Goal: Information Seeking & Learning: Learn about a topic

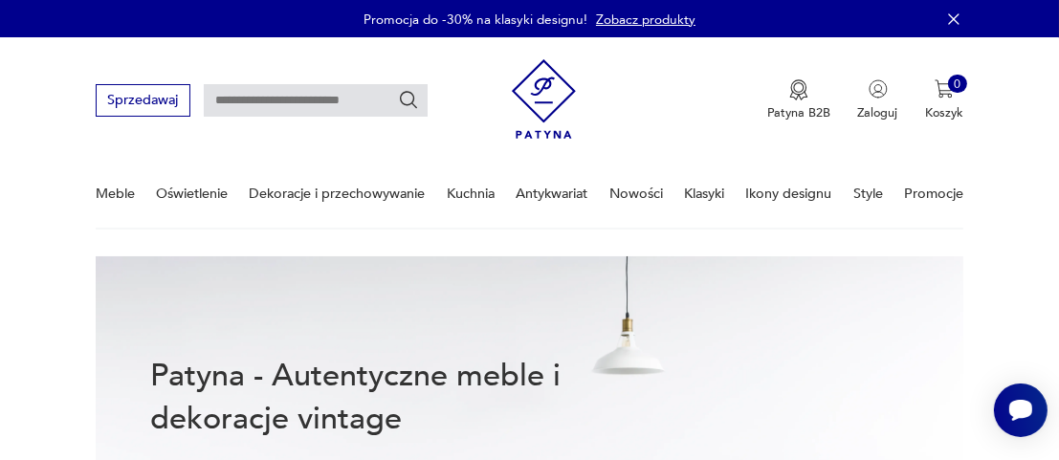
click at [234, 107] on input "text" at bounding box center [316, 100] width 224 height 33
type input "**********"
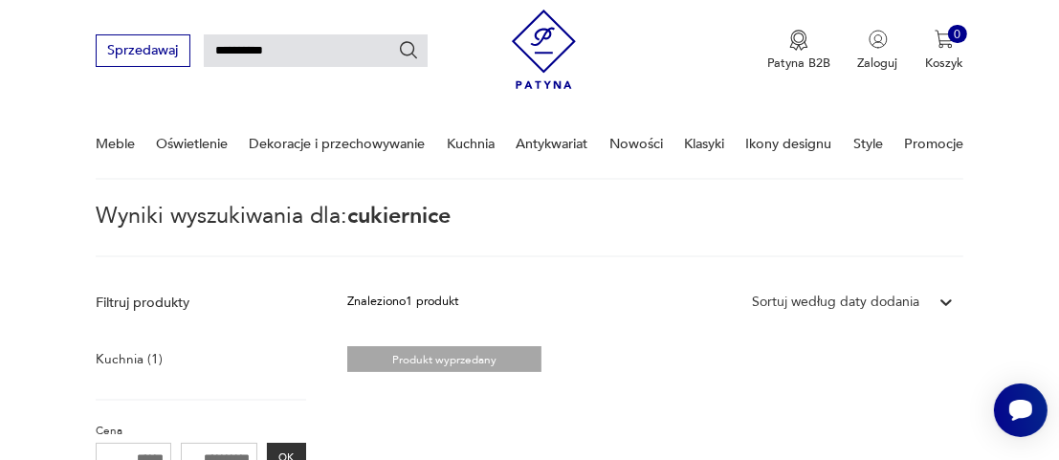
scroll to position [47, 0]
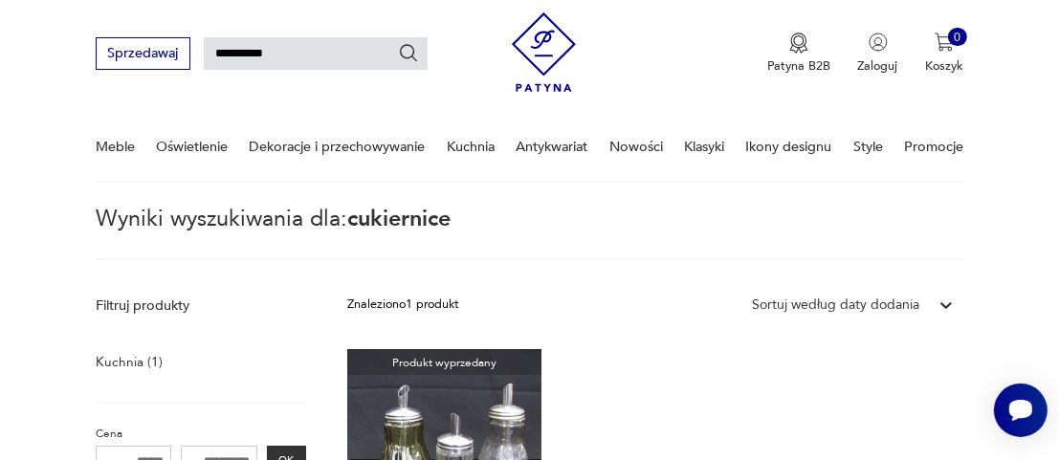
type input "**********"
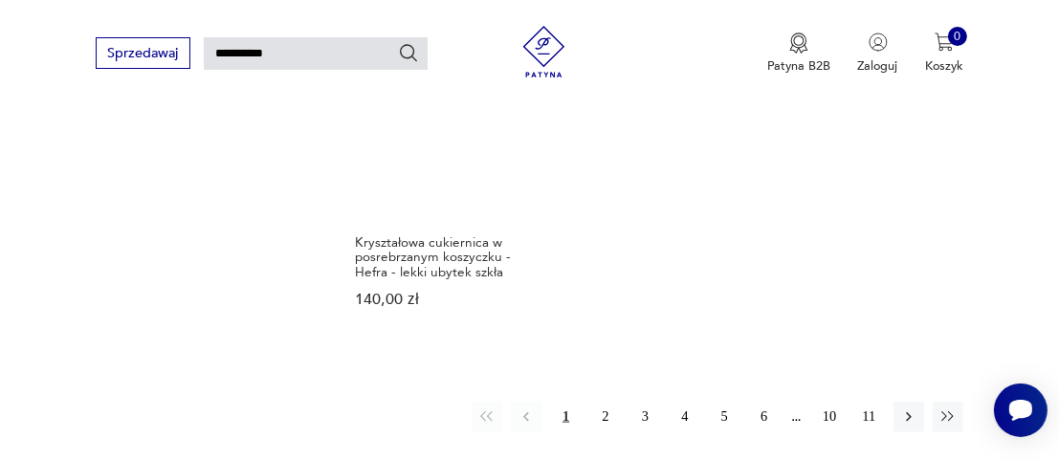
scroll to position [2105, 0]
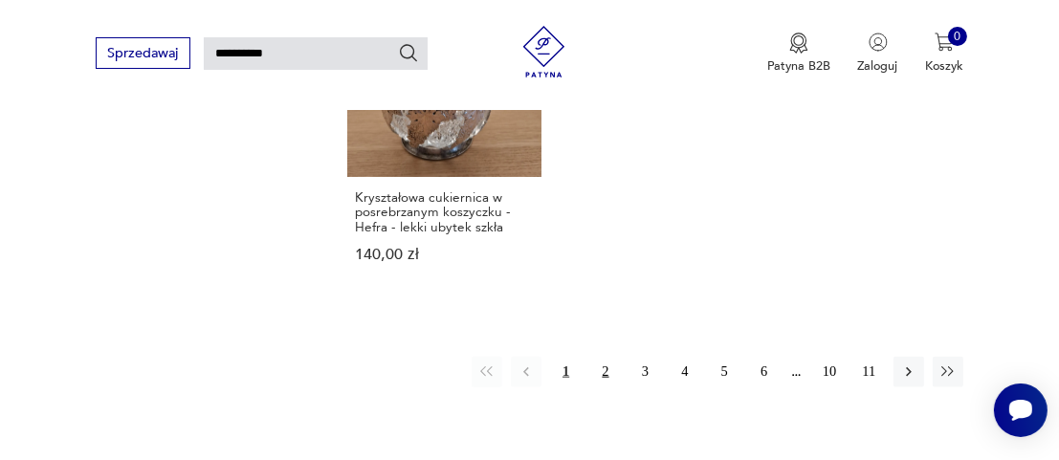
click at [597, 357] on button "2" at bounding box center [605, 372] width 31 height 31
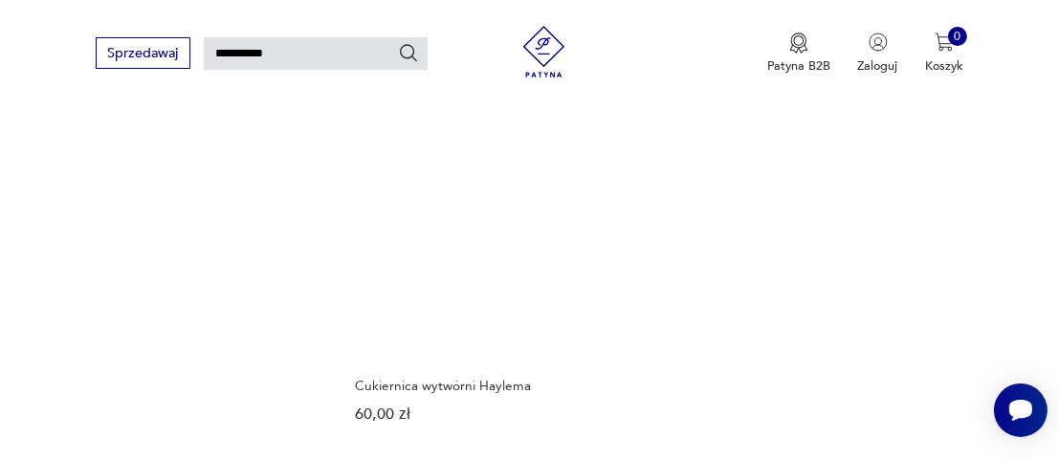
scroll to position [2248, 0]
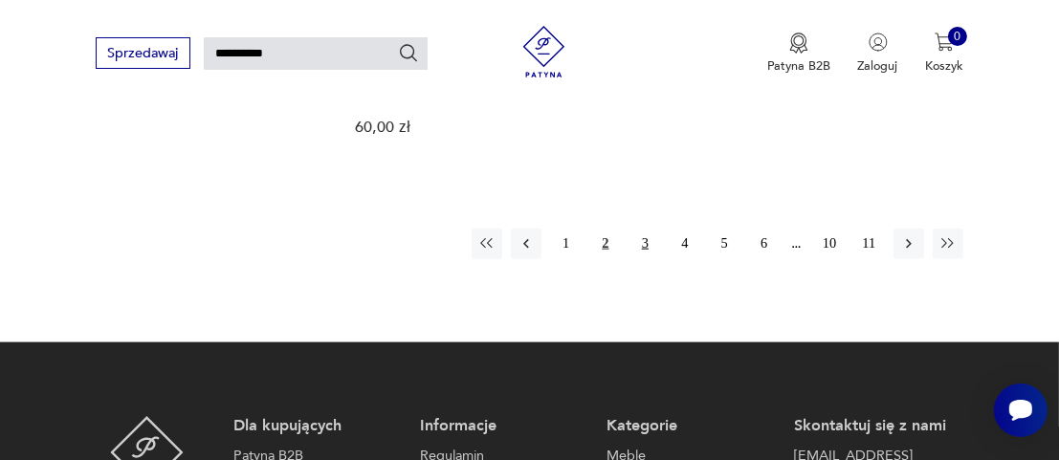
click at [647, 229] on button "3" at bounding box center [645, 244] width 31 height 31
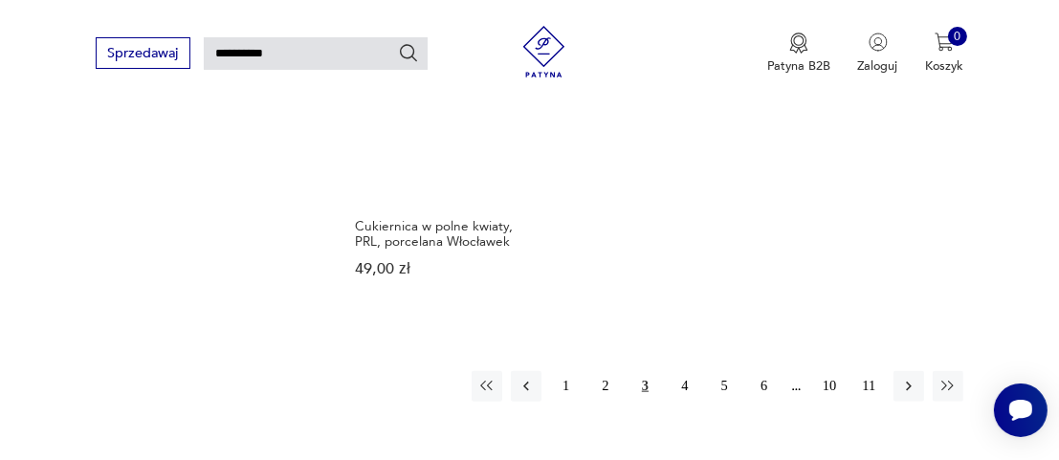
scroll to position [2152, 0]
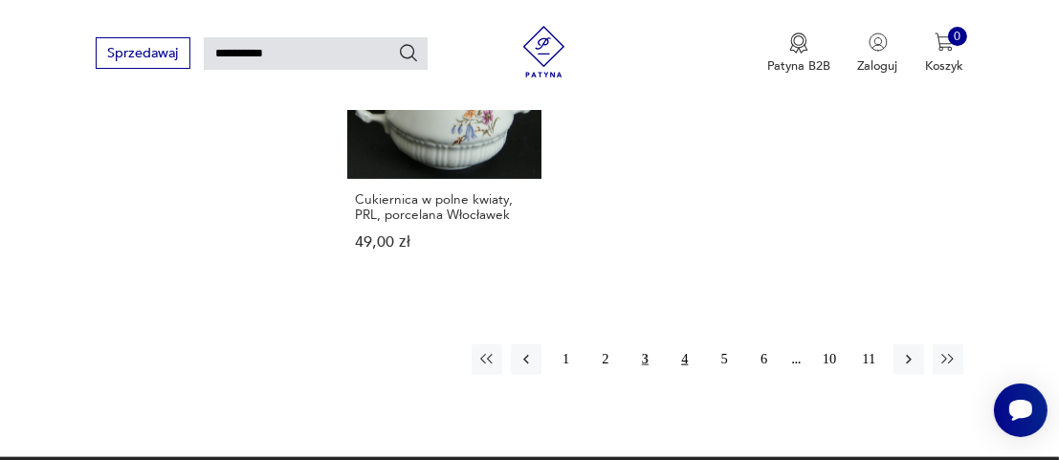
click at [685, 344] on button "4" at bounding box center [685, 359] width 31 height 31
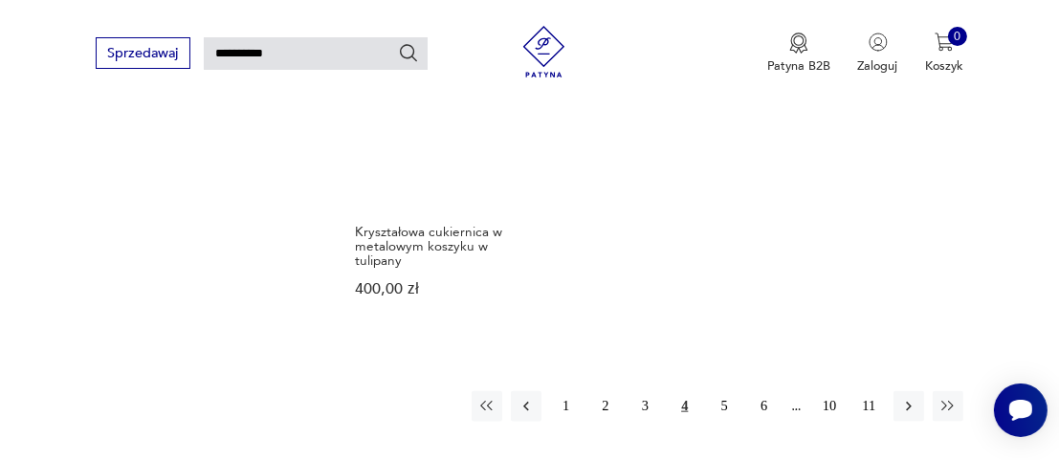
scroll to position [2343, 0]
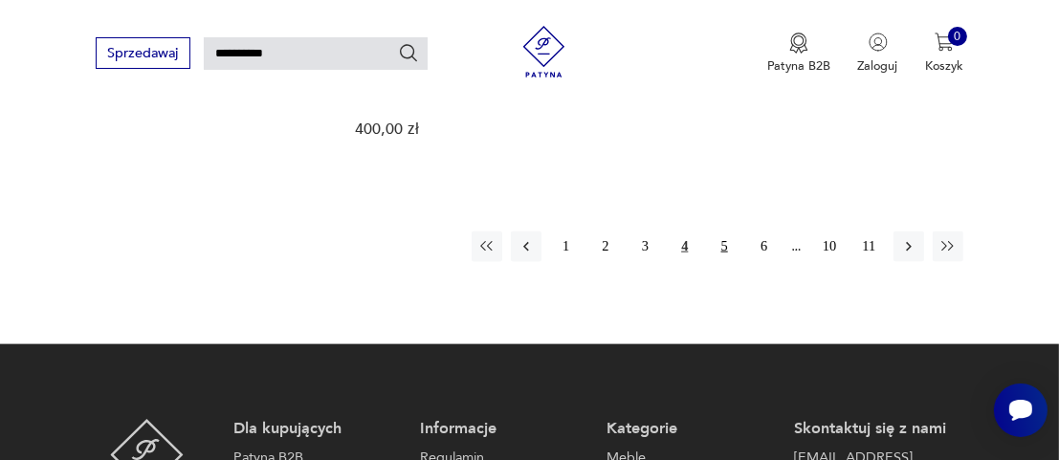
click at [727, 232] on button "5" at bounding box center [724, 247] width 31 height 31
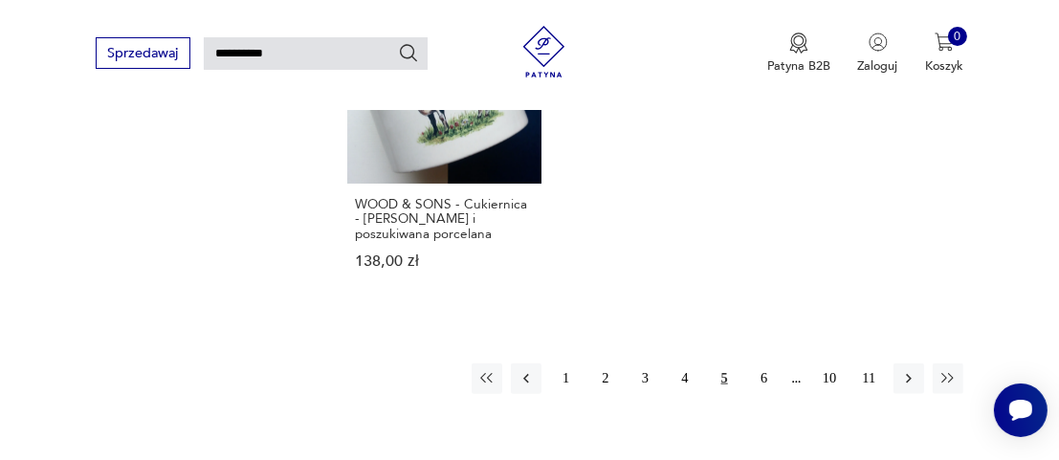
scroll to position [2152, 0]
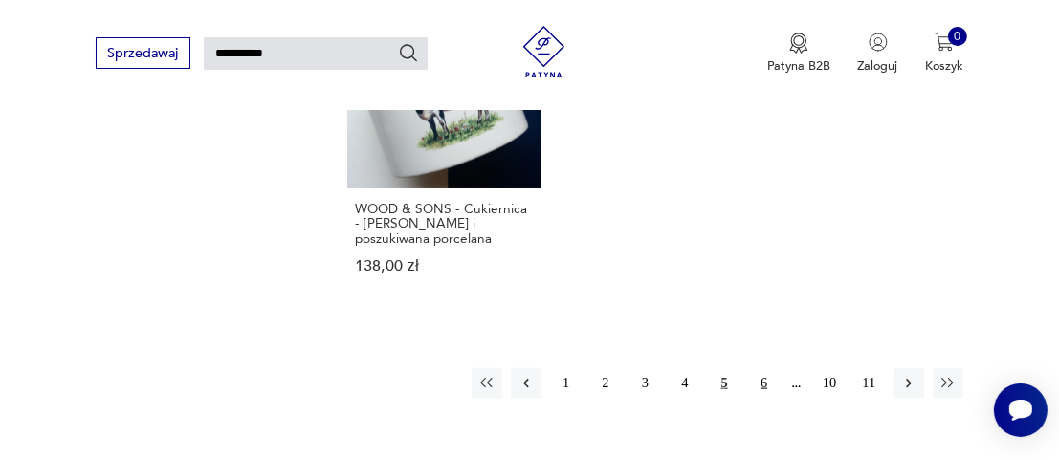
click at [765, 368] on button "6" at bounding box center [763, 383] width 31 height 31
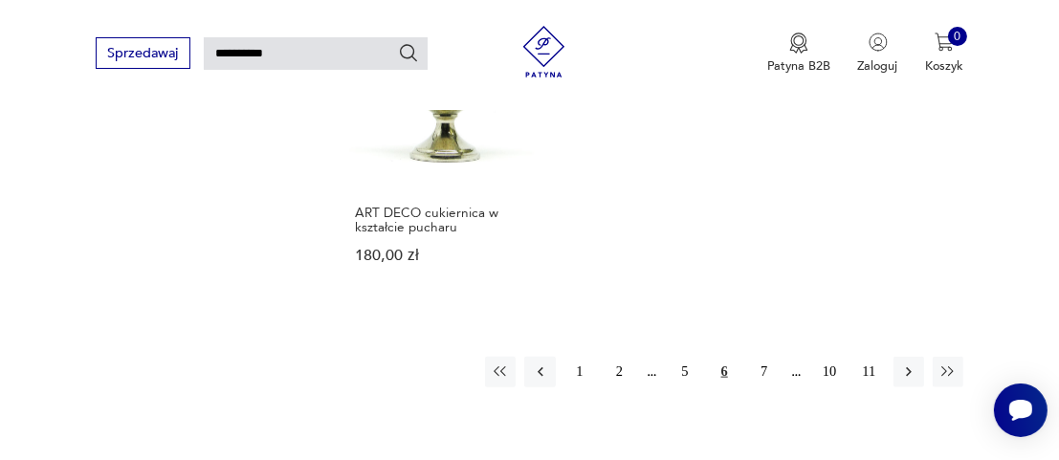
scroll to position [2152, 0]
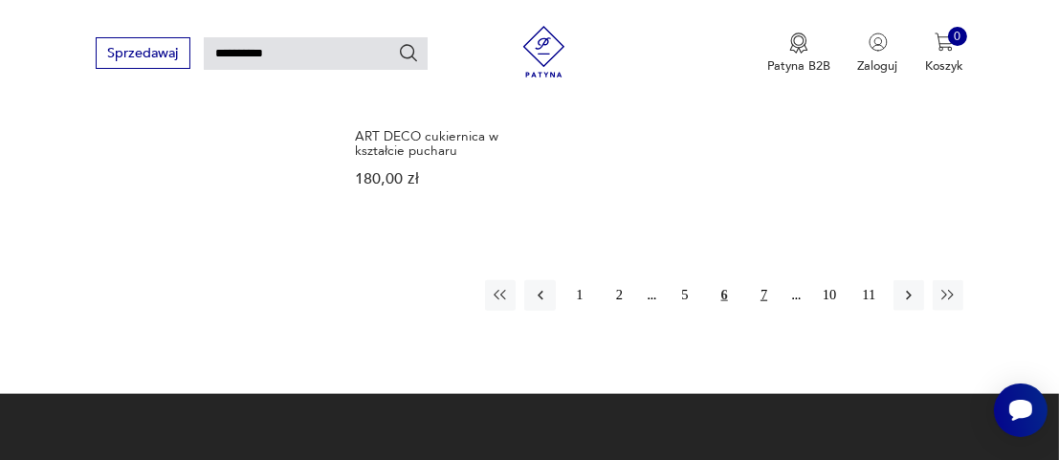
click at [764, 294] on button "7" at bounding box center [763, 295] width 31 height 31
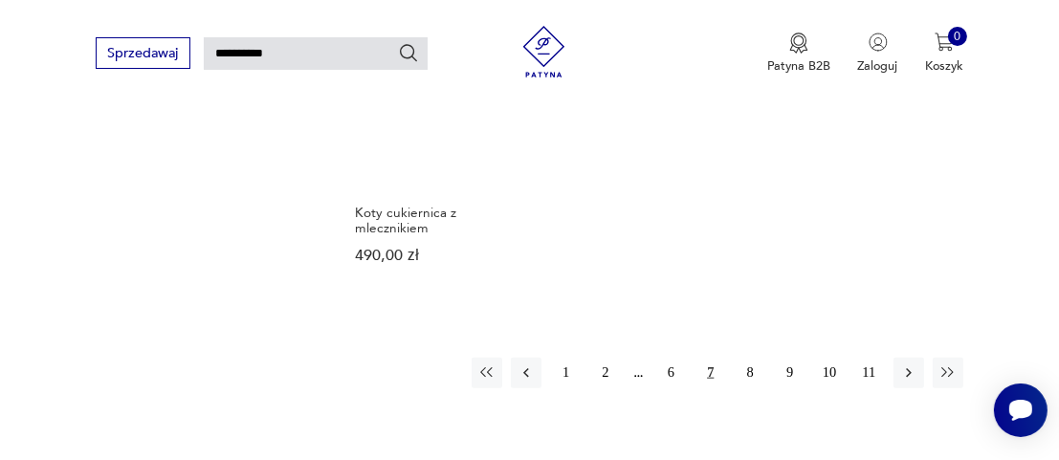
scroll to position [2152, 0]
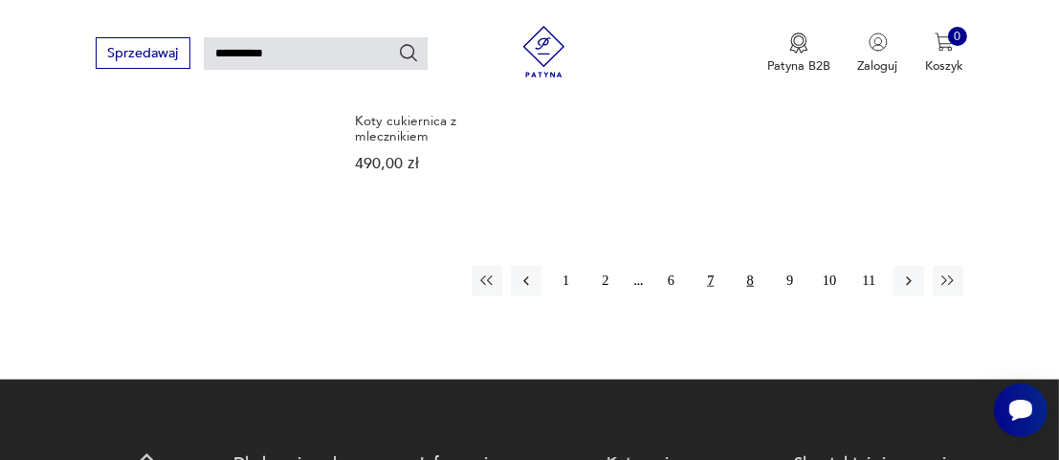
click at [753, 266] on button "8" at bounding box center [750, 281] width 31 height 31
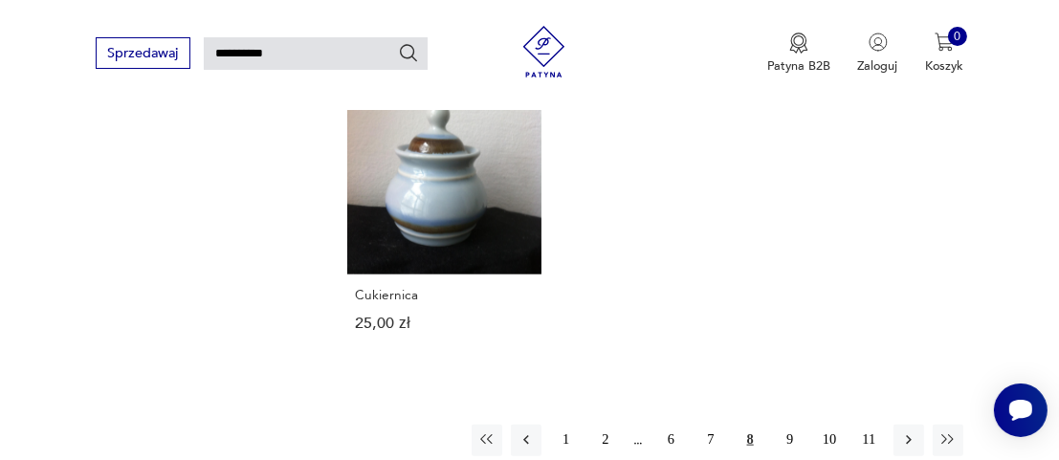
scroll to position [2056, 0]
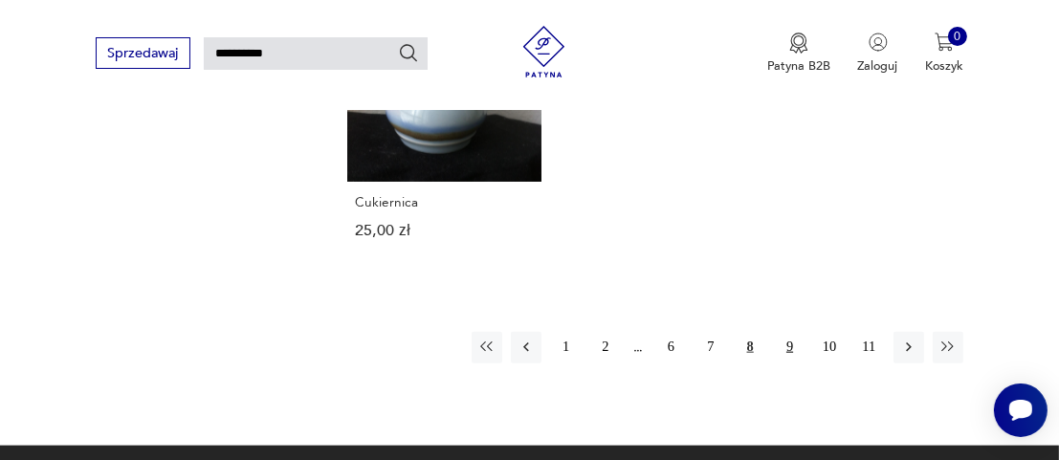
click at [786, 350] on button "9" at bounding box center [789, 347] width 31 height 31
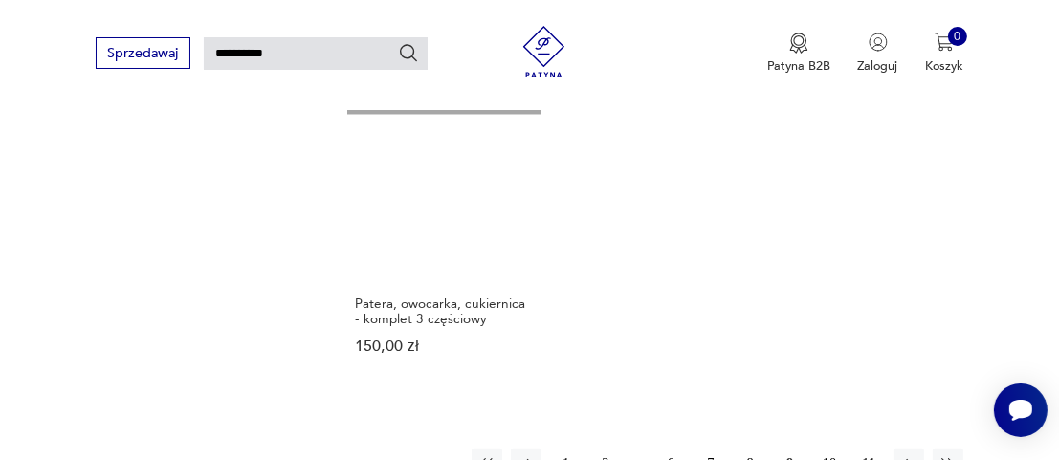
scroll to position [2152, 0]
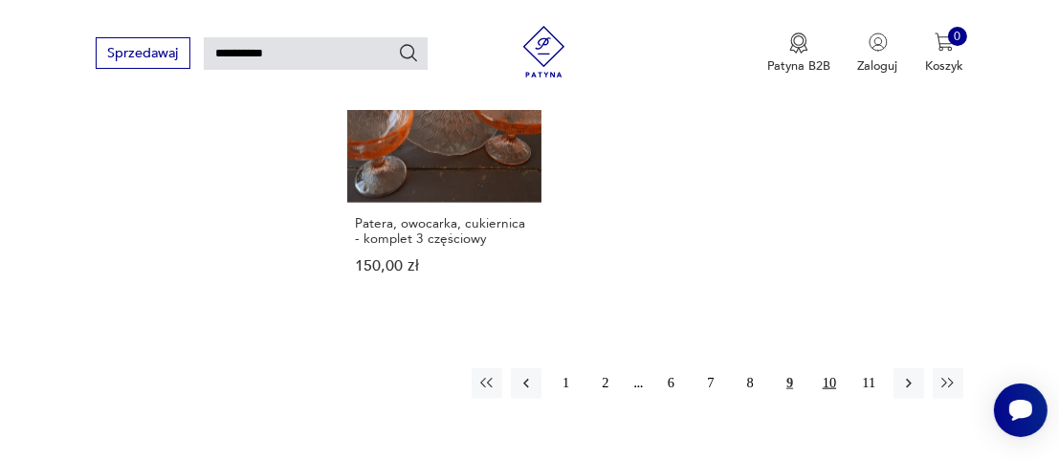
click at [829, 368] on button "10" at bounding box center [829, 383] width 31 height 31
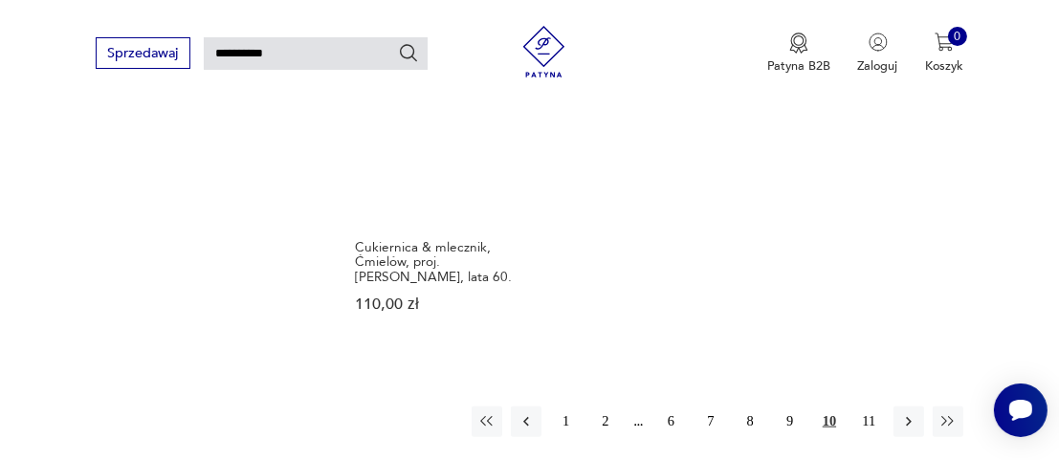
scroll to position [2056, 0]
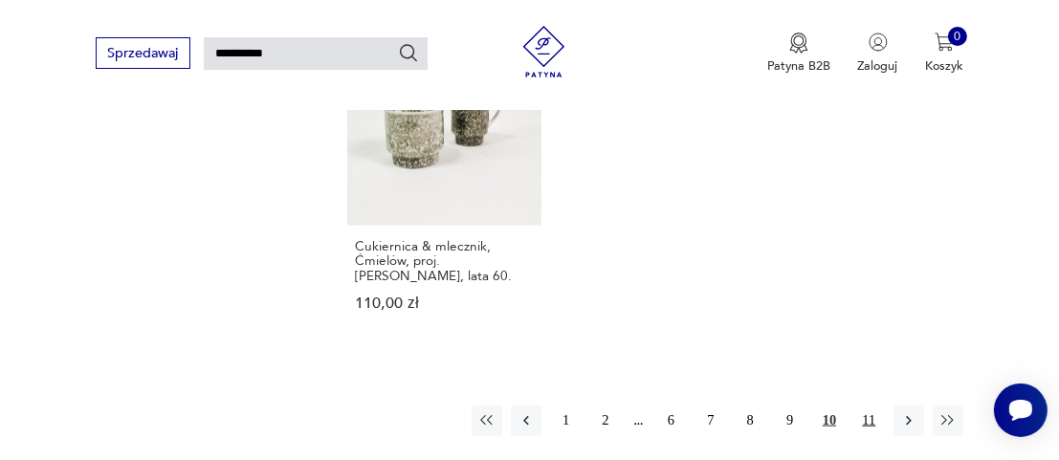
click at [867, 406] on button "11" at bounding box center [869, 421] width 31 height 31
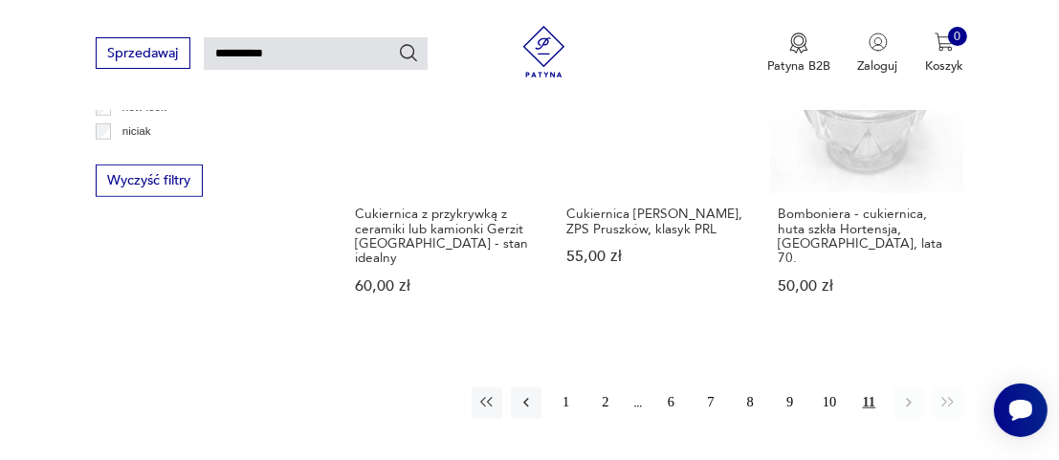
scroll to position [1195, 0]
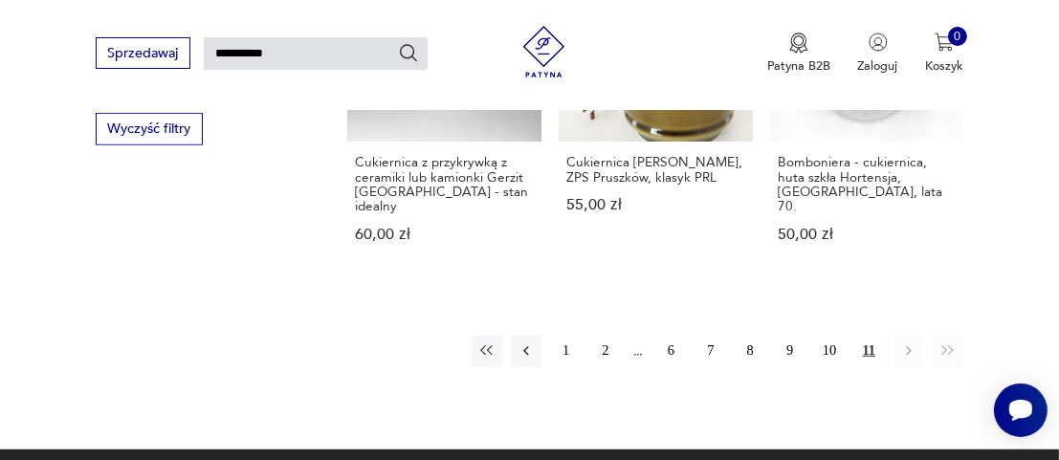
click at [288, 55] on input "**********" at bounding box center [316, 53] width 224 height 33
type input "*"
type input "**********"
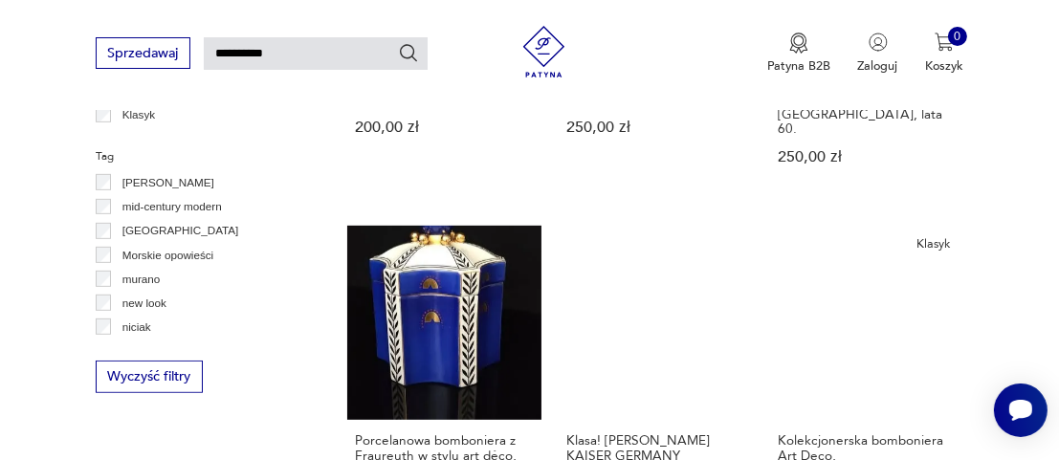
scroll to position [908, 0]
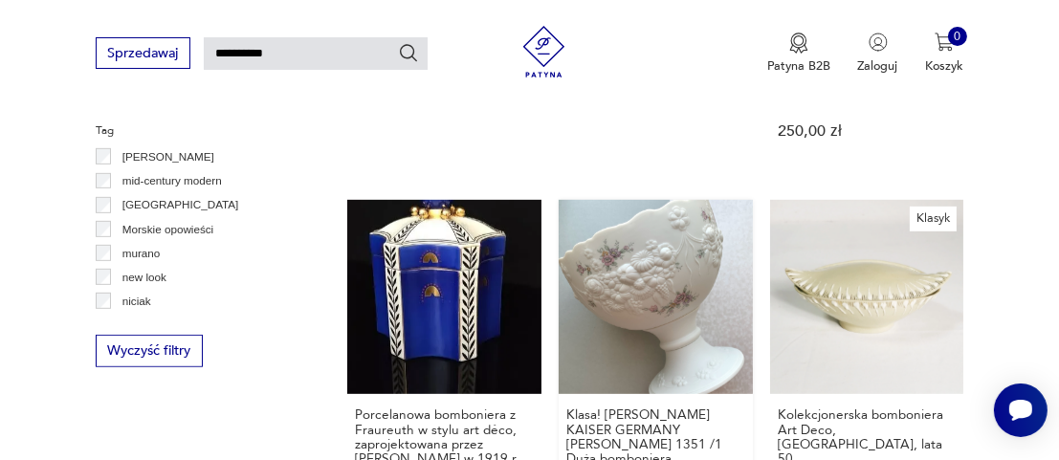
click at [614, 233] on link "Klasa! [PERSON_NAME] KAISER GERMANY [PERSON_NAME] 1351 /1 Duża bomboniera 386,0…" at bounding box center [656, 364] width 194 height 328
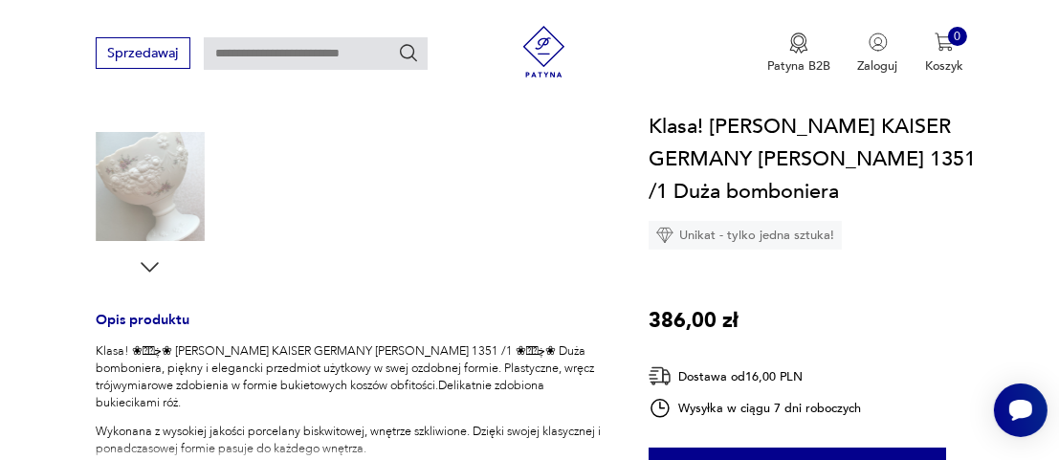
scroll to position [574, 0]
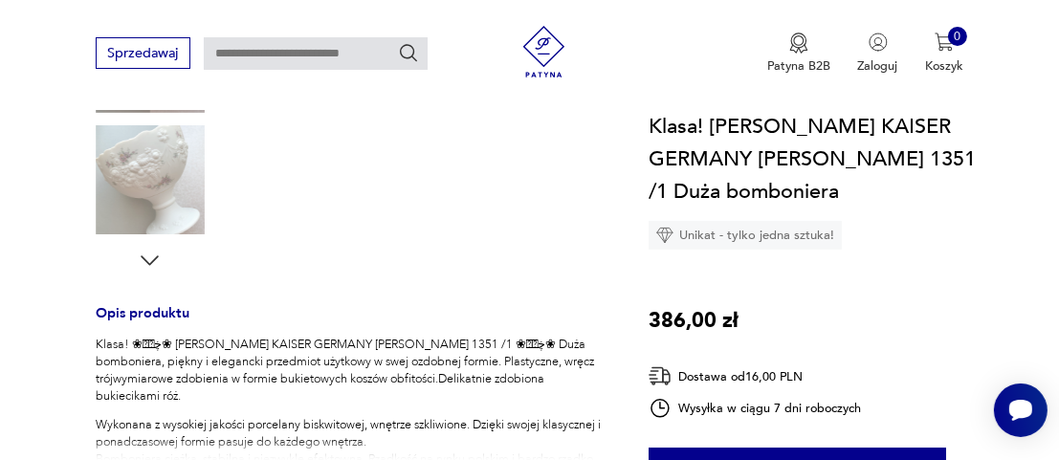
click at [141, 258] on icon "button" at bounding box center [150, 261] width 26 height 26
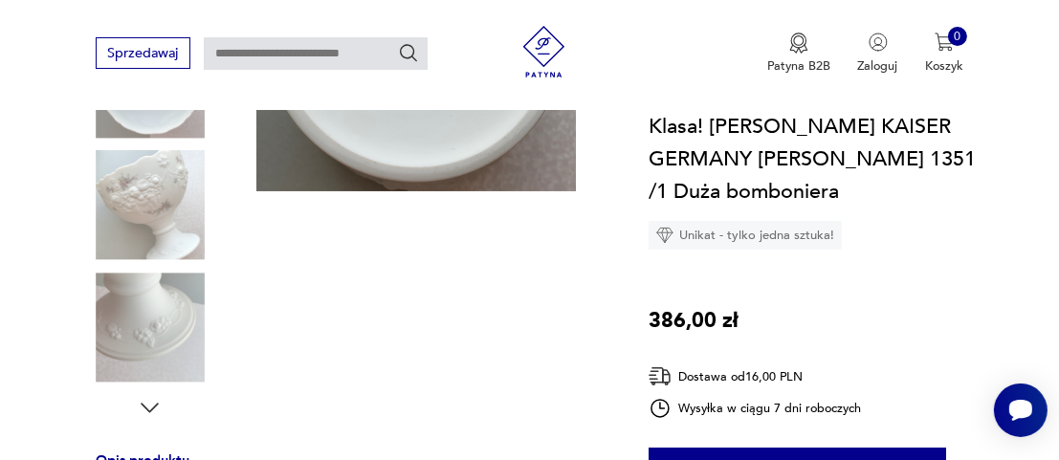
scroll to position [383, 0]
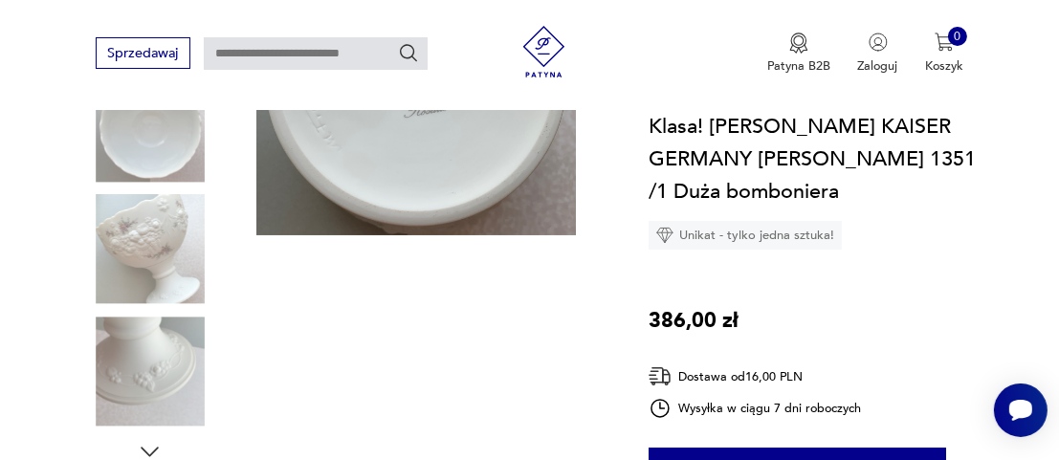
click at [154, 447] on icon "button" at bounding box center [150, 452] width 26 height 26
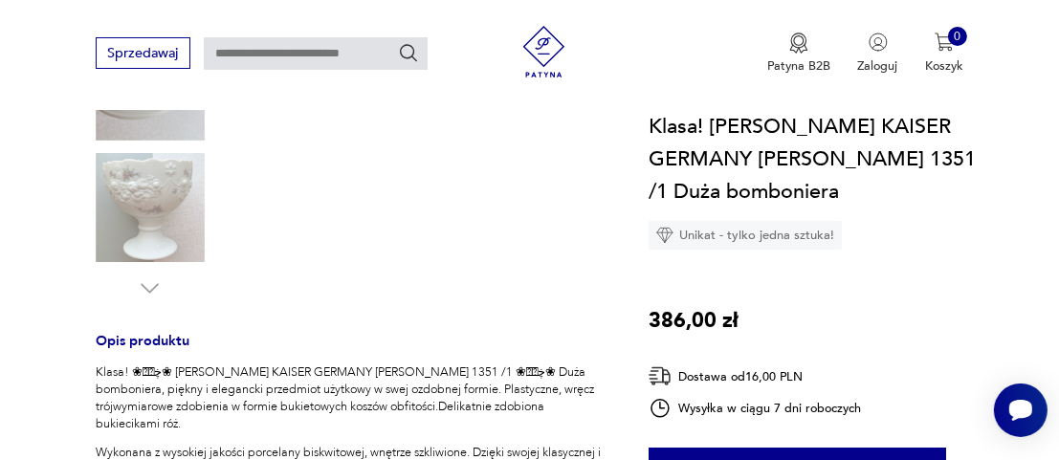
scroll to position [766, 0]
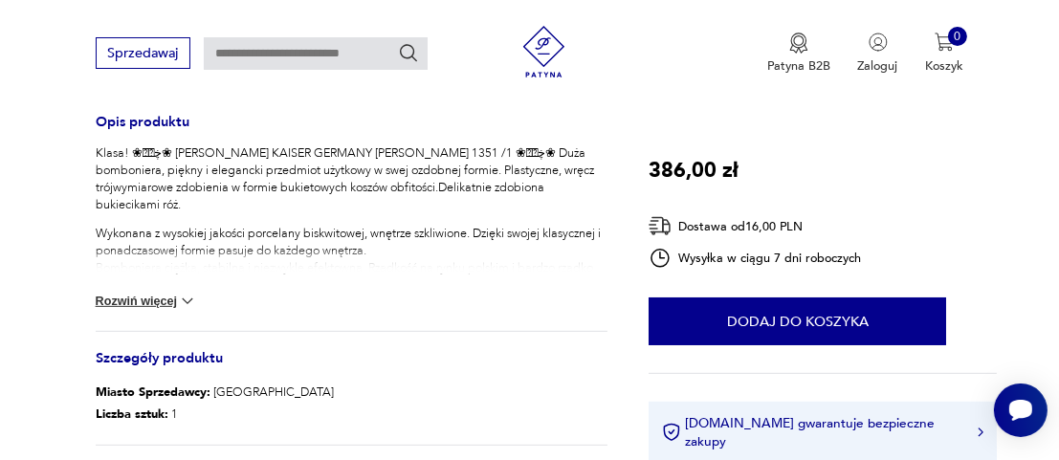
type input "**********"
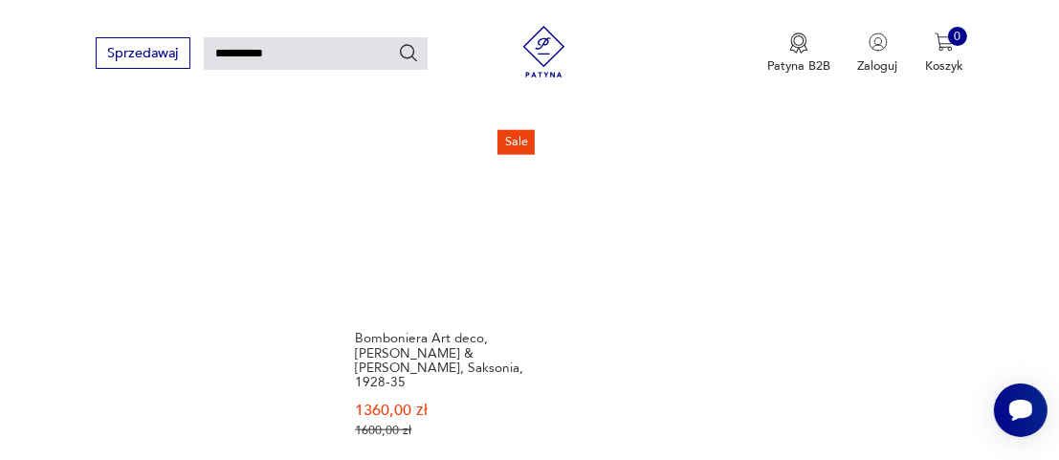
scroll to position [2146, 0]
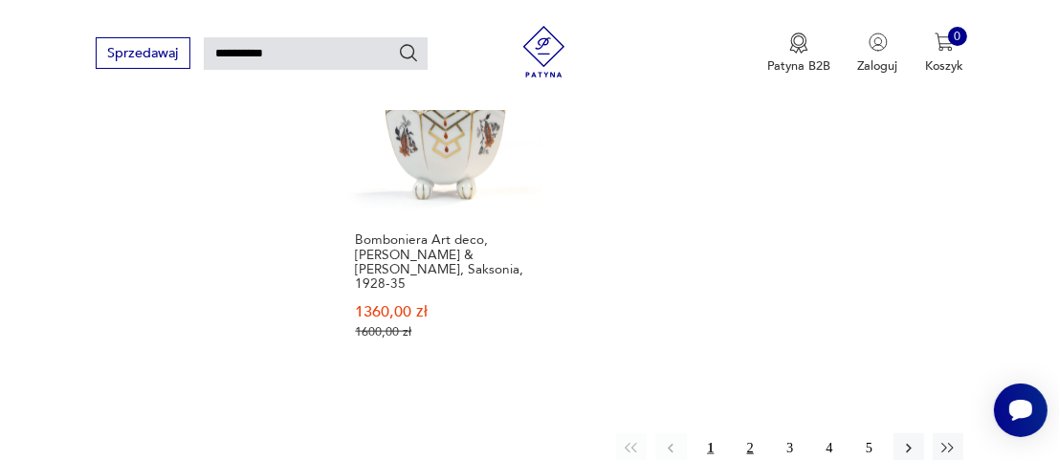
click at [744, 433] on button "2" at bounding box center [750, 448] width 31 height 31
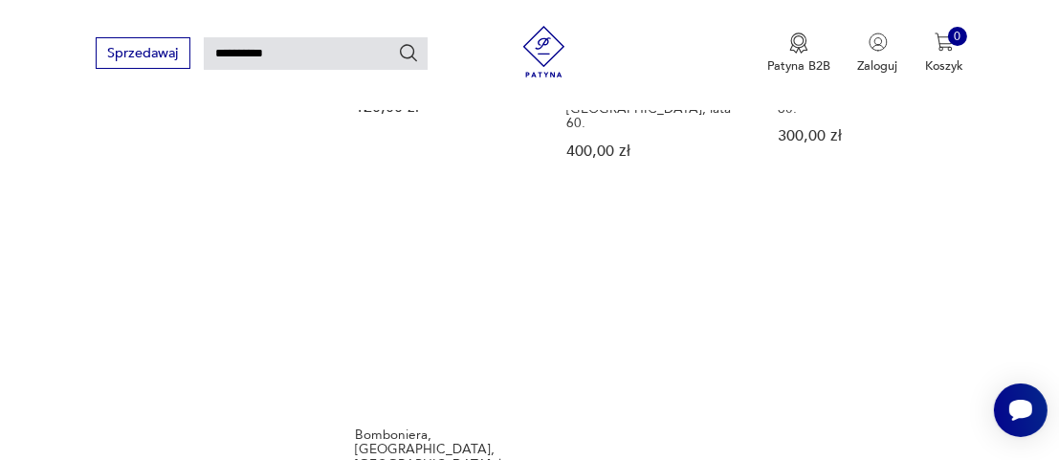
scroll to position [2056, 0]
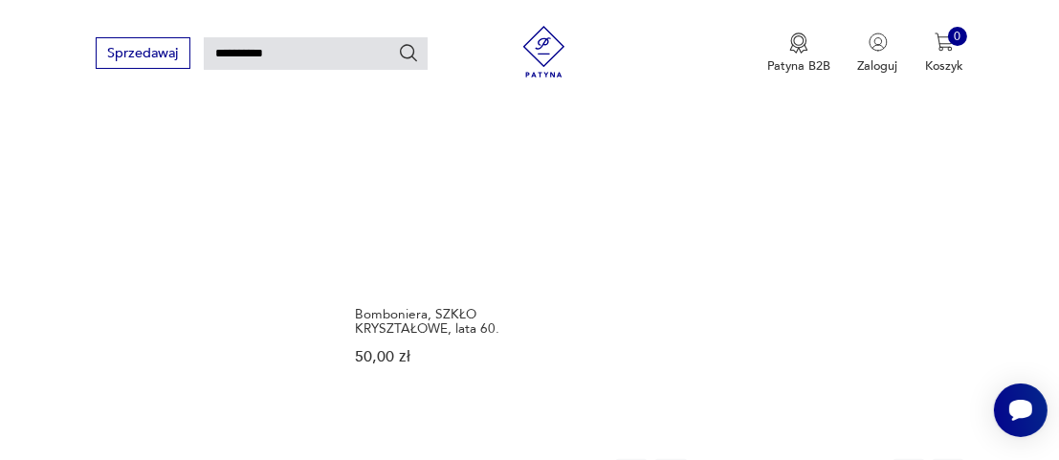
scroll to position [2152, 0]
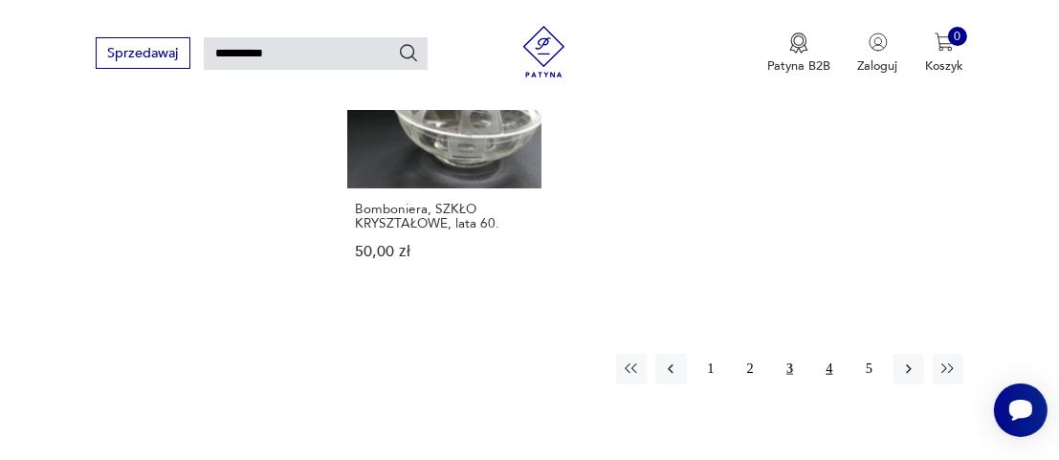
click at [826, 354] on button "4" at bounding box center [829, 369] width 31 height 31
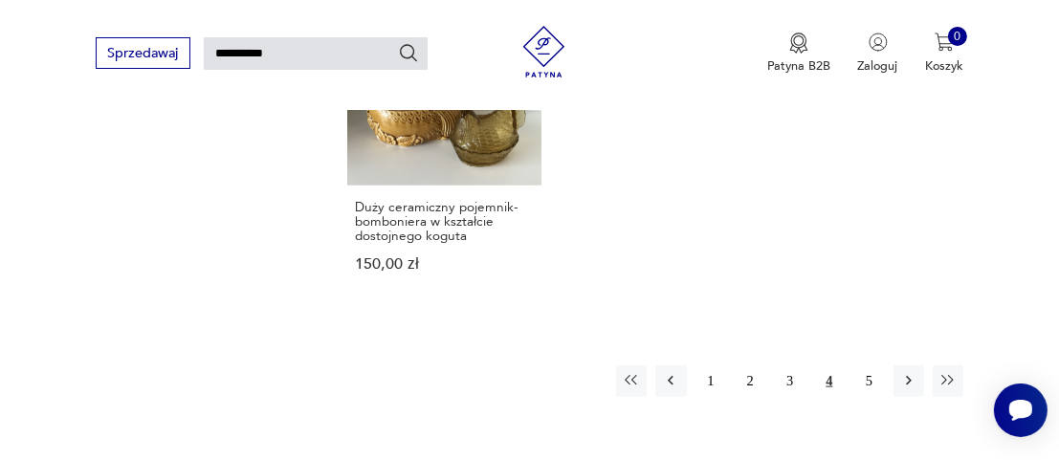
scroll to position [2152, 0]
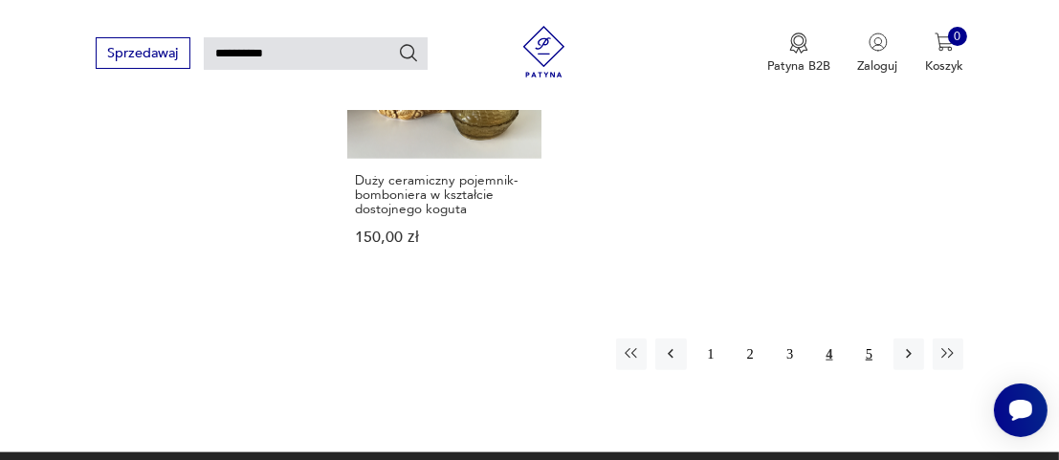
click at [866, 350] on button "5" at bounding box center [869, 354] width 31 height 31
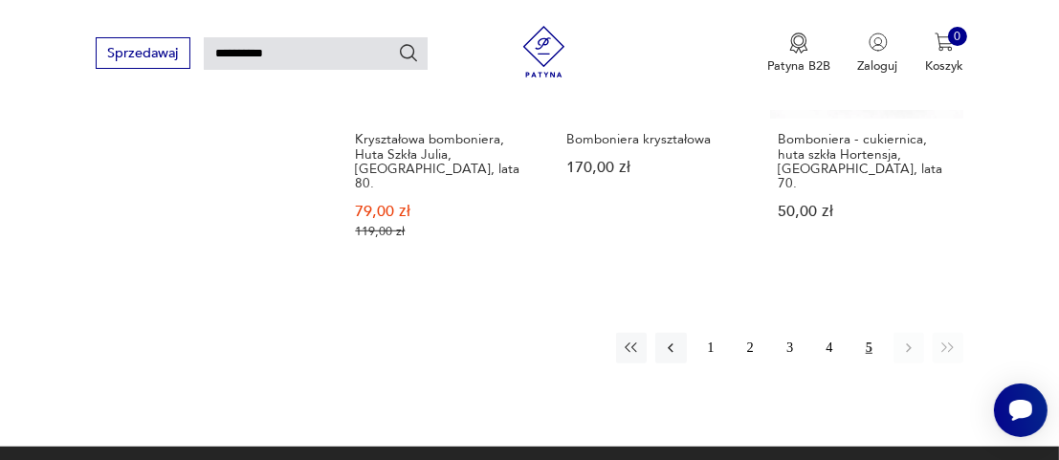
scroll to position [1387, 0]
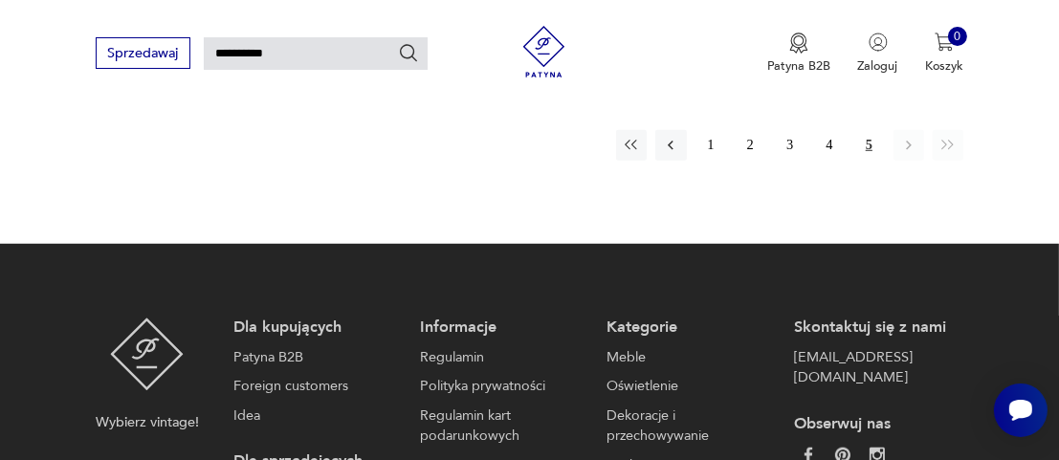
click at [295, 51] on input "**********" at bounding box center [316, 53] width 224 height 33
type input "*"
type input "****"
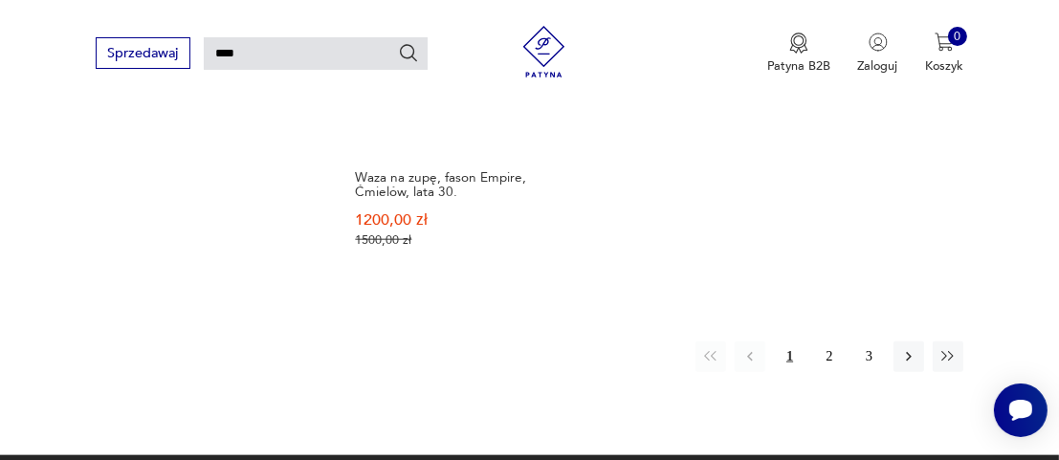
scroll to position [2152, 0]
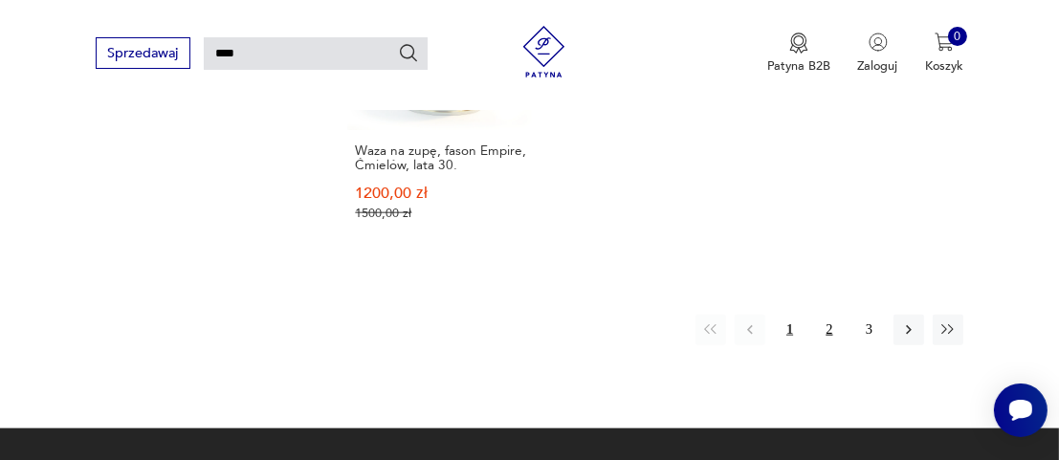
click at [830, 315] on button "2" at bounding box center [829, 330] width 31 height 31
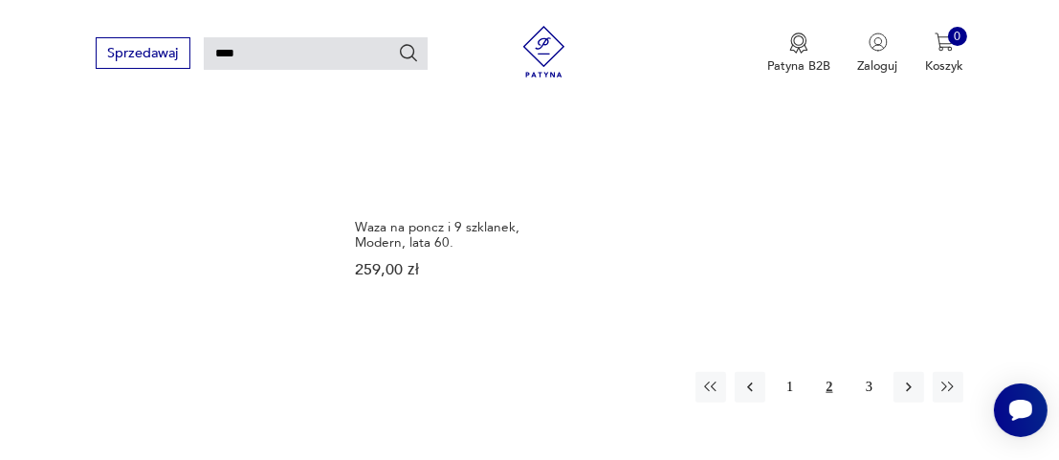
scroll to position [2152, 0]
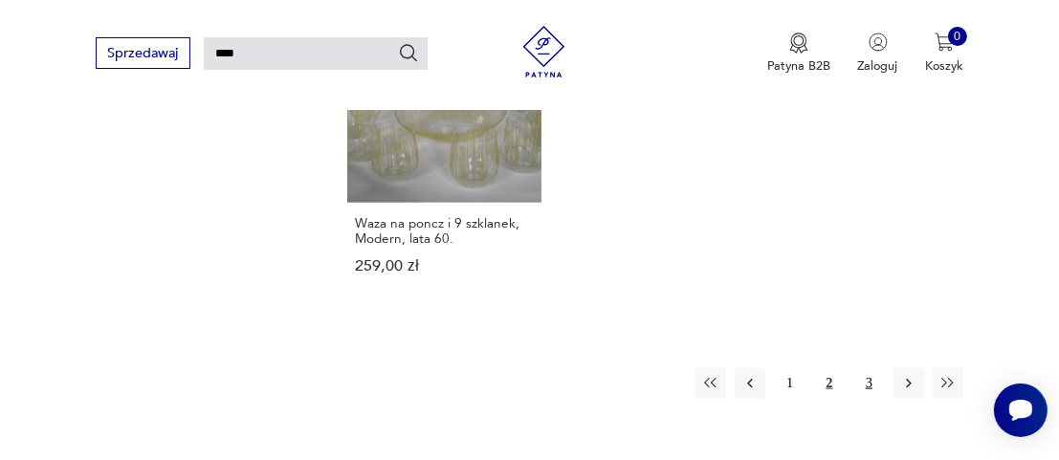
click at [873, 368] on button "3" at bounding box center [869, 383] width 31 height 31
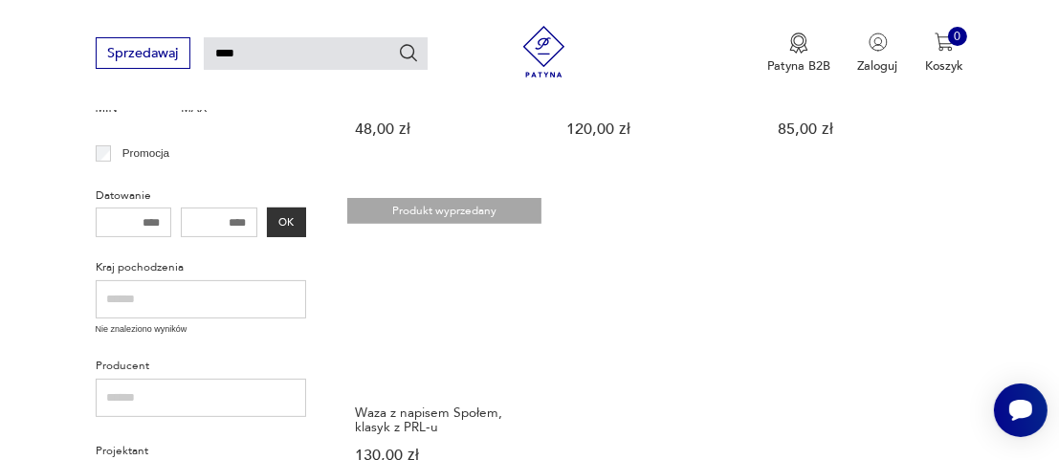
scroll to position [621, 0]
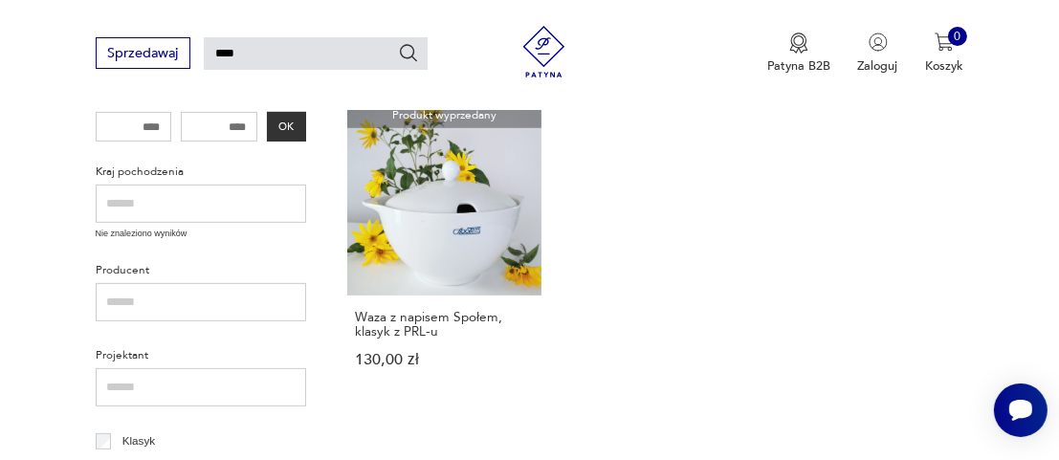
click at [257, 54] on input "****" at bounding box center [316, 53] width 224 height 33
type input "*"
type input "******"
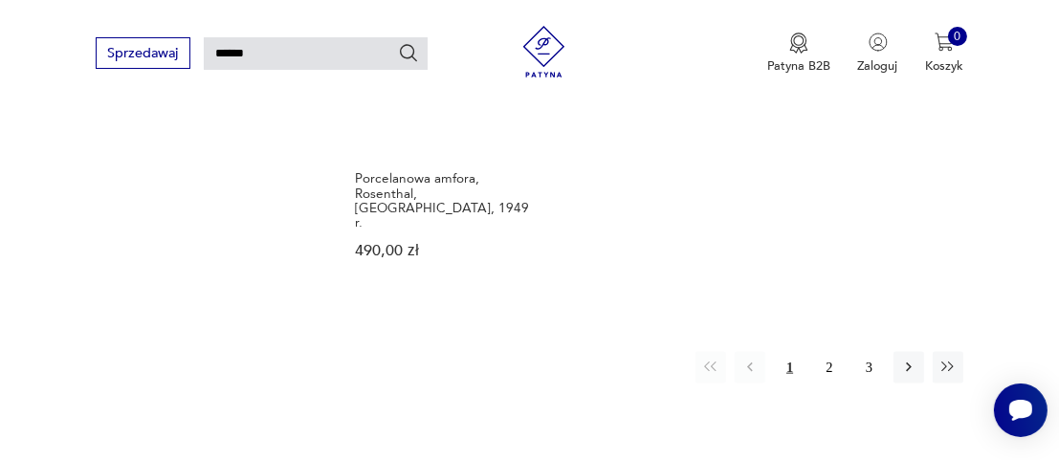
scroll to position [2248, 0]
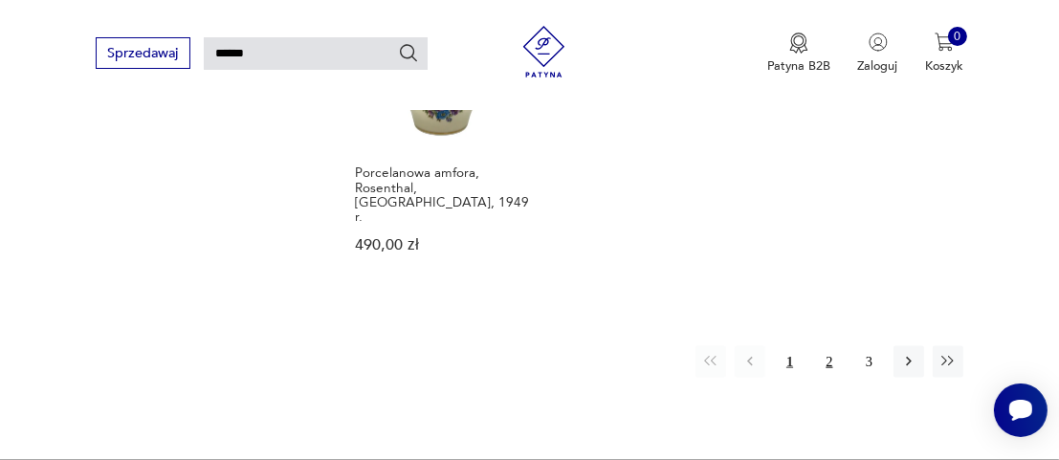
click at [831, 346] on button "2" at bounding box center [829, 361] width 31 height 31
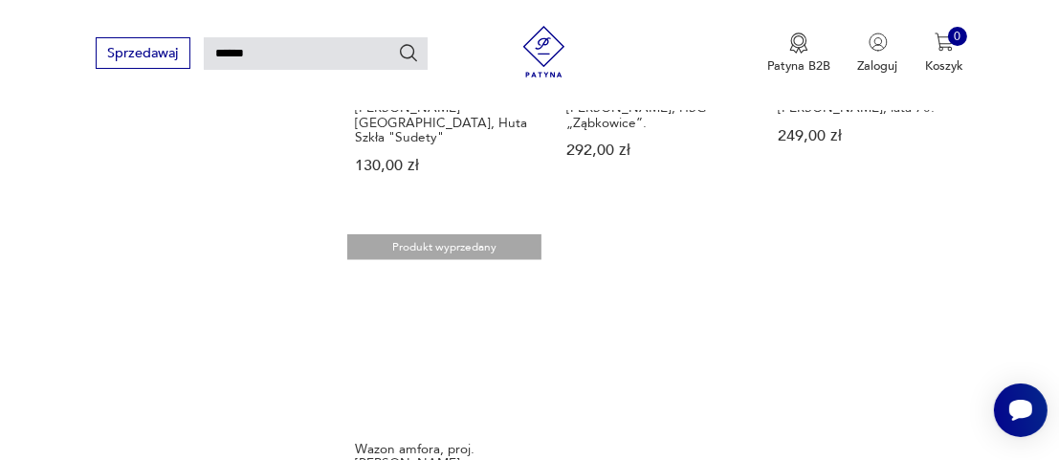
scroll to position [2056, 0]
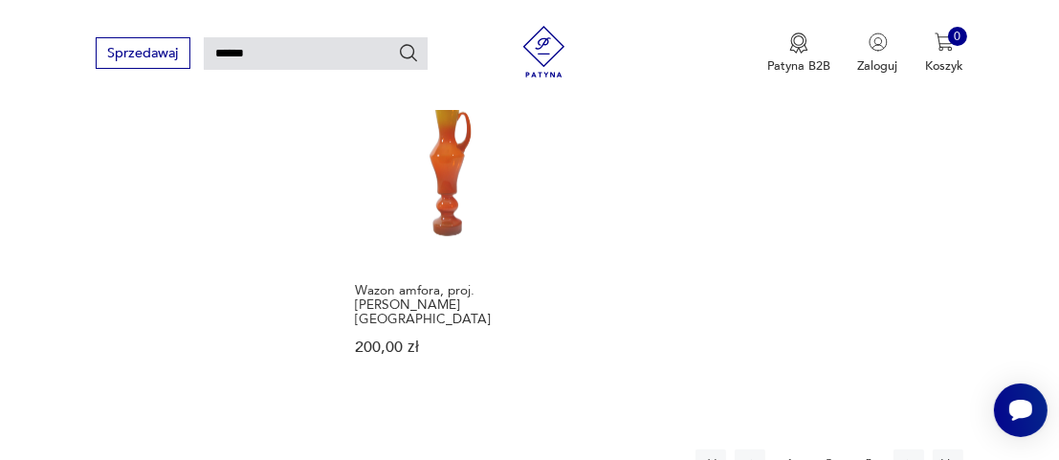
click at [872, 450] on button "3" at bounding box center [869, 465] width 31 height 31
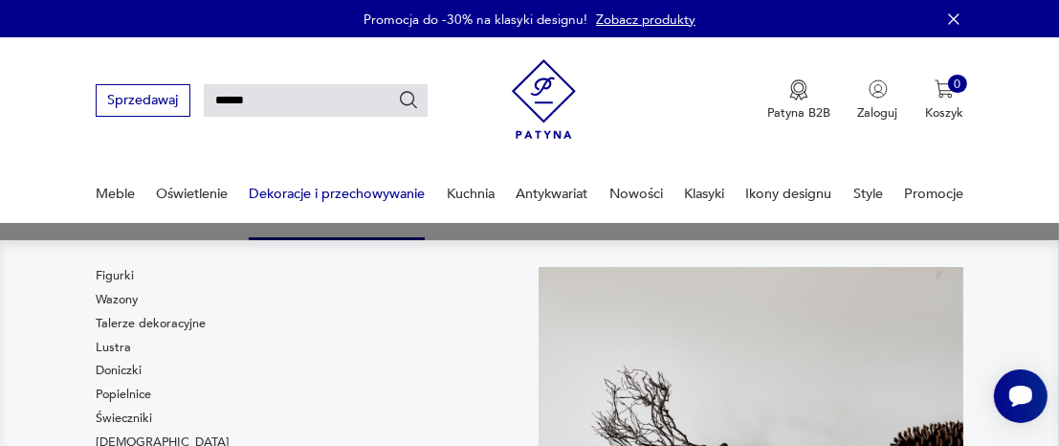
click at [370, 189] on link "Dekoracje i przechowywanie" at bounding box center [337, 194] width 176 height 66
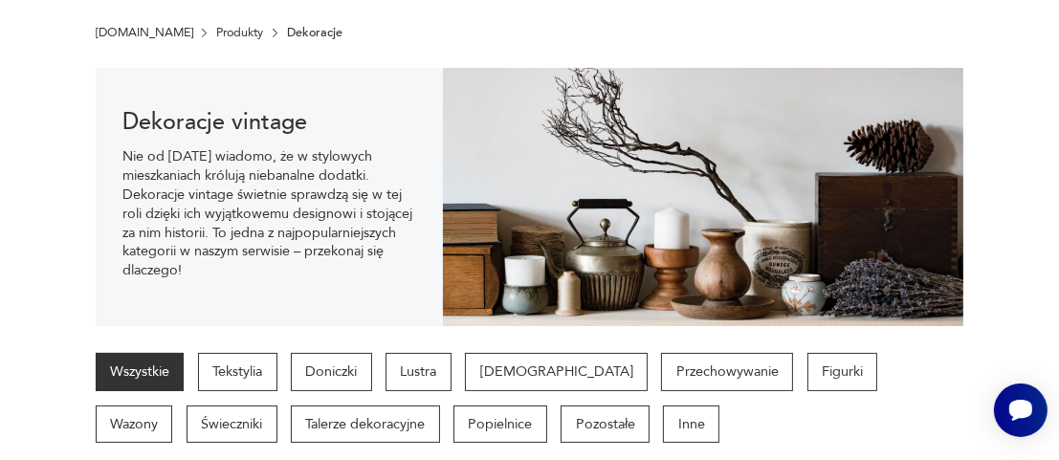
scroll to position [392, 0]
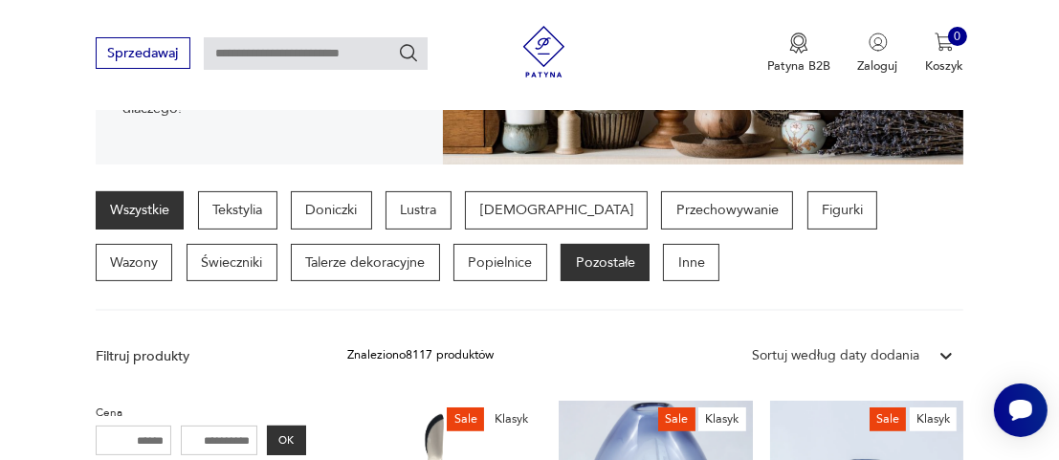
click at [561, 257] on p "Pozostałe" at bounding box center [605, 263] width 89 height 38
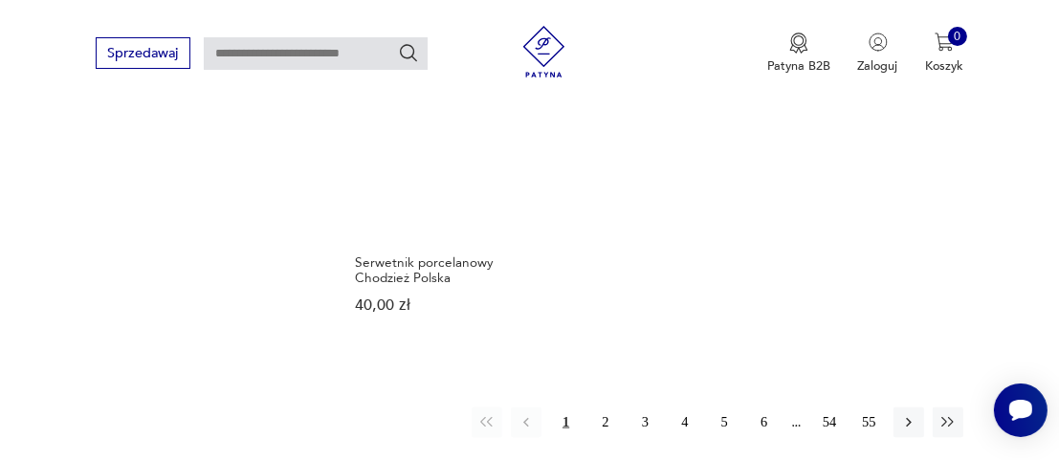
scroll to position [2643, 0]
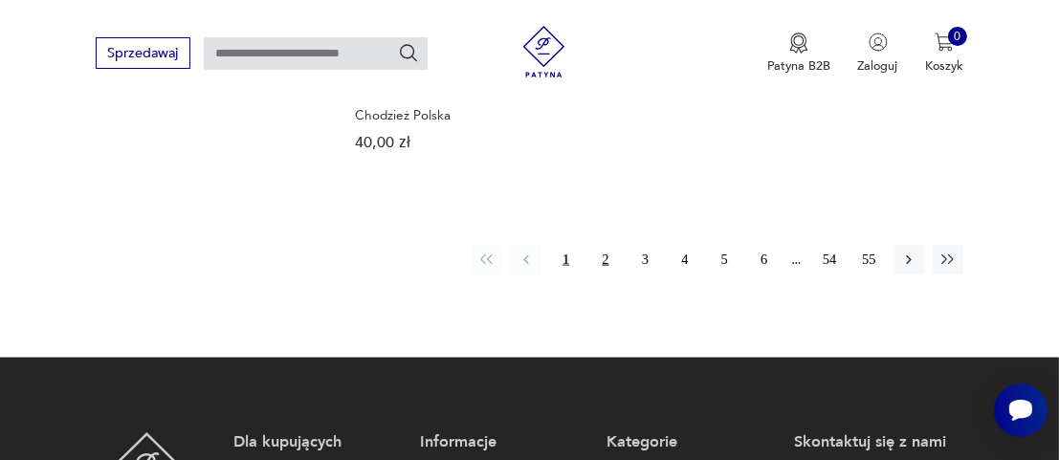
click at [604, 245] on button "2" at bounding box center [605, 260] width 31 height 31
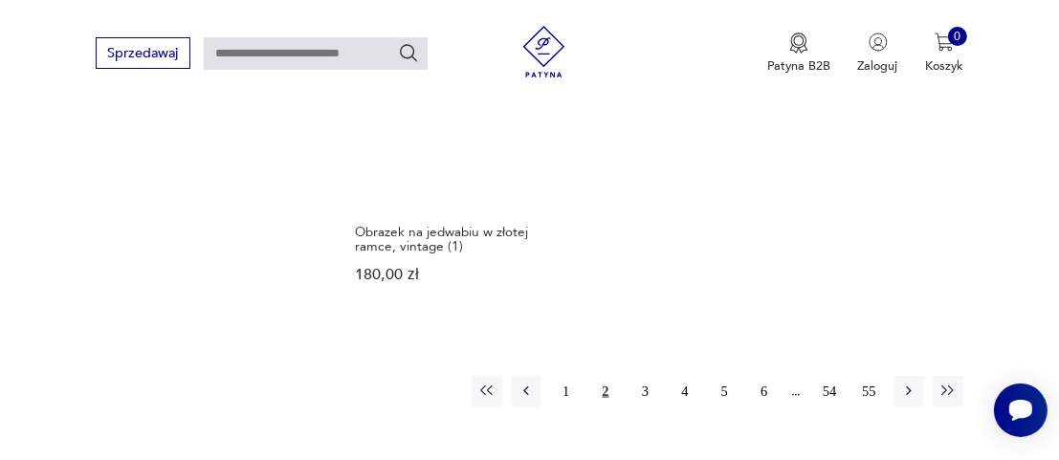
scroll to position [2643, 0]
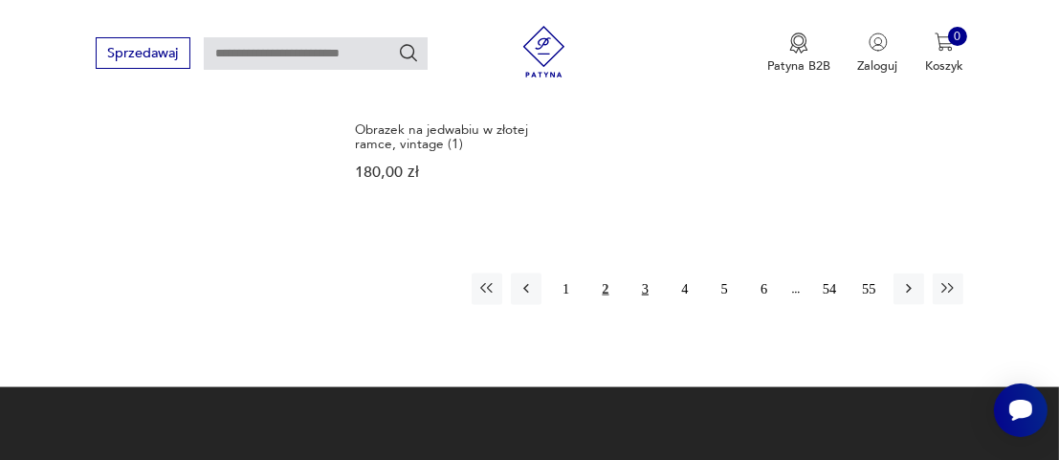
click at [642, 274] on button "3" at bounding box center [645, 289] width 31 height 31
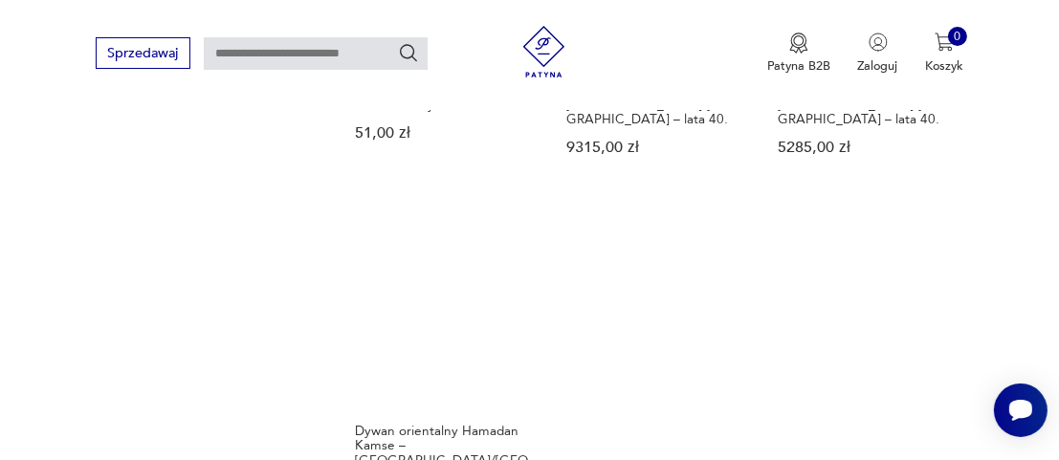
scroll to position [2547, 0]
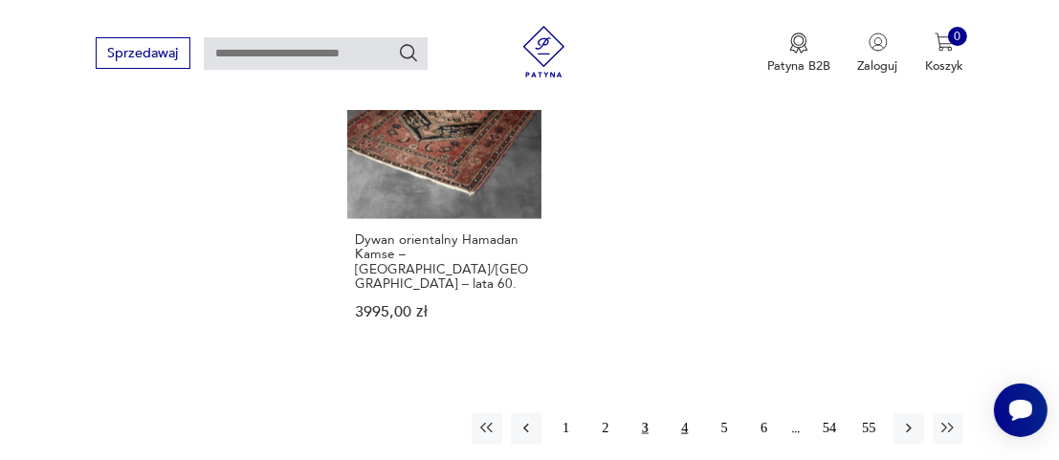
click at [680, 413] on button "4" at bounding box center [685, 428] width 31 height 31
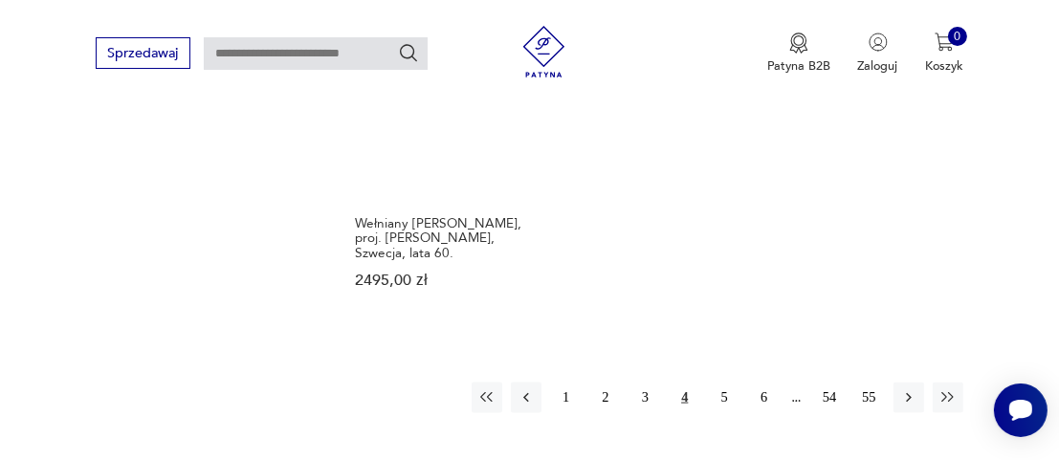
scroll to position [2643, 0]
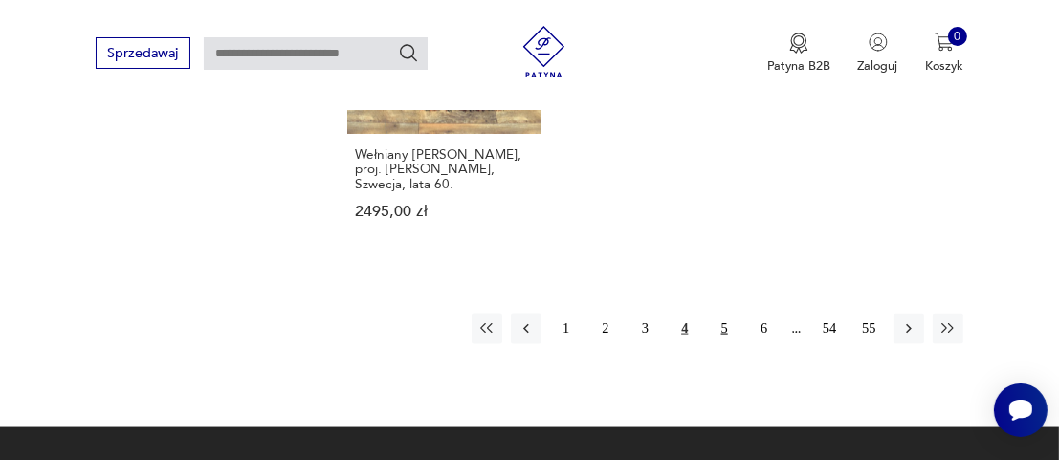
click at [722, 315] on button "5" at bounding box center [724, 329] width 31 height 31
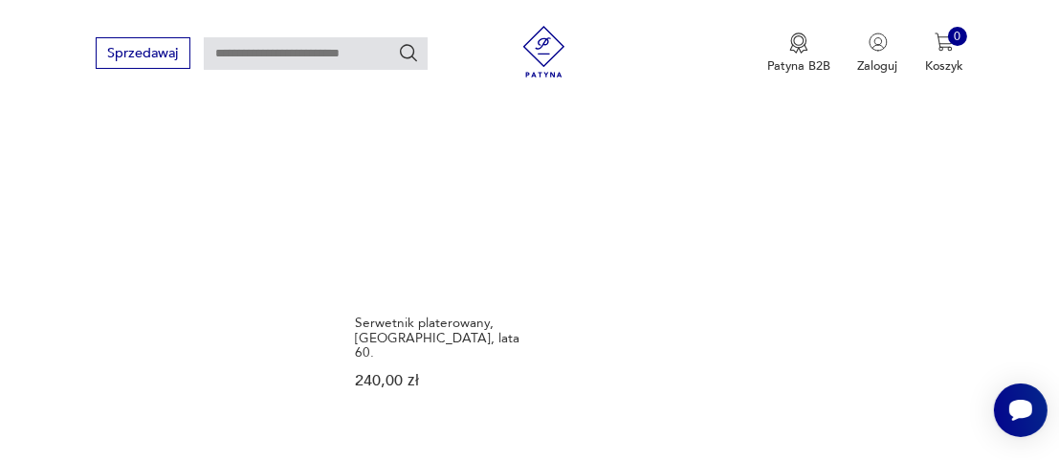
scroll to position [2452, 0]
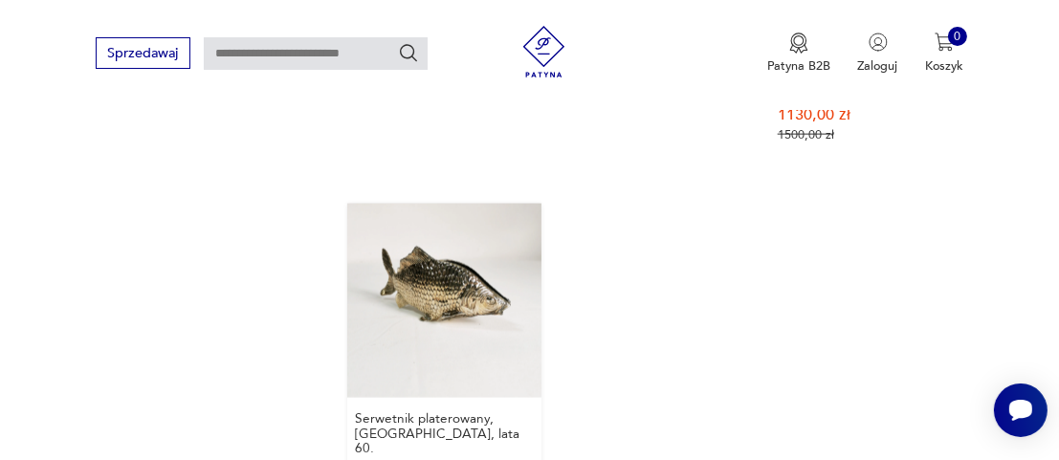
click at [445, 245] on link "Serwetnik platerowany, [GEOGRAPHIC_DATA], lata 60. 240,00 zł" at bounding box center [444, 361] width 194 height 314
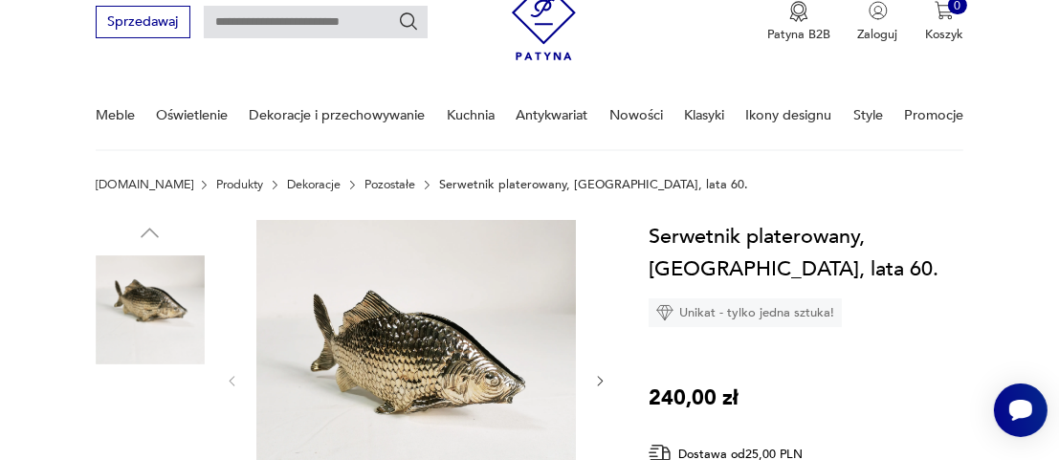
scroll to position [191, 0]
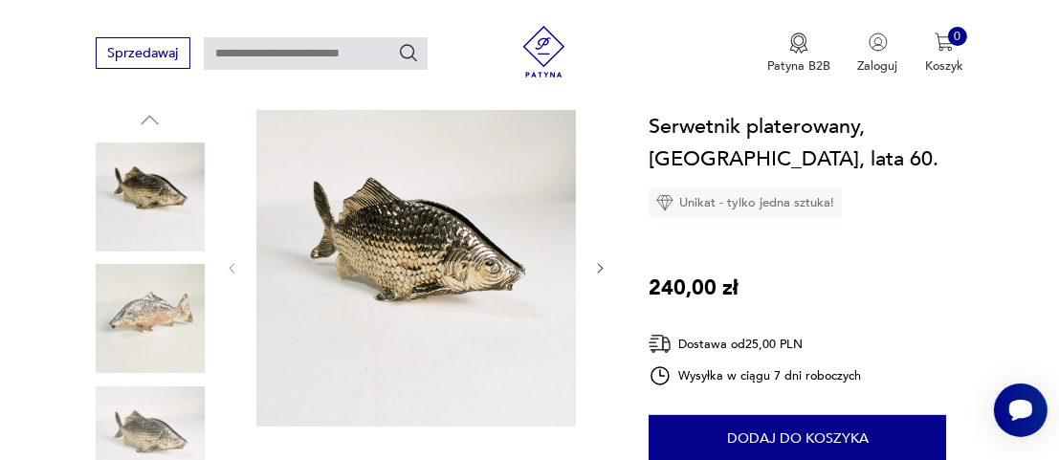
click at [144, 308] on img at bounding box center [150, 318] width 109 height 109
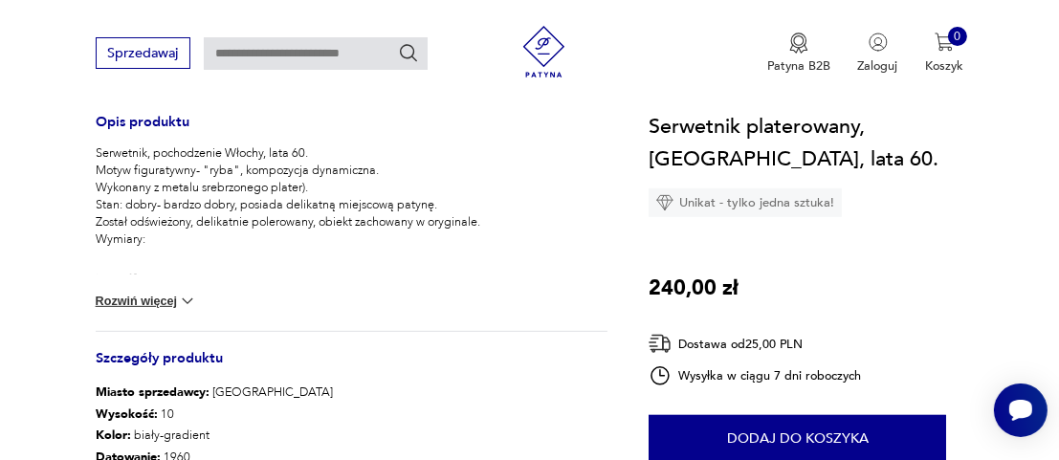
scroll to position [860, 0]
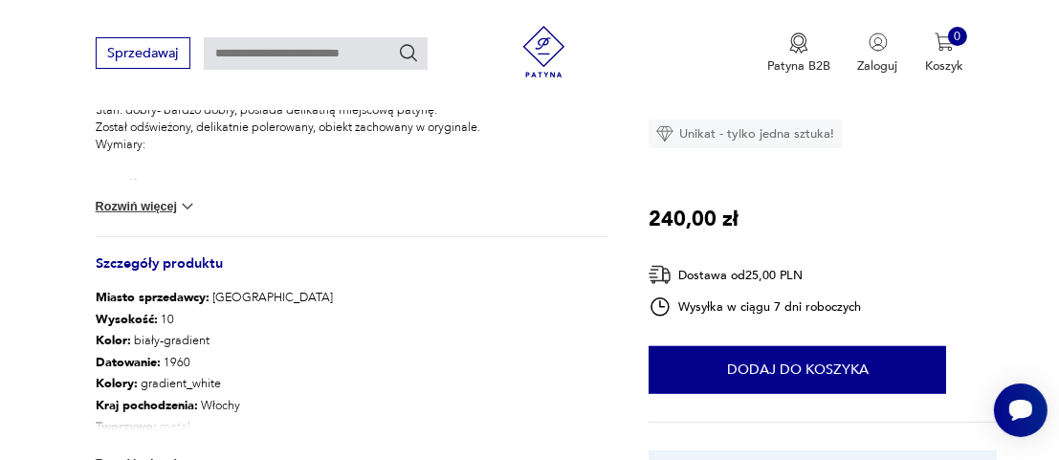
click at [181, 204] on img at bounding box center [187, 206] width 19 height 19
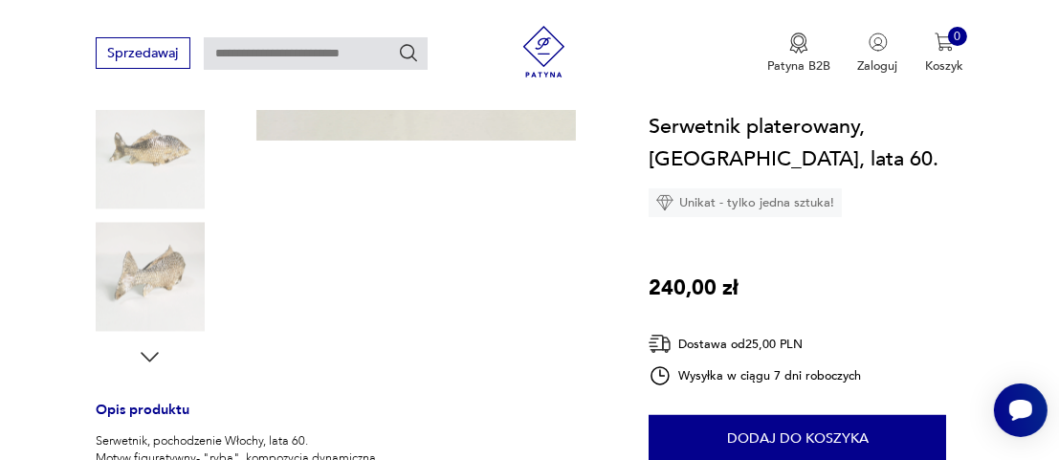
scroll to position [95, 0]
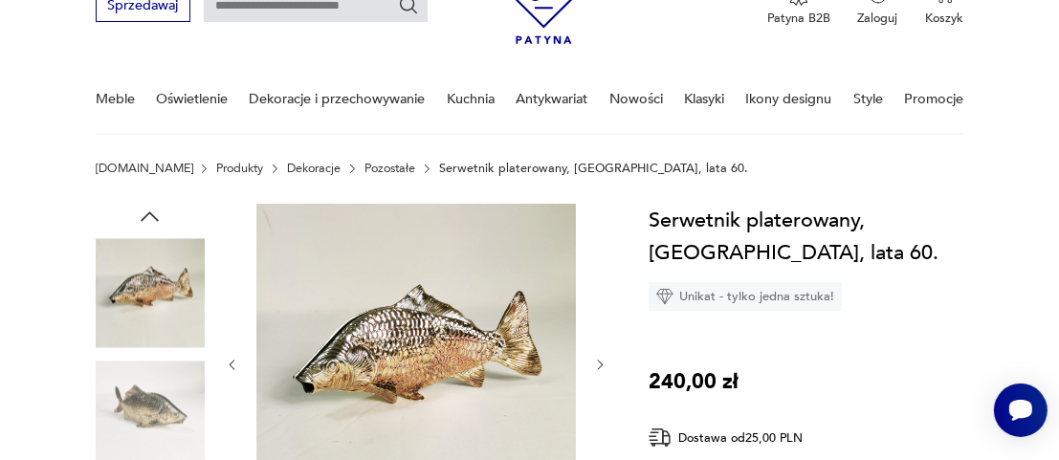
click at [600, 360] on icon "button" at bounding box center [600, 365] width 14 height 14
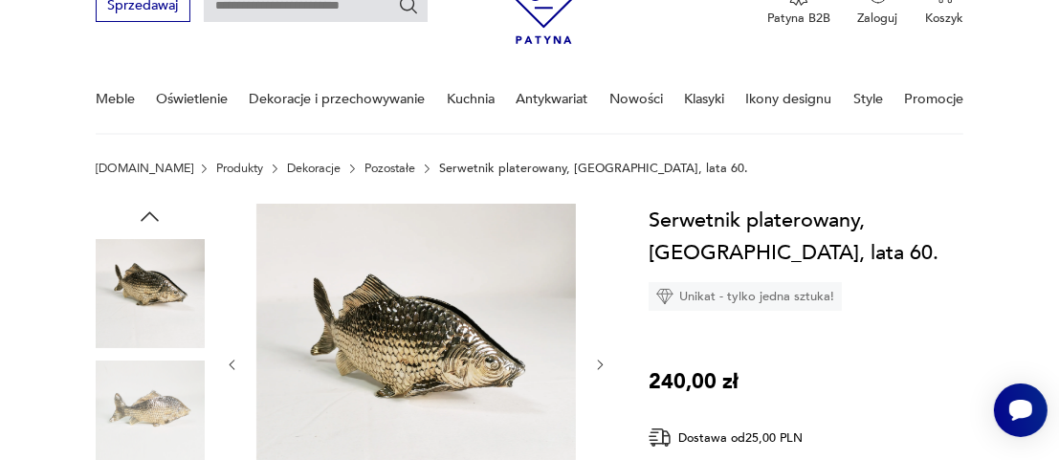
click at [600, 360] on icon "button" at bounding box center [600, 365] width 14 height 14
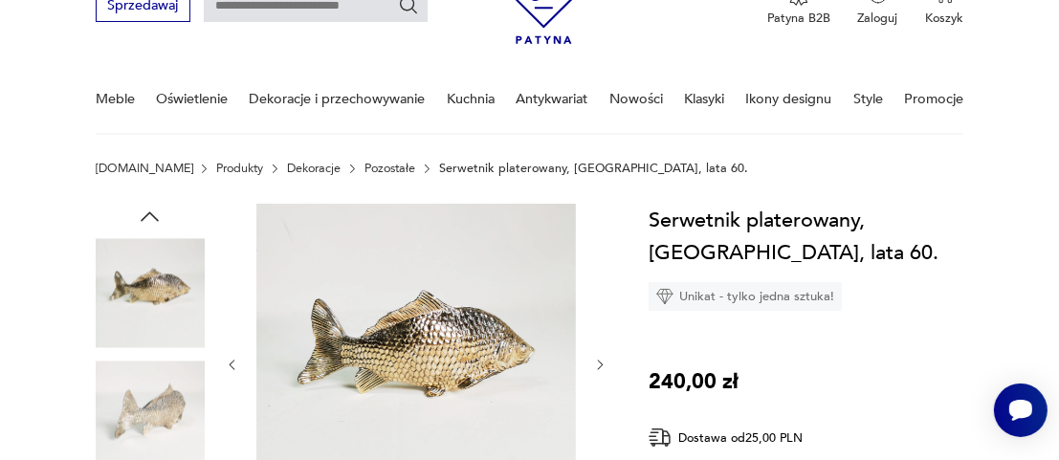
click at [600, 360] on icon "button" at bounding box center [600, 365] width 14 height 14
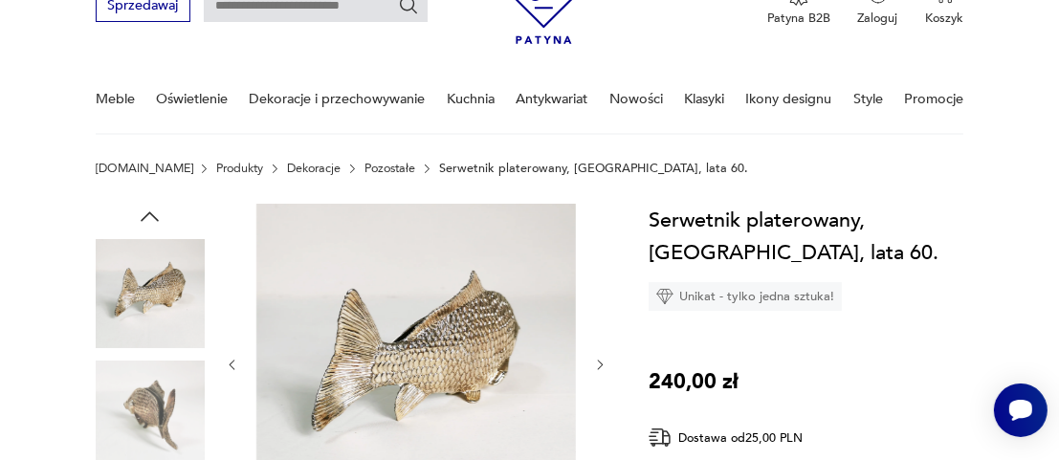
click at [600, 360] on icon "button" at bounding box center [600, 365] width 14 height 14
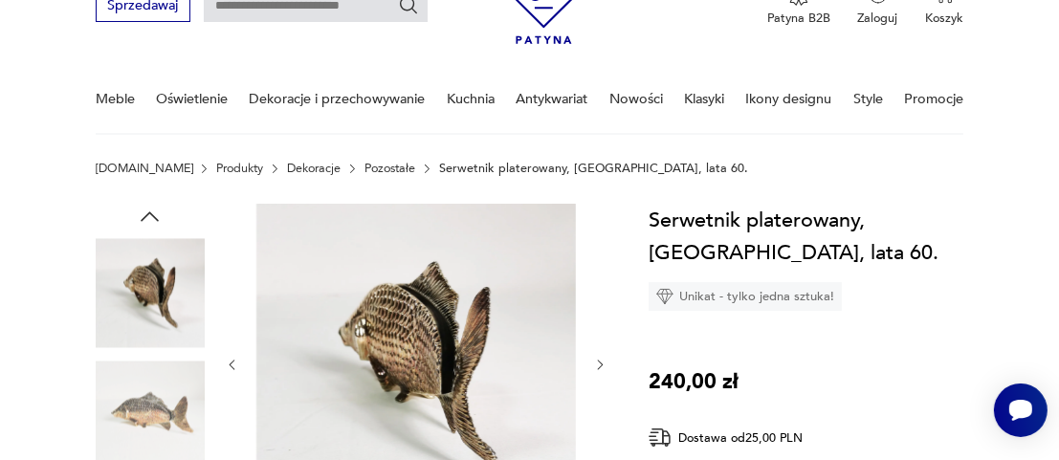
click at [600, 360] on icon "button" at bounding box center [600, 365] width 14 height 14
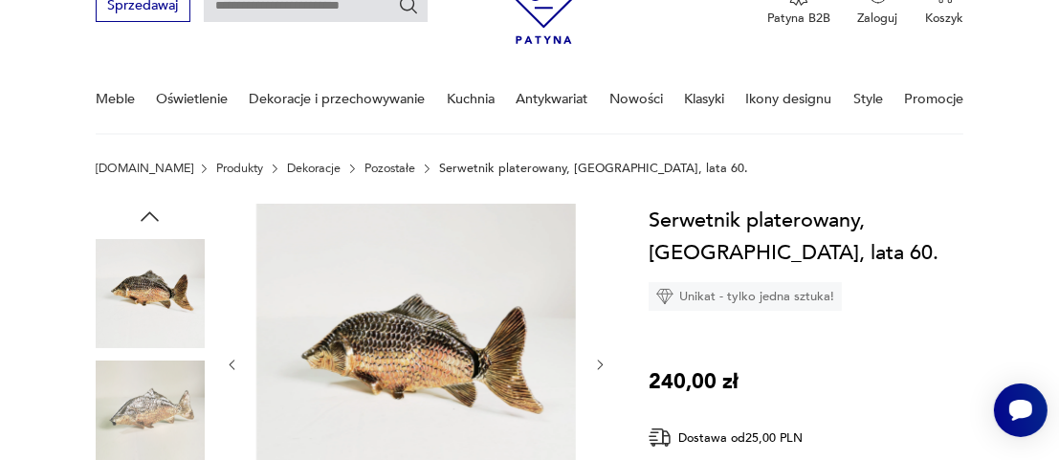
click at [600, 360] on icon "button" at bounding box center [600, 365] width 14 height 14
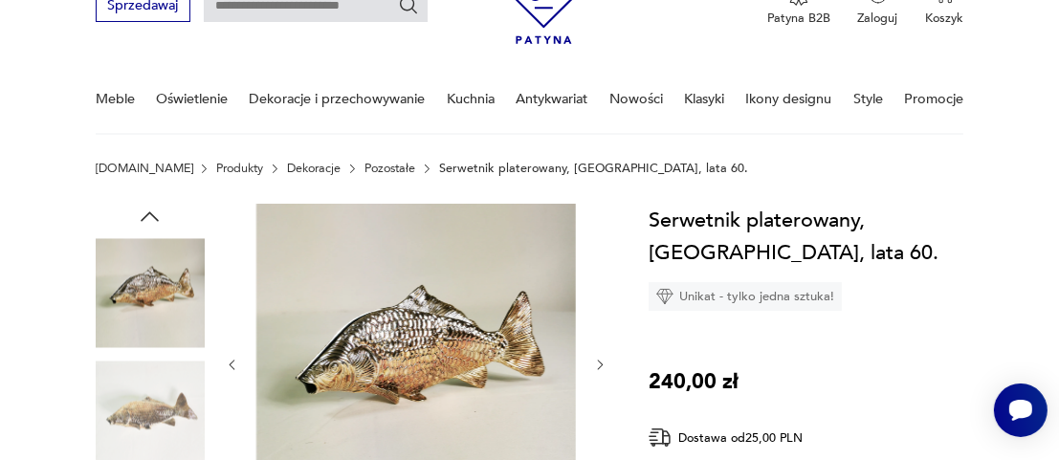
click at [600, 360] on icon "button" at bounding box center [600, 365] width 14 height 14
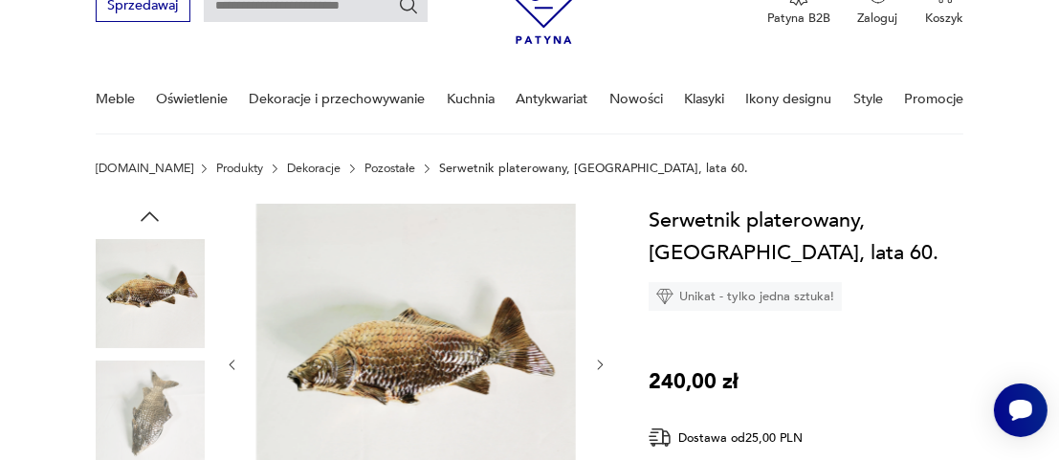
click at [600, 360] on icon "button" at bounding box center [600, 365] width 14 height 14
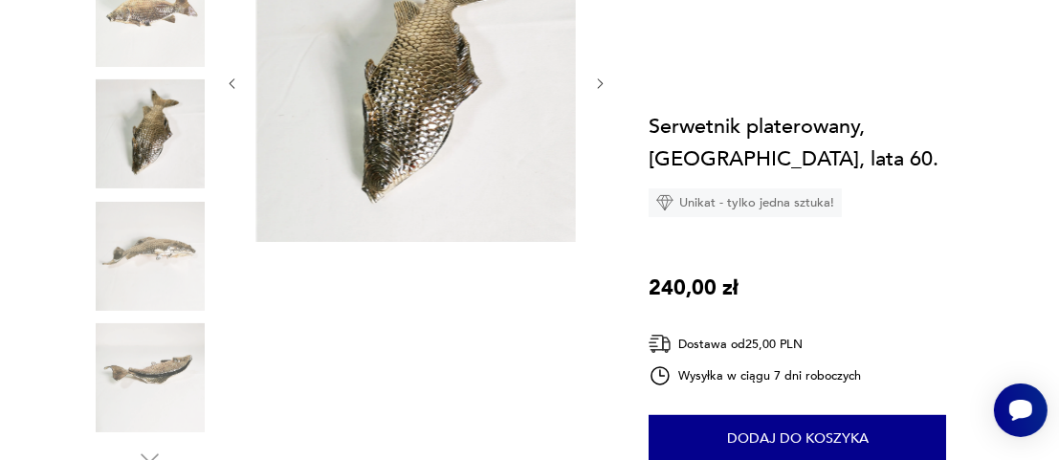
scroll to position [383, 0]
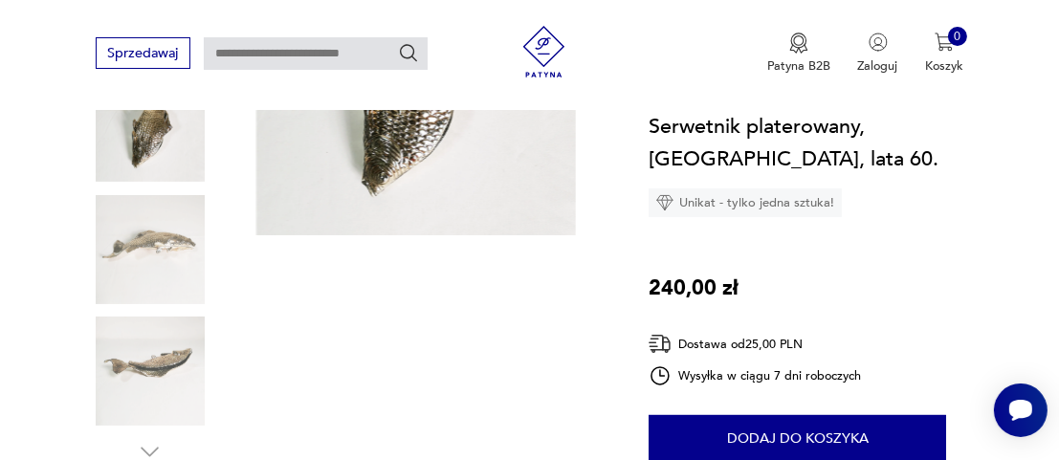
click at [131, 255] on img at bounding box center [150, 249] width 109 height 109
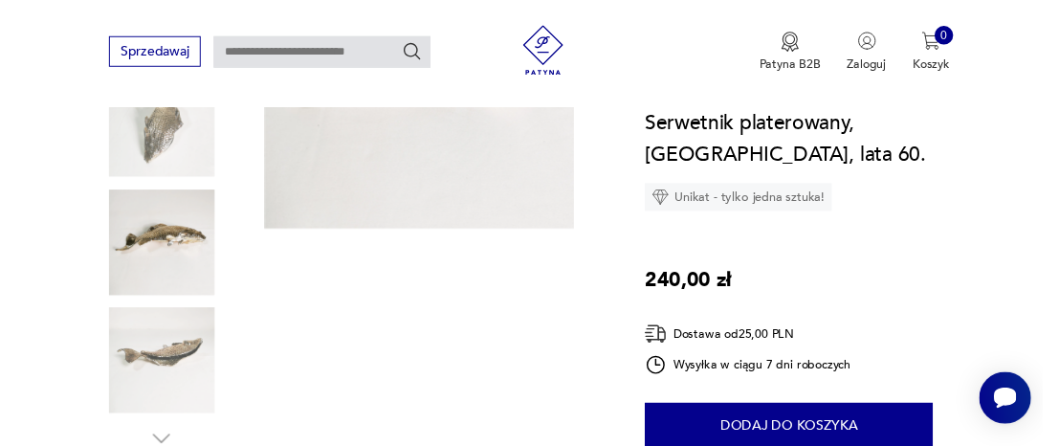
scroll to position [95, 0]
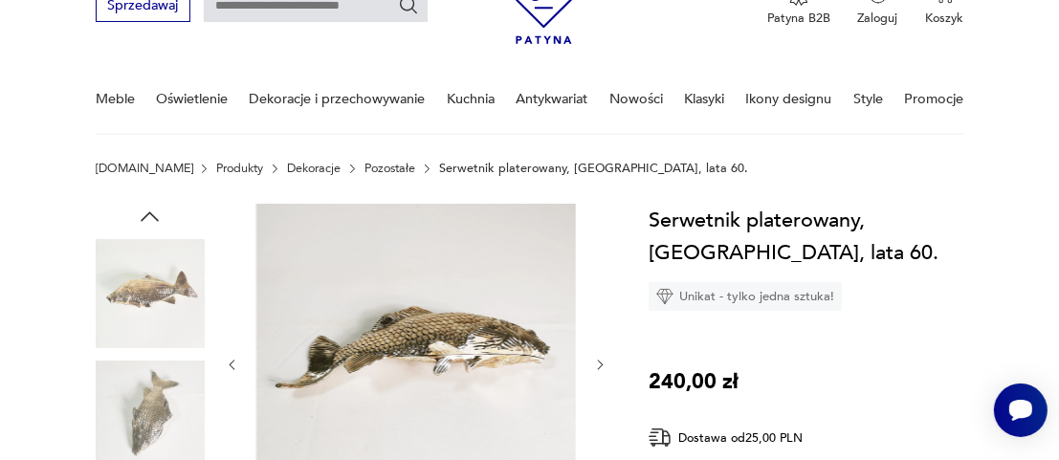
click at [389, 346] on img at bounding box center [416, 364] width 320 height 320
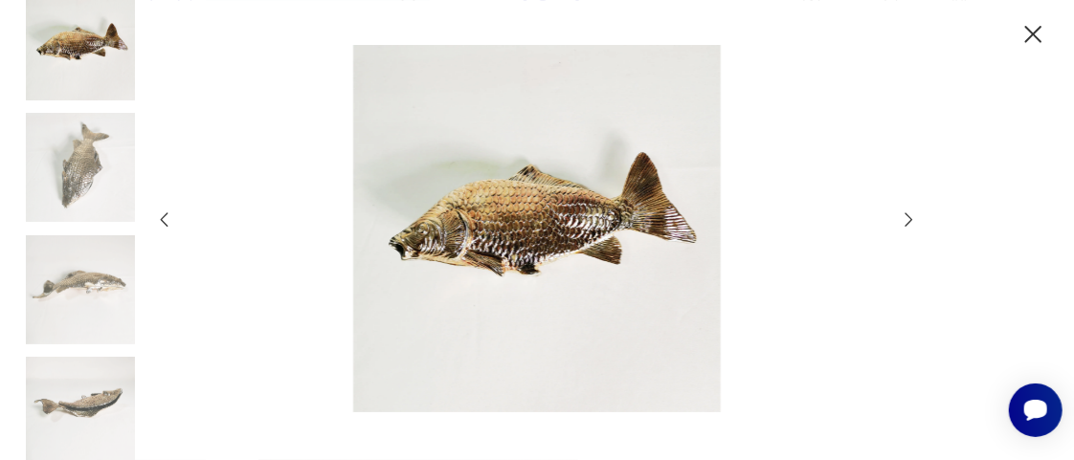
click at [909, 225] on icon "button" at bounding box center [909, 220] width 21 height 21
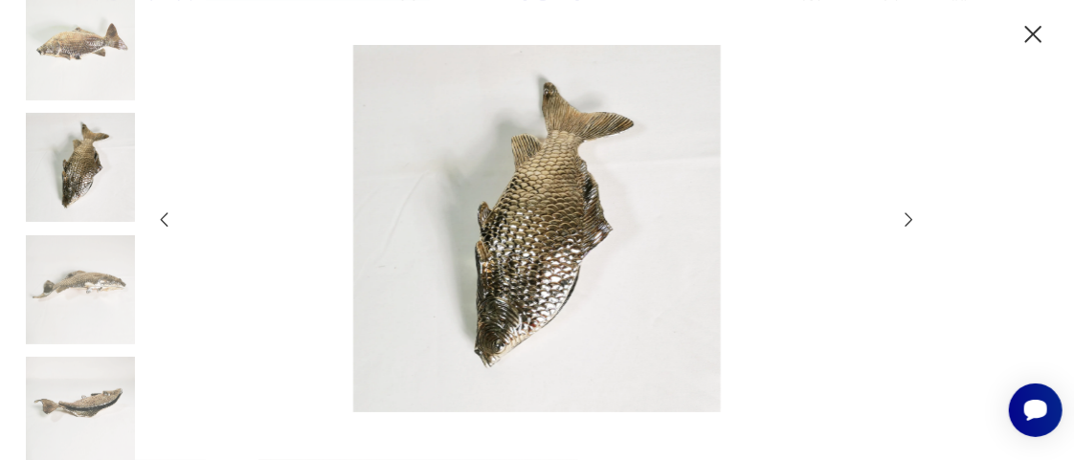
click at [909, 225] on icon "button" at bounding box center [909, 220] width 21 height 21
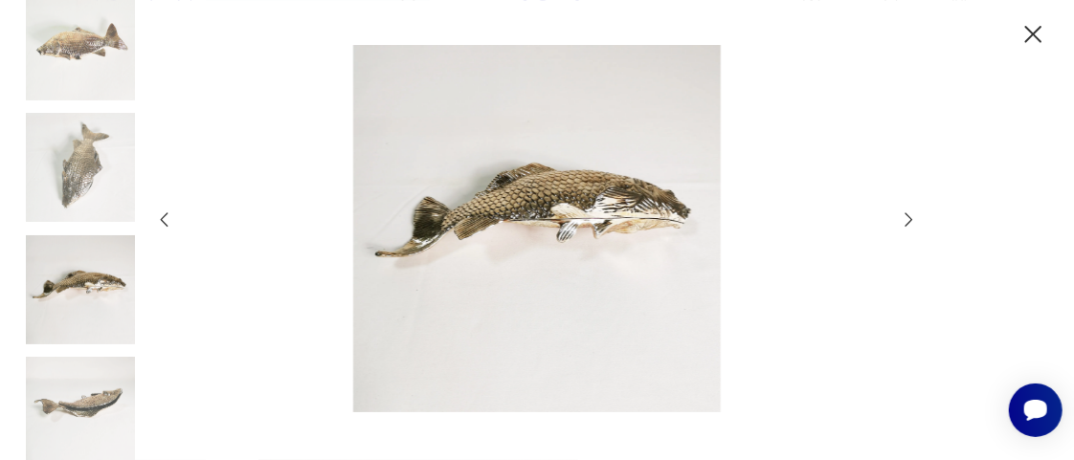
click at [909, 225] on icon "button" at bounding box center [909, 220] width 21 height 21
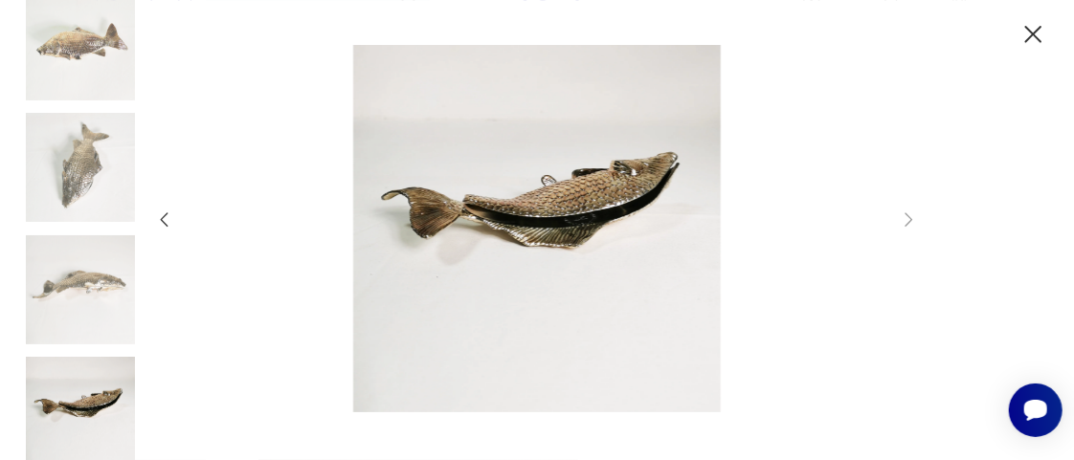
click at [165, 218] on icon "button" at bounding box center [164, 220] width 21 height 21
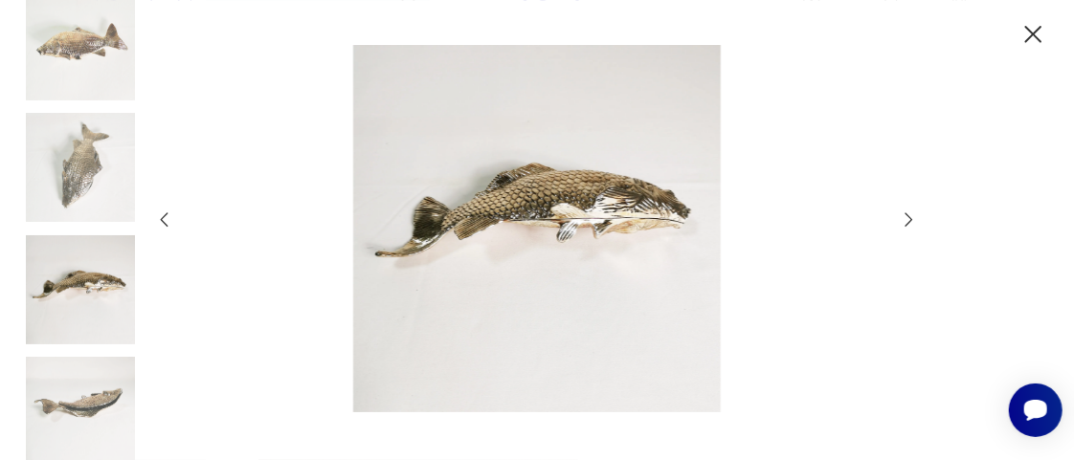
click at [165, 218] on icon "button" at bounding box center [164, 220] width 21 height 21
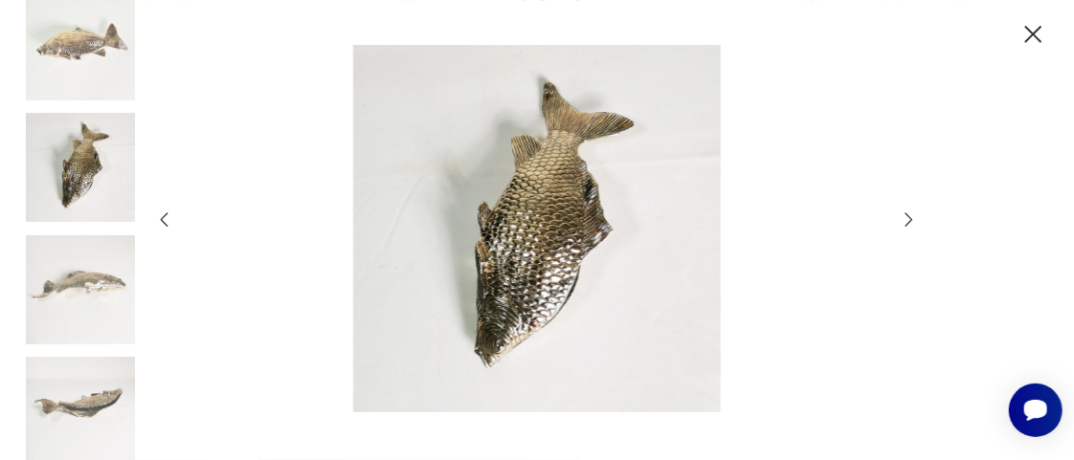
click at [165, 218] on icon "button" at bounding box center [164, 220] width 21 height 21
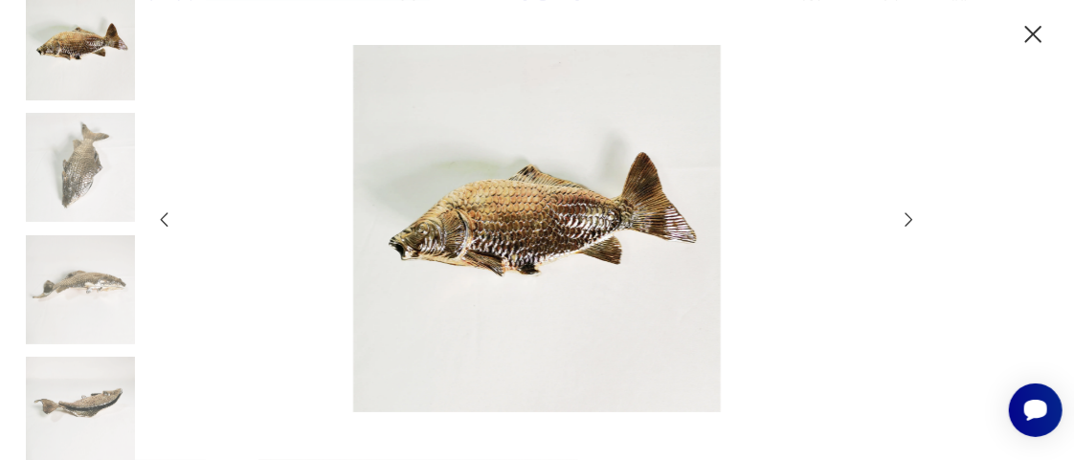
click at [165, 218] on icon "button" at bounding box center [164, 220] width 21 height 21
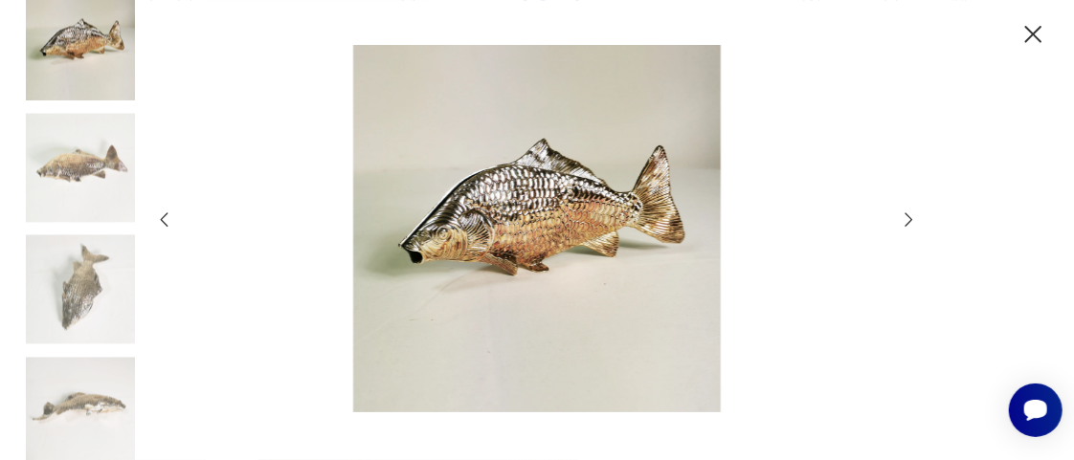
click at [1029, 38] on icon "button" at bounding box center [1032, 34] width 17 height 17
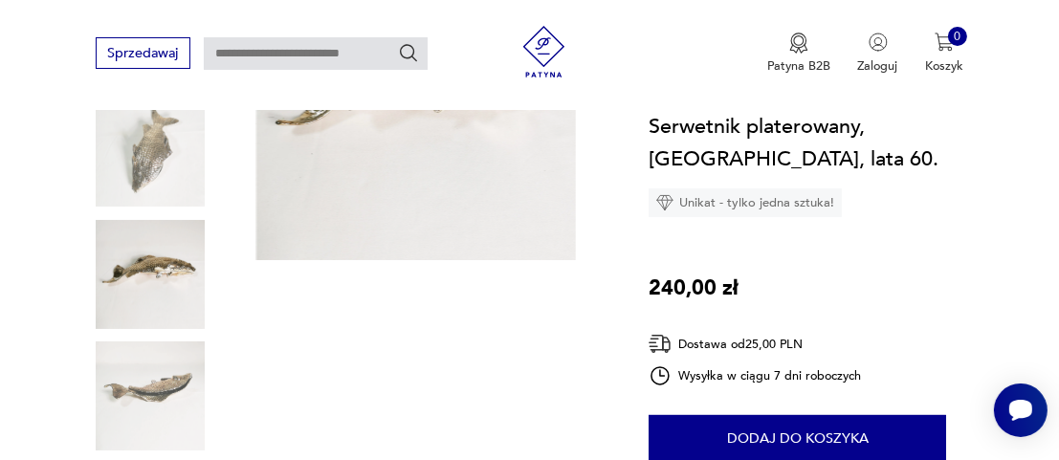
scroll to position [191, 0]
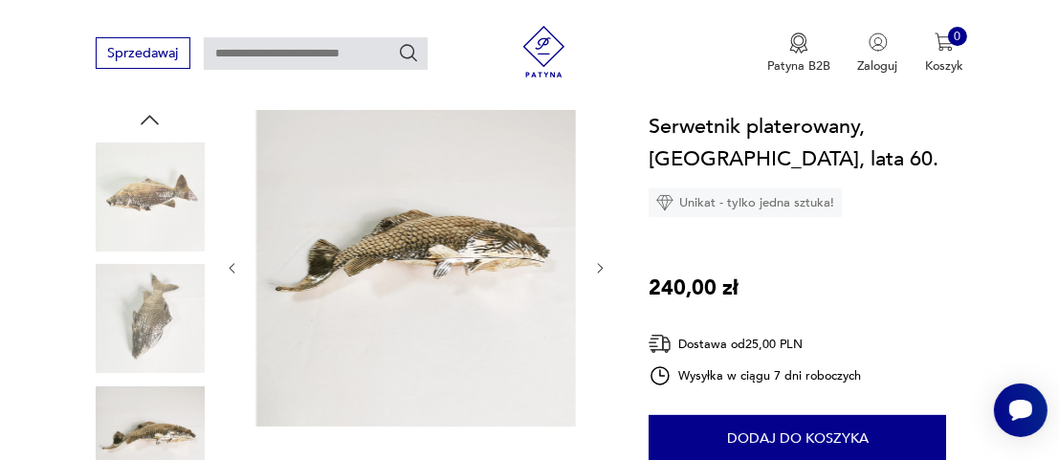
click at [143, 121] on icon "button" at bounding box center [150, 120] width 26 height 26
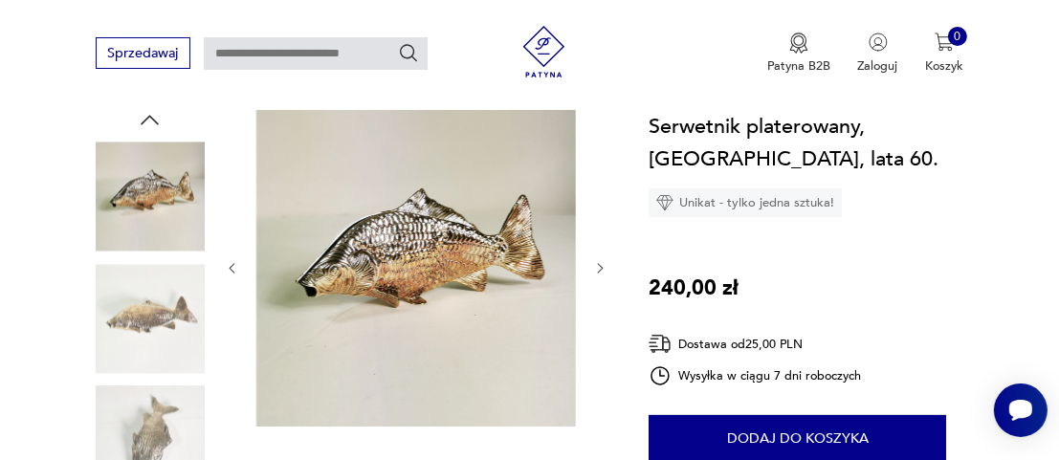
click at [600, 265] on icon "button" at bounding box center [601, 269] width 6 height 10
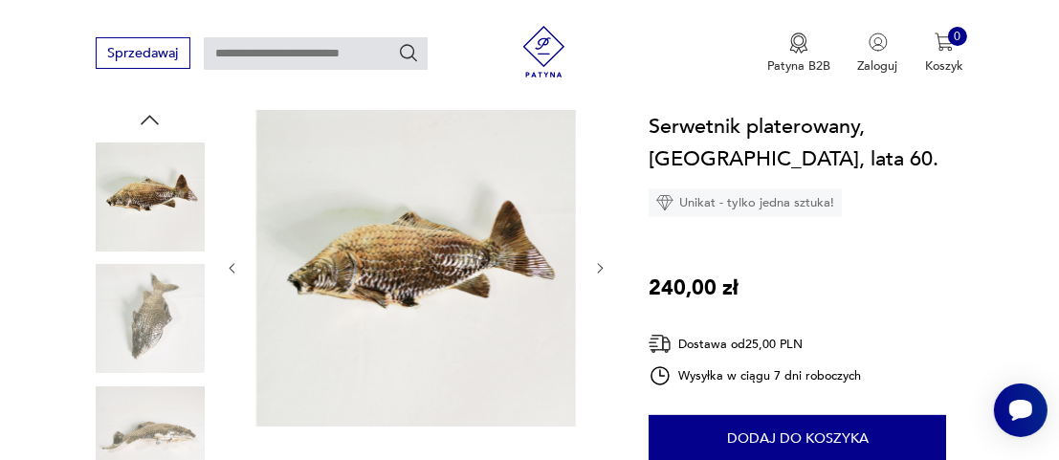
click at [600, 265] on icon "button" at bounding box center [601, 269] width 6 height 10
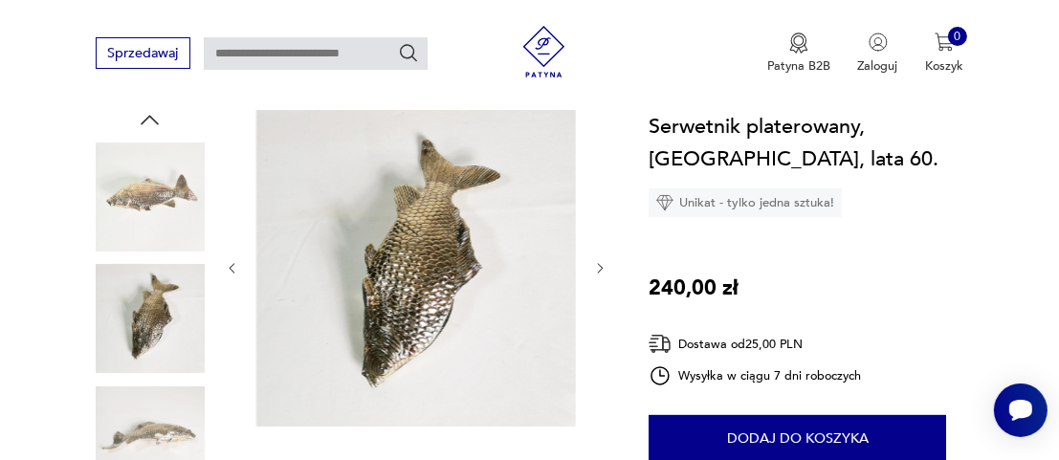
click at [600, 265] on icon "button" at bounding box center [601, 269] width 6 height 10
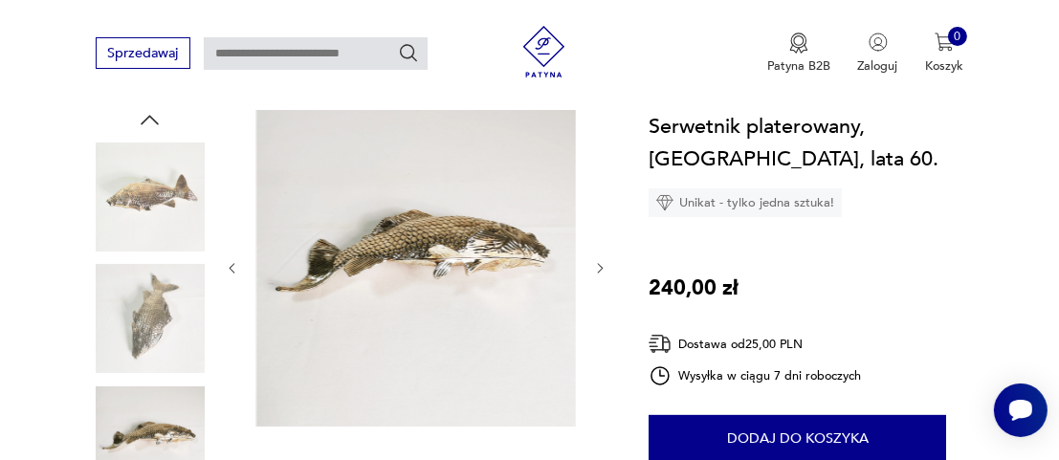
click at [600, 265] on icon "button" at bounding box center [601, 269] width 6 height 10
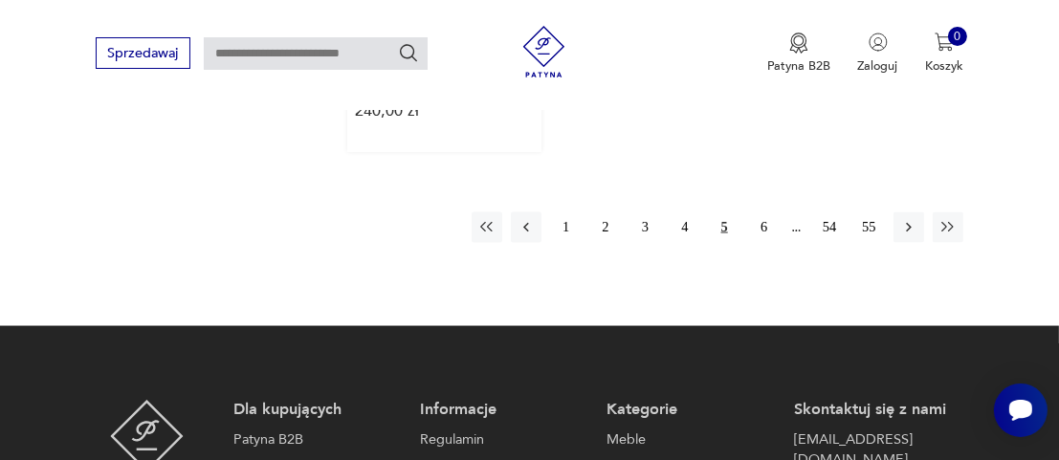
scroll to position [2616, 0]
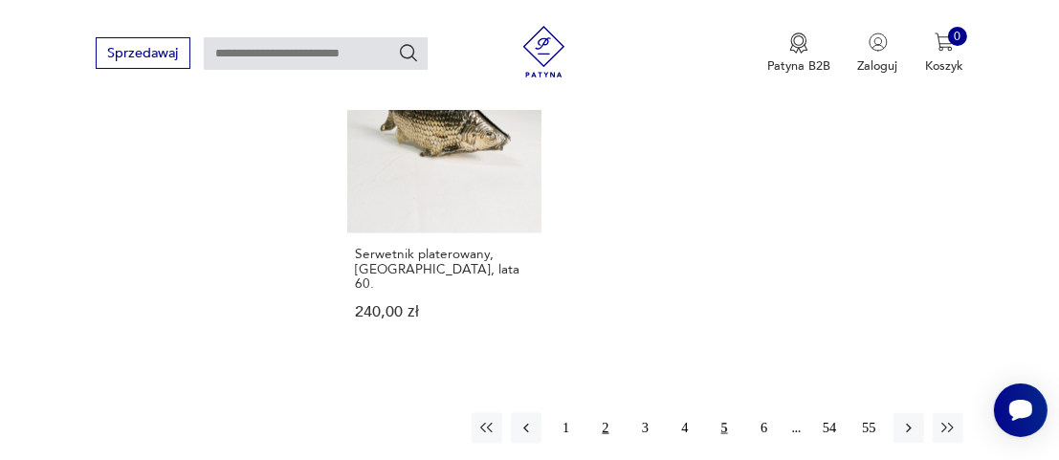
click at [603, 413] on button "2" at bounding box center [605, 428] width 31 height 31
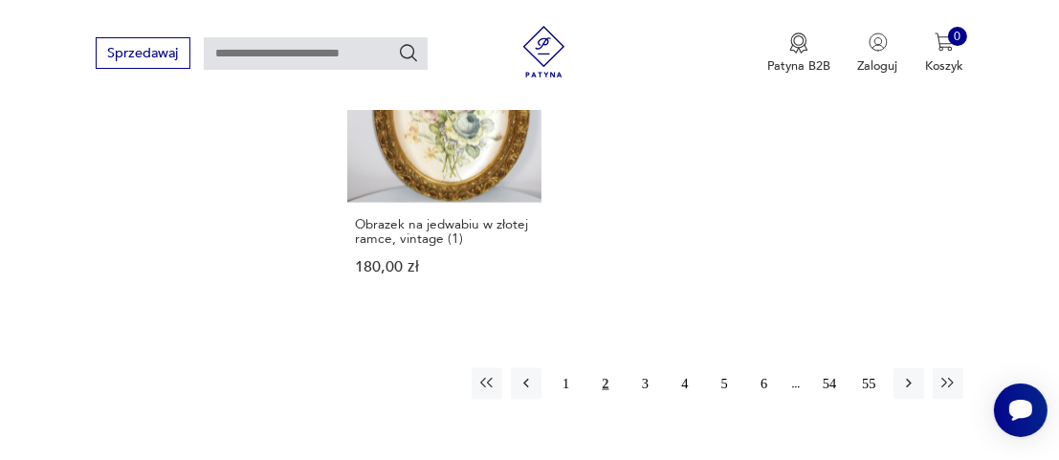
scroll to position [2547, 0]
click at [646, 369] on button "3" at bounding box center [645, 384] width 31 height 31
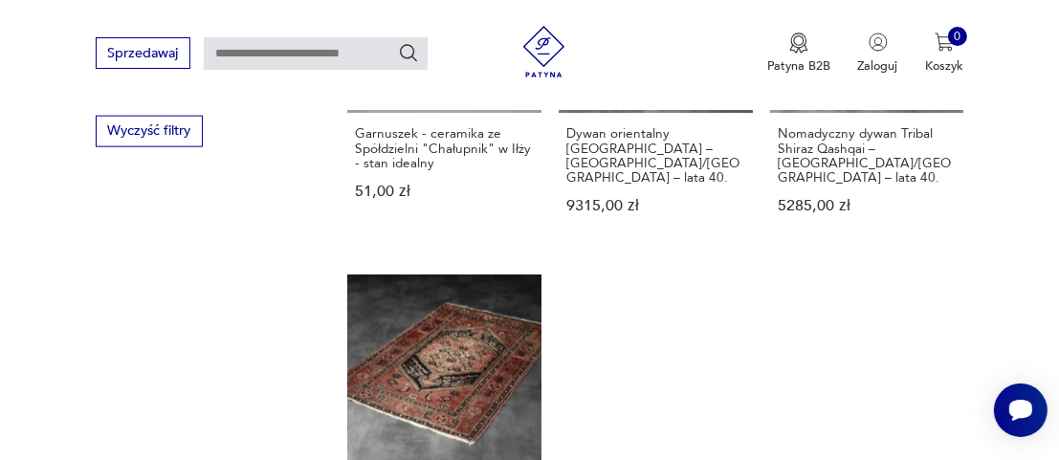
scroll to position [2547, 0]
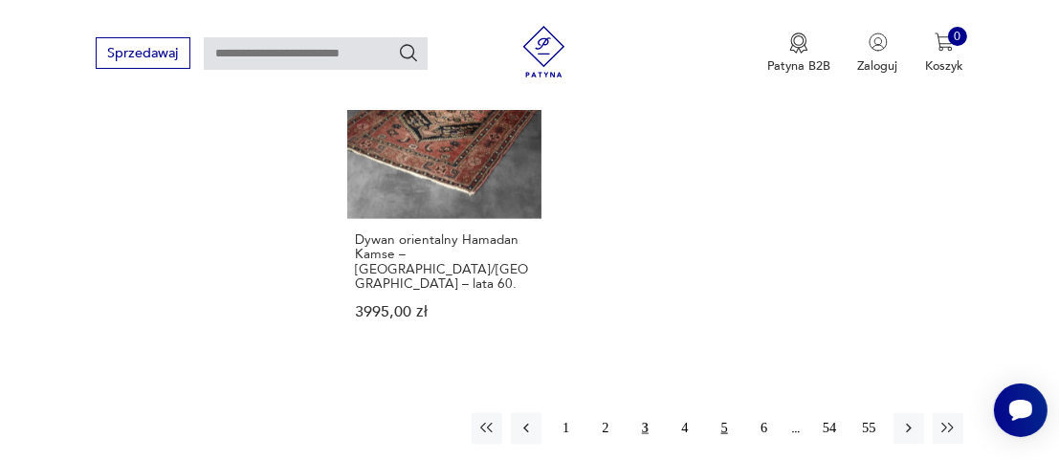
click at [726, 413] on button "5" at bounding box center [724, 428] width 31 height 31
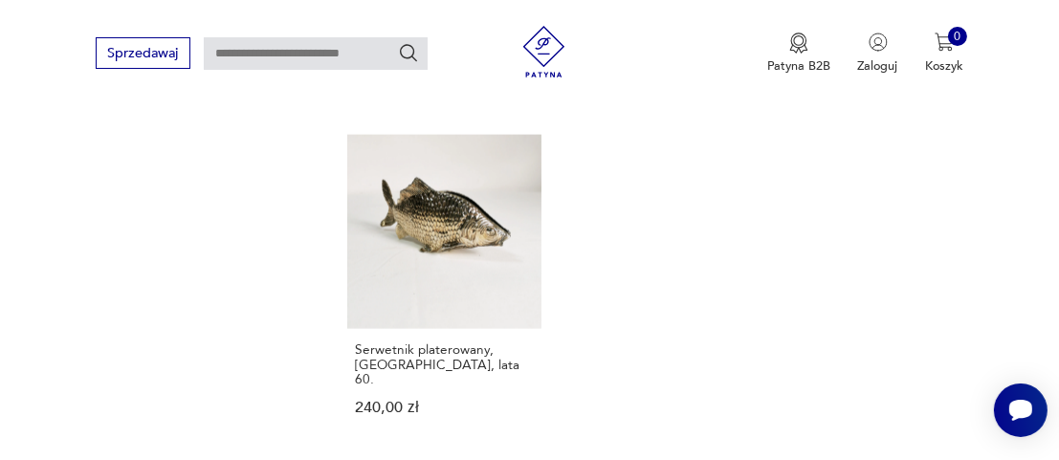
scroll to position [2547, 0]
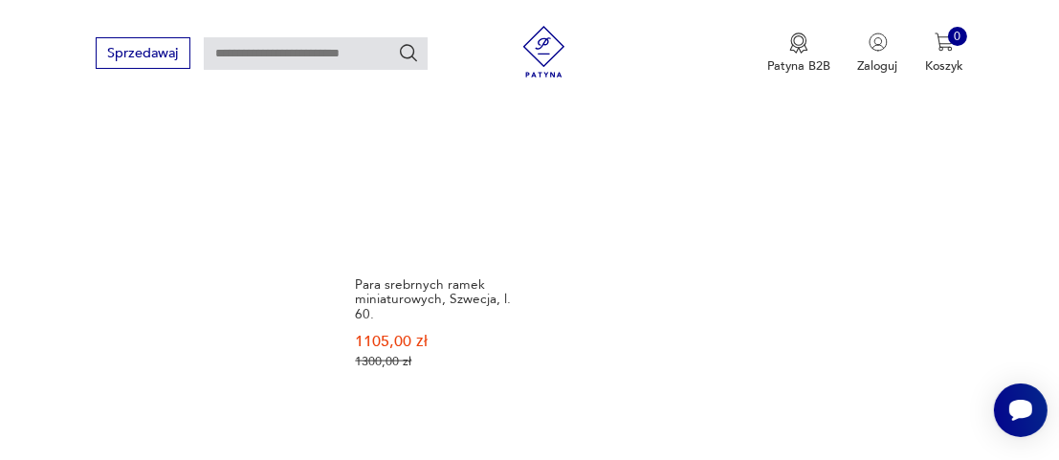
scroll to position [2547, 0]
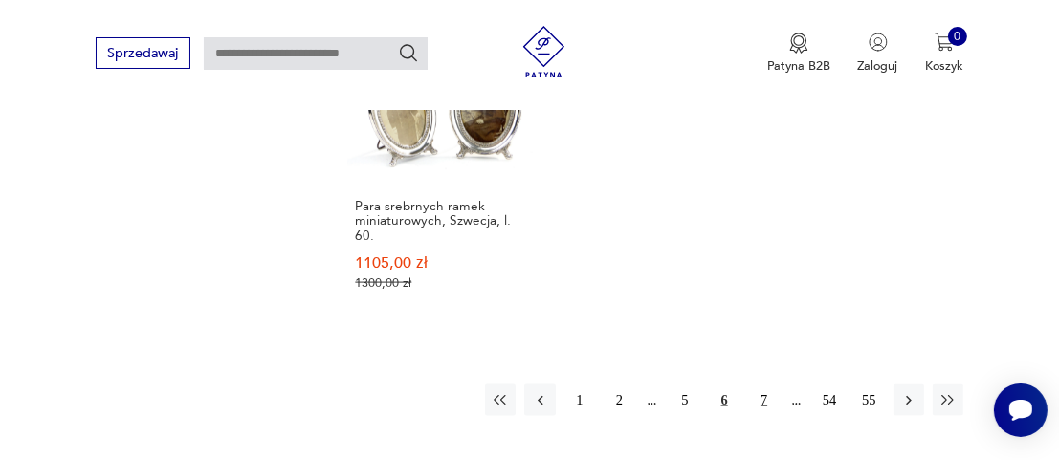
click at [763, 385] on button "7" at bounding box center [763, 400] width 31 height 31
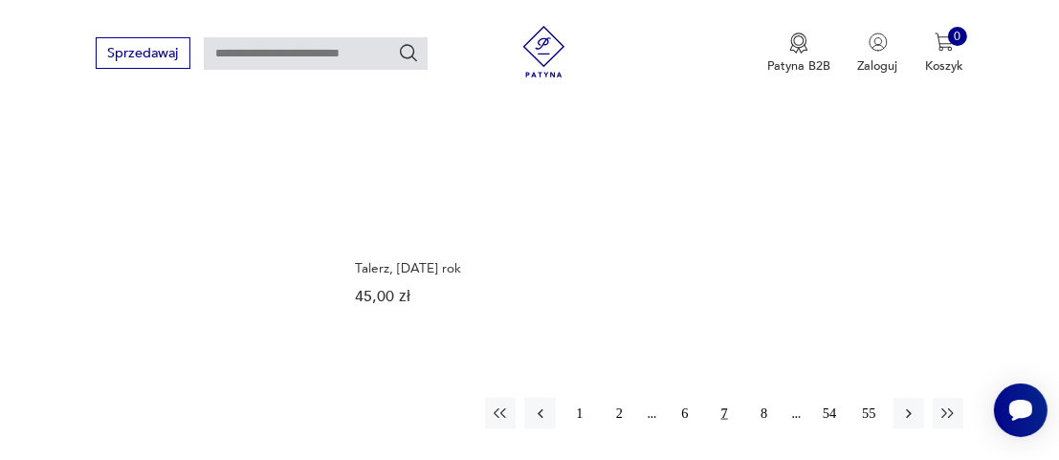
scroll to position [2643, 0]
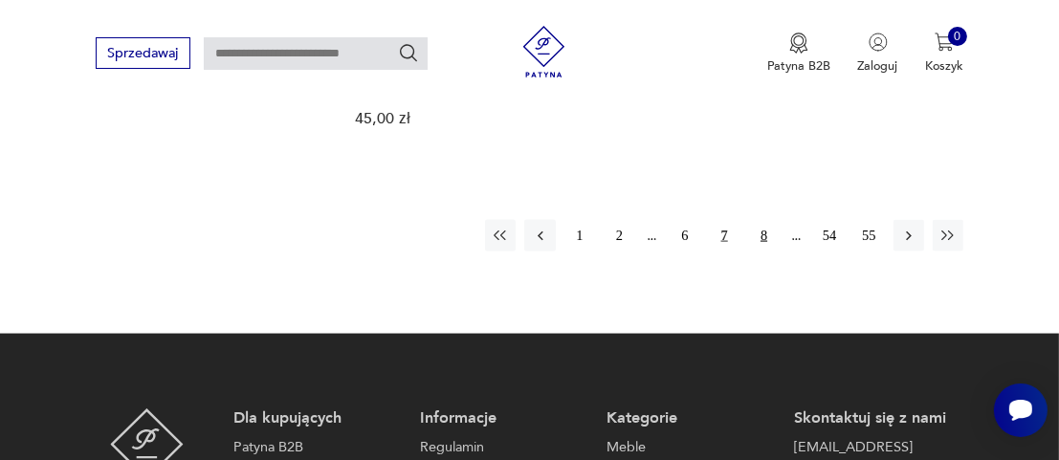
click at [764, 220] on button "8" at bounding box center [763, 235] width 31 height 31
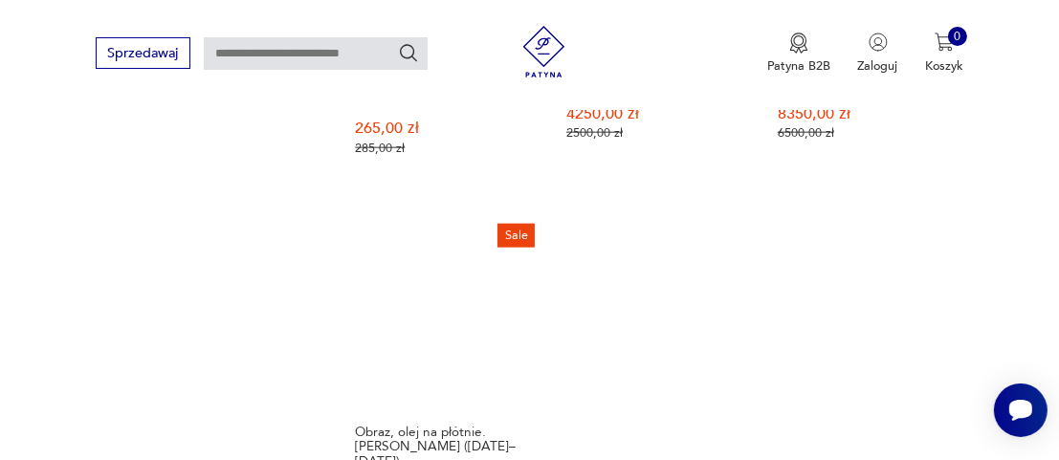
scroll to position [2643, 0]
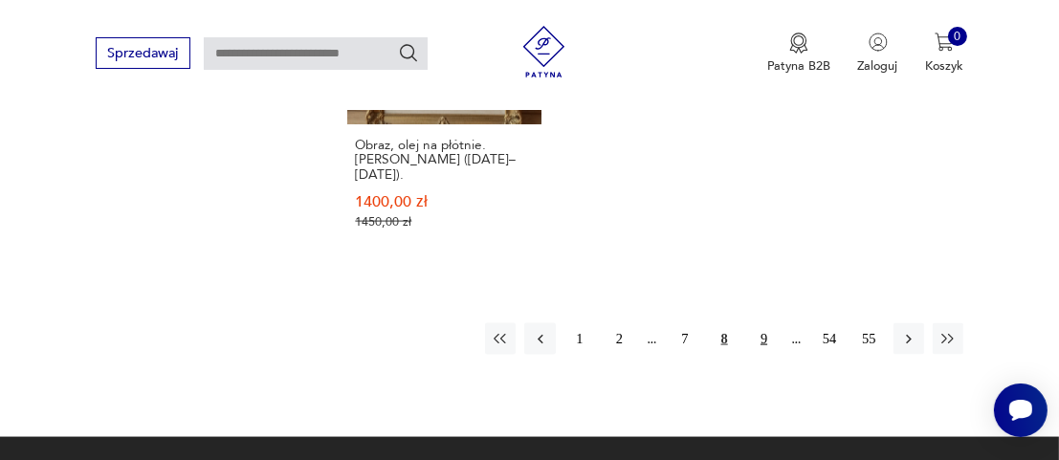
click at [760, 323] on button "9" at bounding box center [763, 338] width 31 height 31
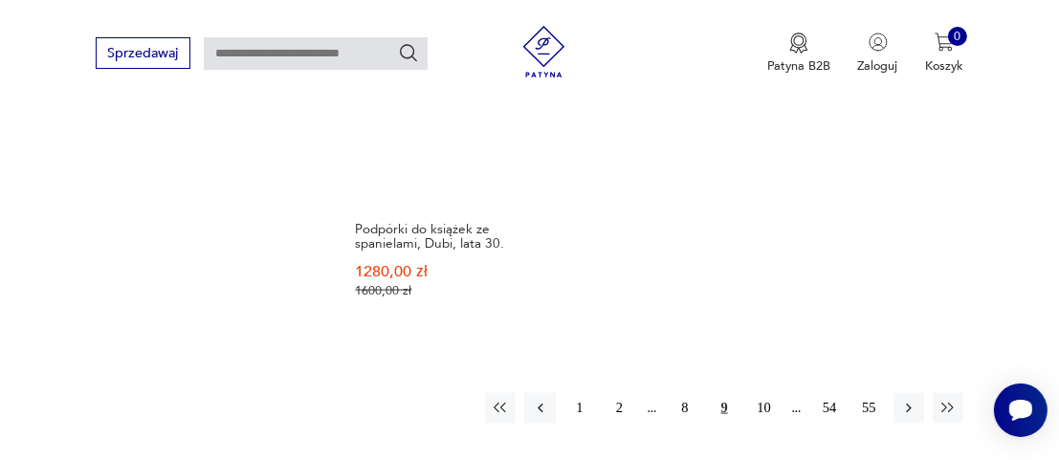
scroll to position [2643, 0]
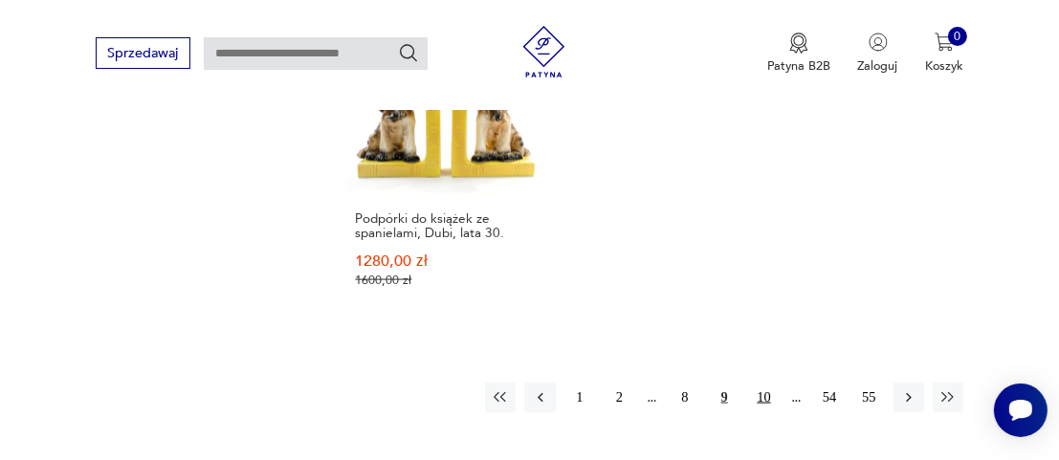
click at [768, 383] on button "10" at bounding box center [763, 398] width 31 height 31
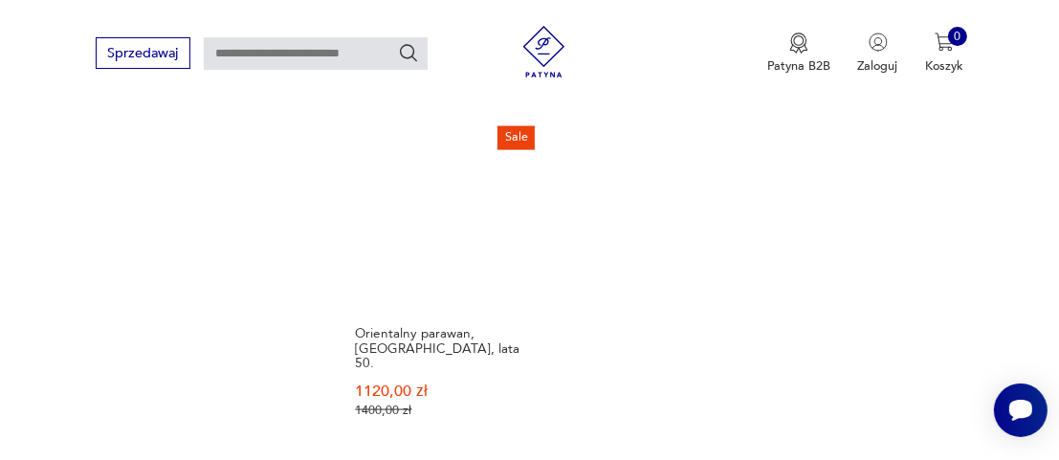
scroll to position [2547, 0]
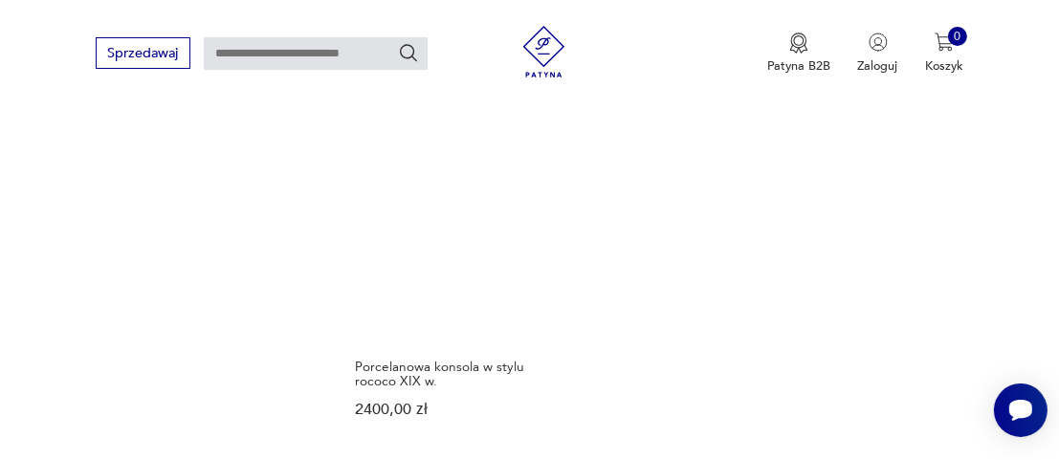
scroll to position [2547, 0]
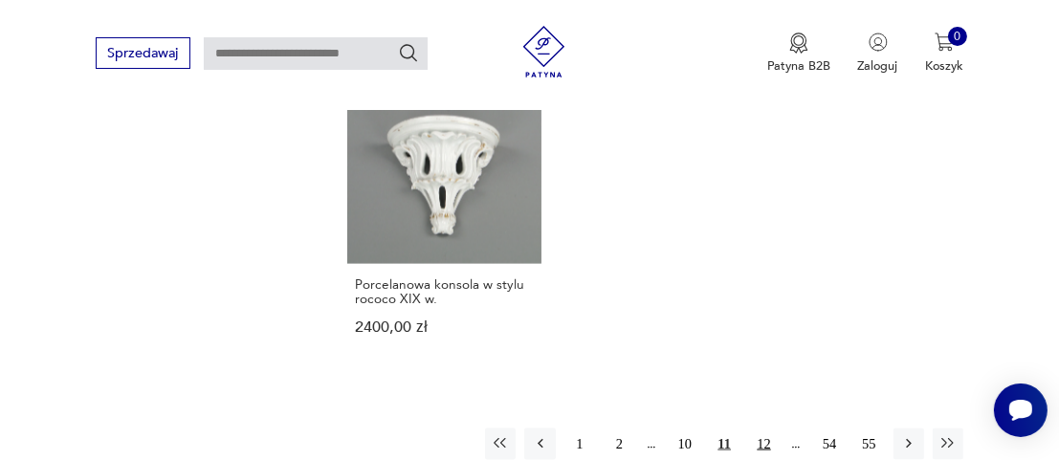
click at [763, 429] on button "12" at bounding box center [763, 444] width 31 height 31
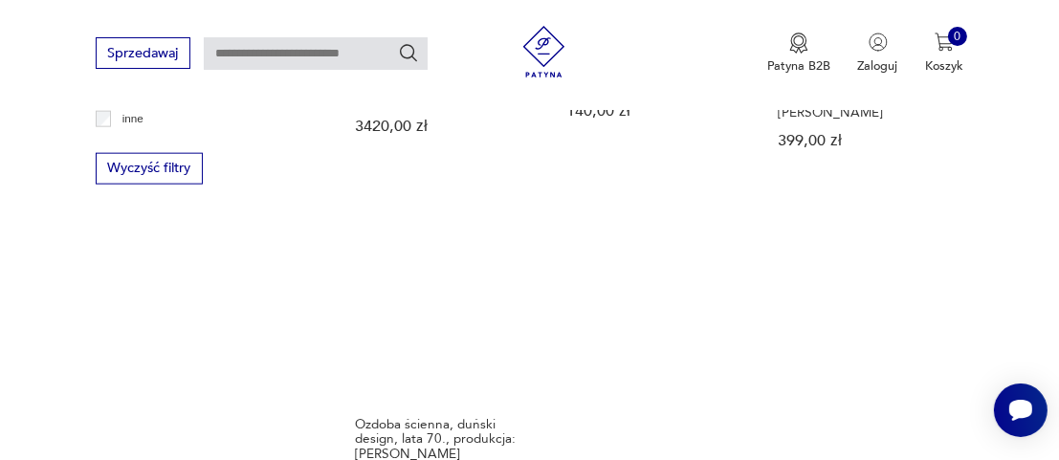
scroll to position [2452, 0]
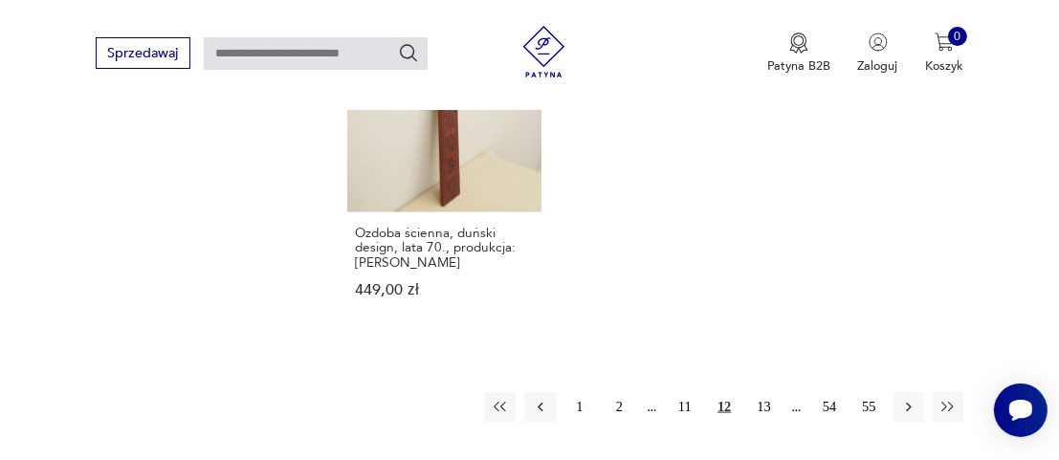
drag, startPoint x: 761, startPoint y: 400, endPoint x: 766, endPoint y: 379, distance: 21.6
click at [762, 395] on button "13" at bounding box center [763, 407] width 31 height 31
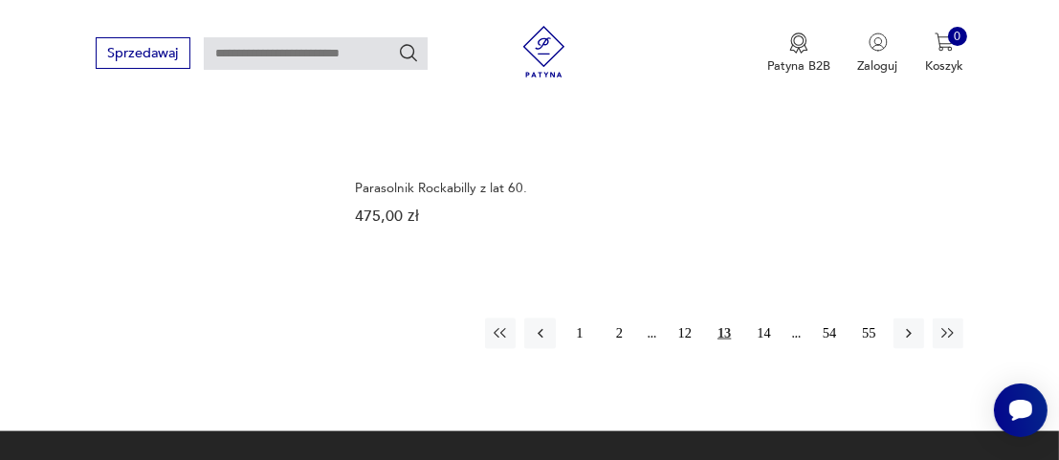
scroll to position [2547, 0]
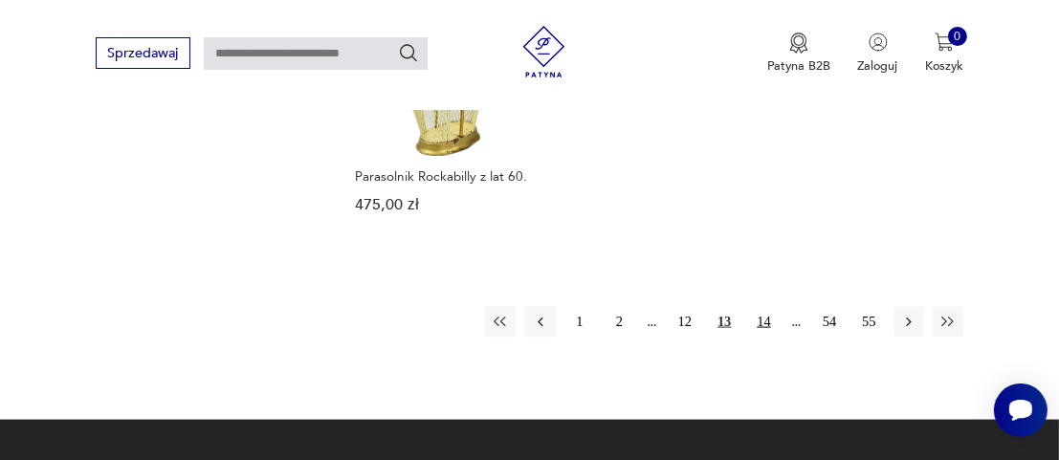
click at [764, 307] on button "14" at bounding box center [763, 322] width 31 height 31
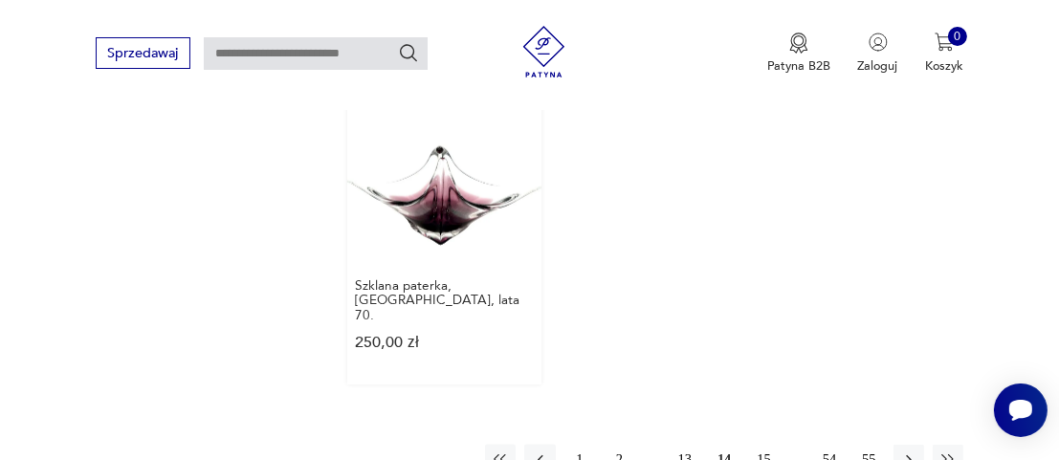
scroll to position [2547, 0]
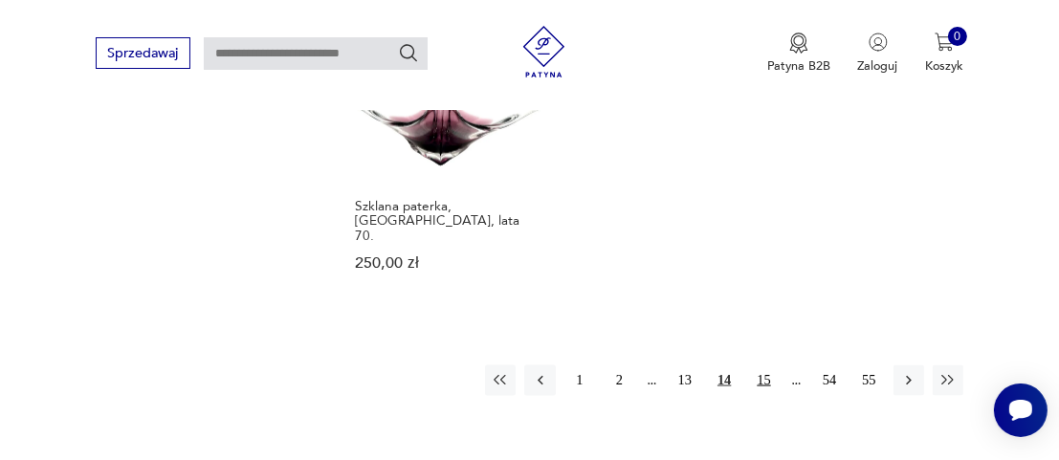
click at [762, 366] on button "15" at bounding box center [763, 381] width 31 height 31
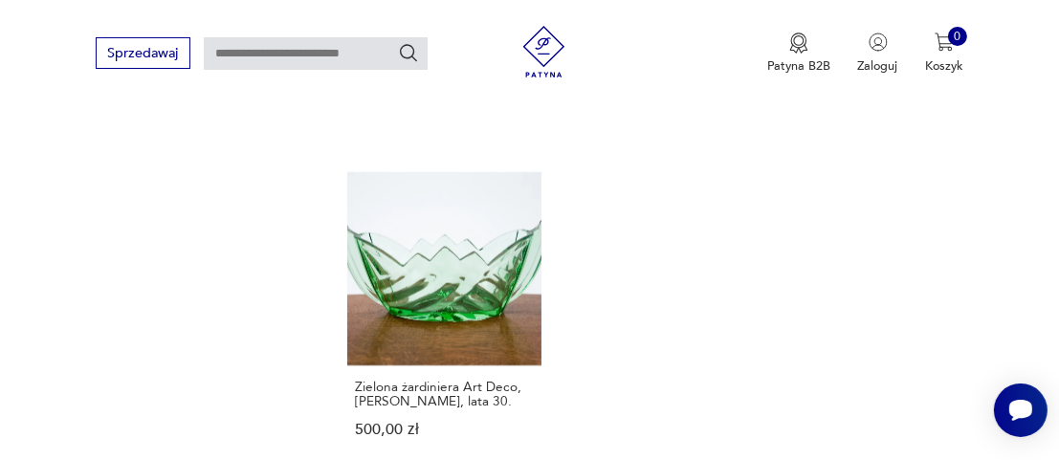
scroll to position [2547, 0]
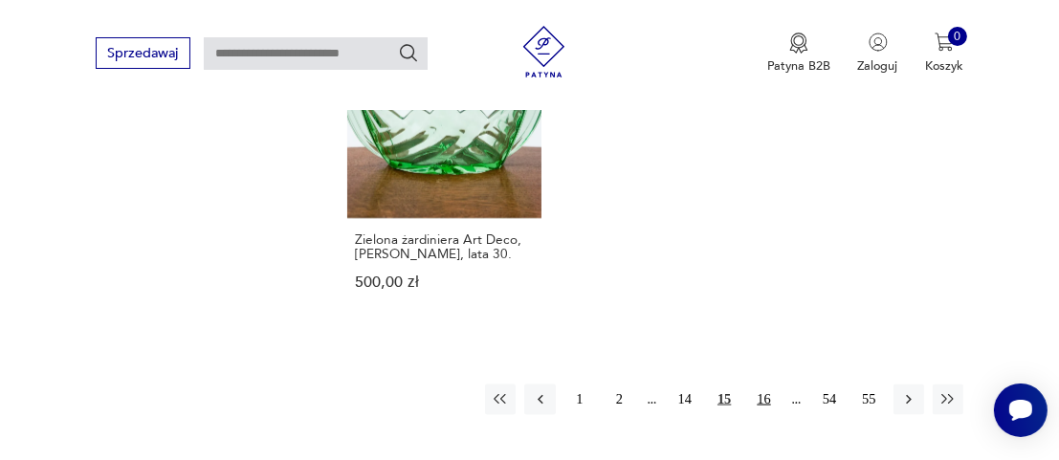
click at [767, 385] on button "16" at bounding box center [763, 400] width 31 height 31
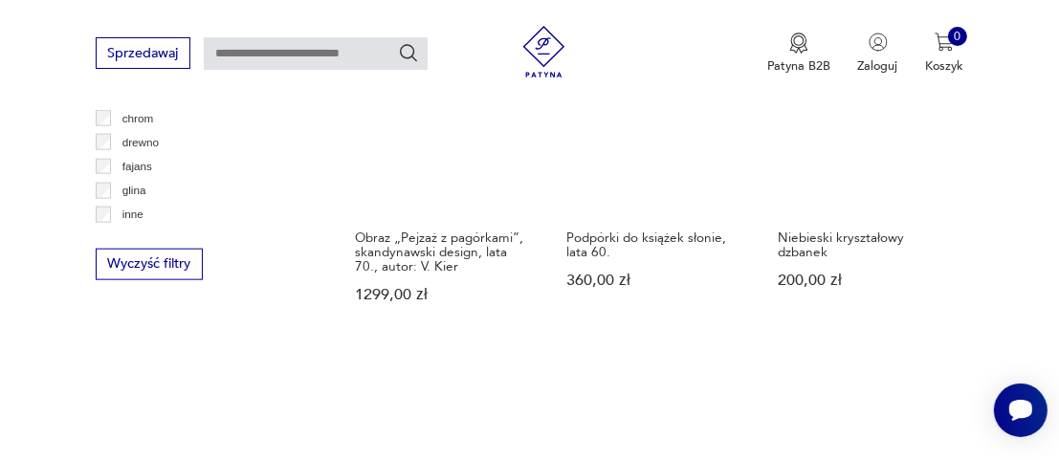
scroll to position [2452, 0]
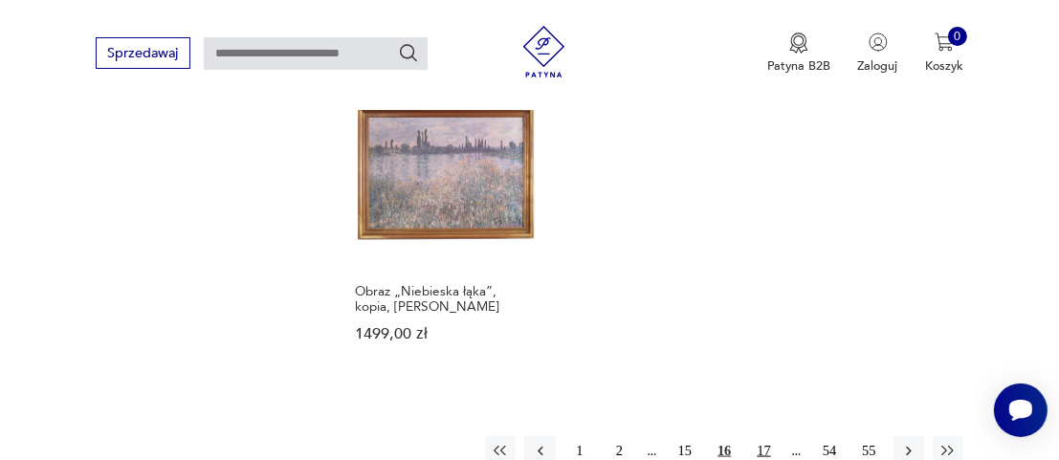
click at [767, 436] on button "17" at bounding box center [763, 451] width 31 height 31
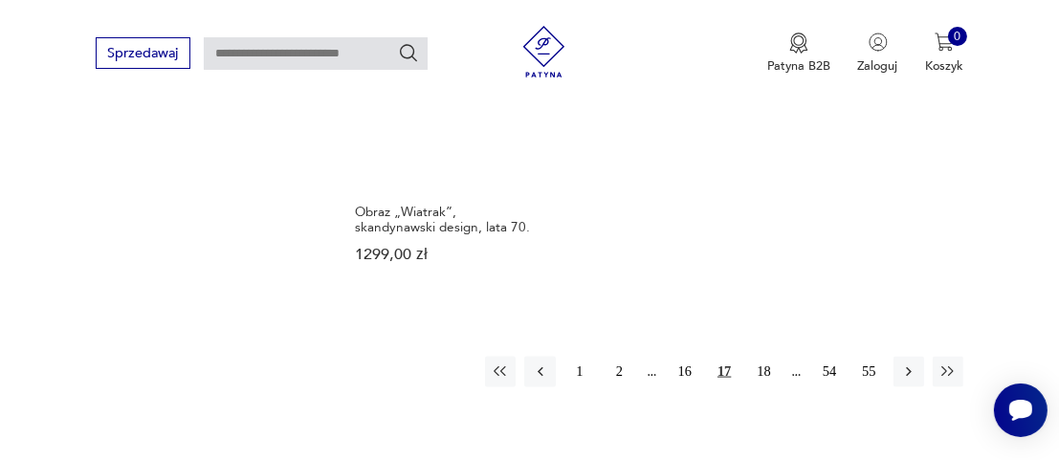
scroll to position [2643, 0]
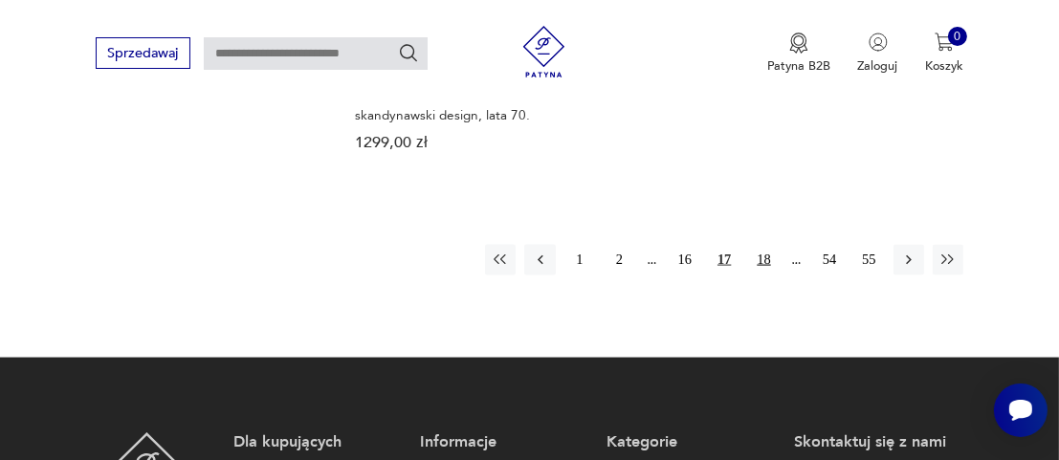
click at [758, 245] on button "18" at bounding box center [763, 260] width 31 height 31
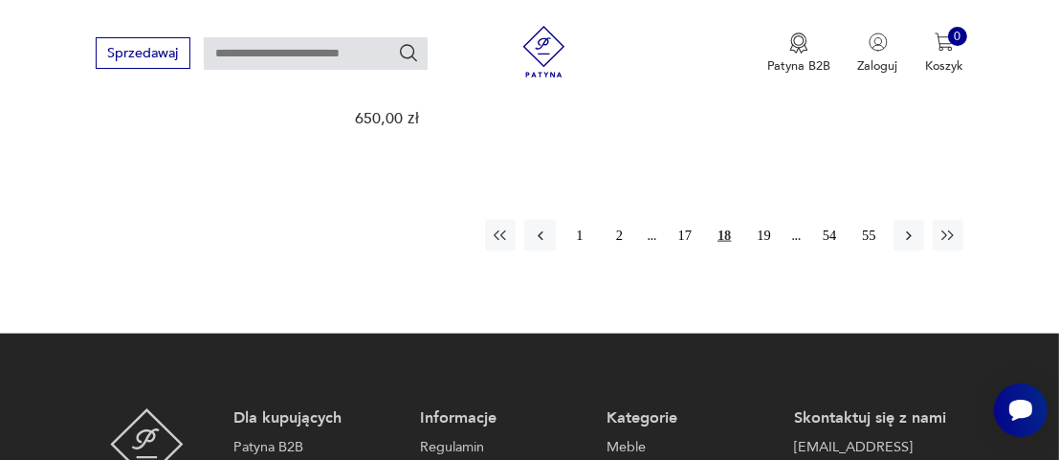
scroll to position [2643, 0]
click at [759, 220] on button "19" at bounding box center [763, 235] width 31 height 31
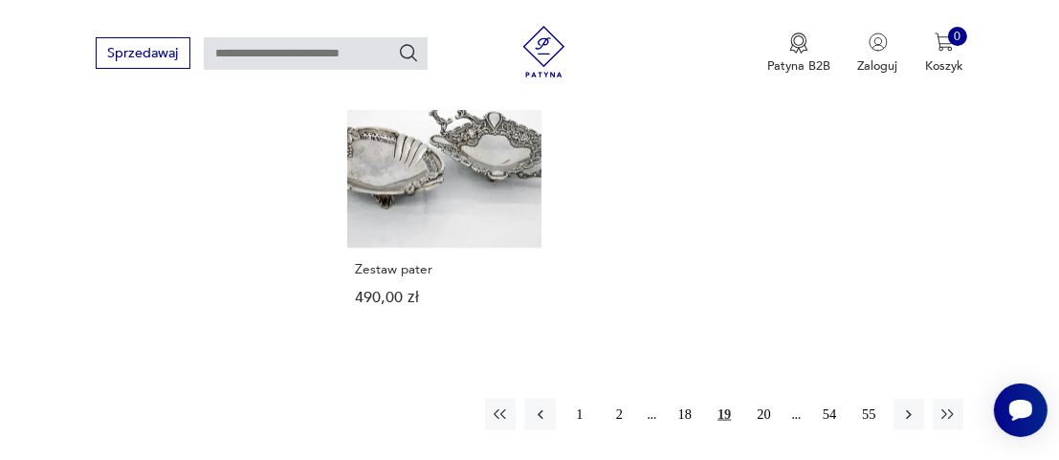
scroll to position [2547, 0]
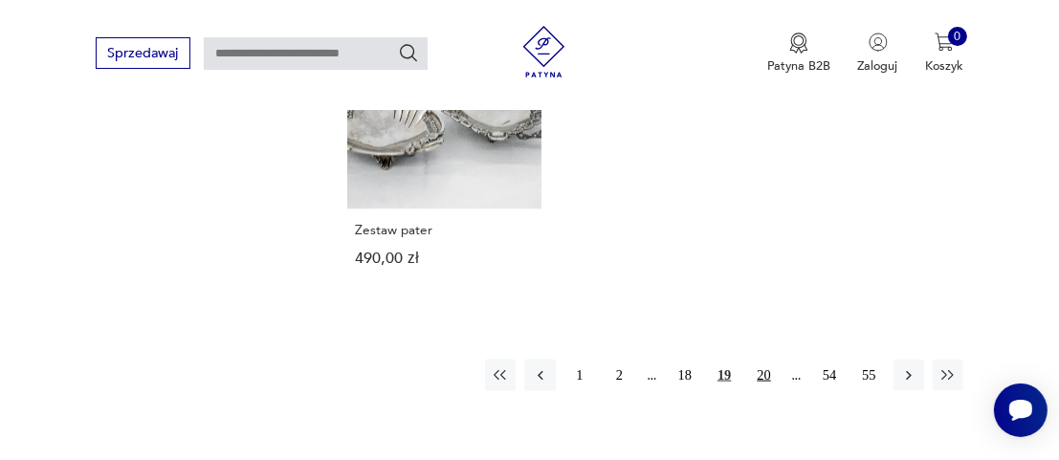
click at [767, 360] on button "20" at bounding box center [763, 375] width 31 height 31
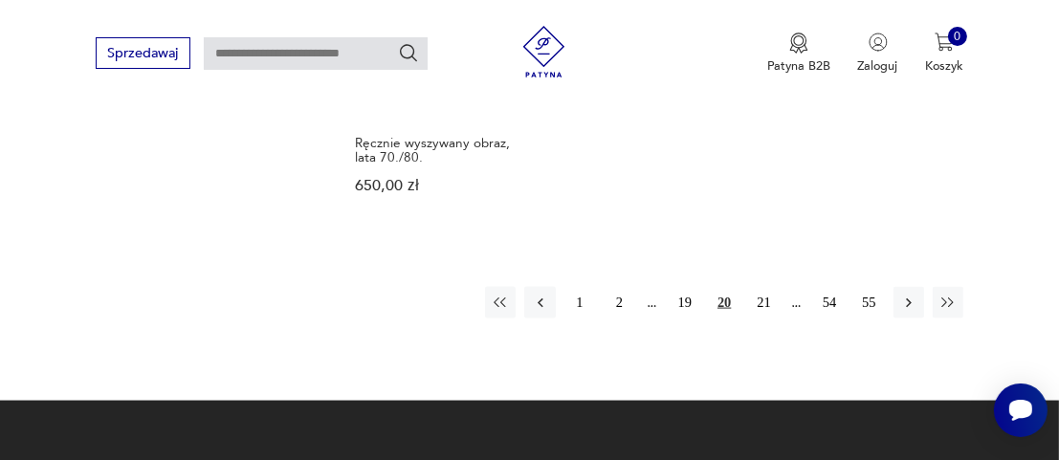
scroll to position [2547, 0]
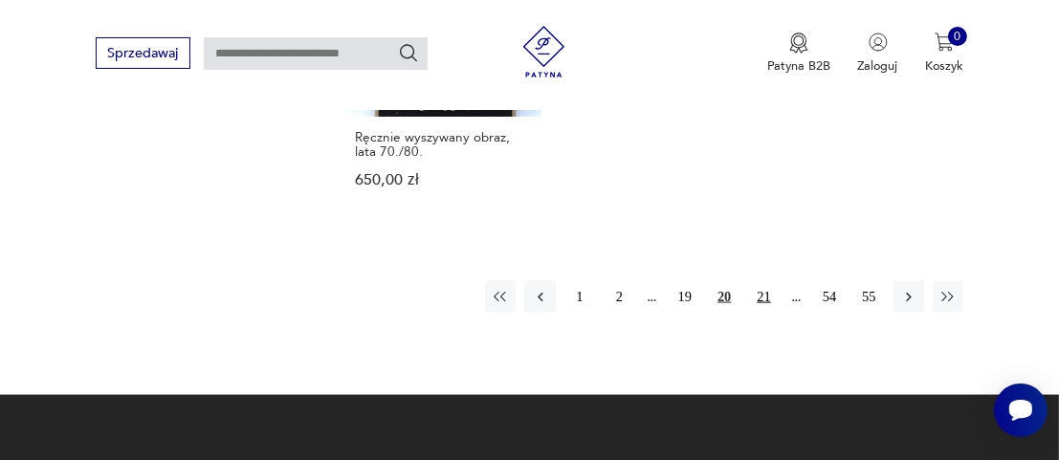
click at [764, 281] on button "21" at bounding box center [763, 296] width 31 height 31
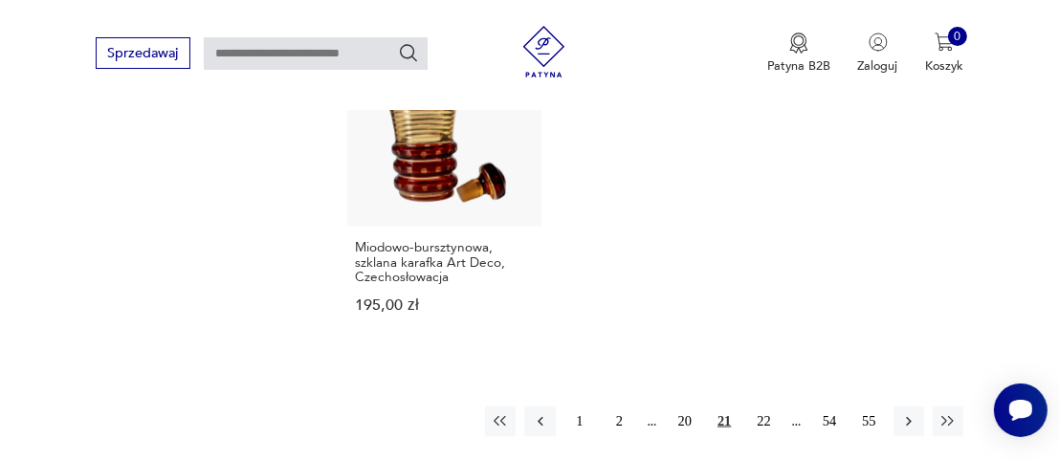
scroll to position [2547, 0]
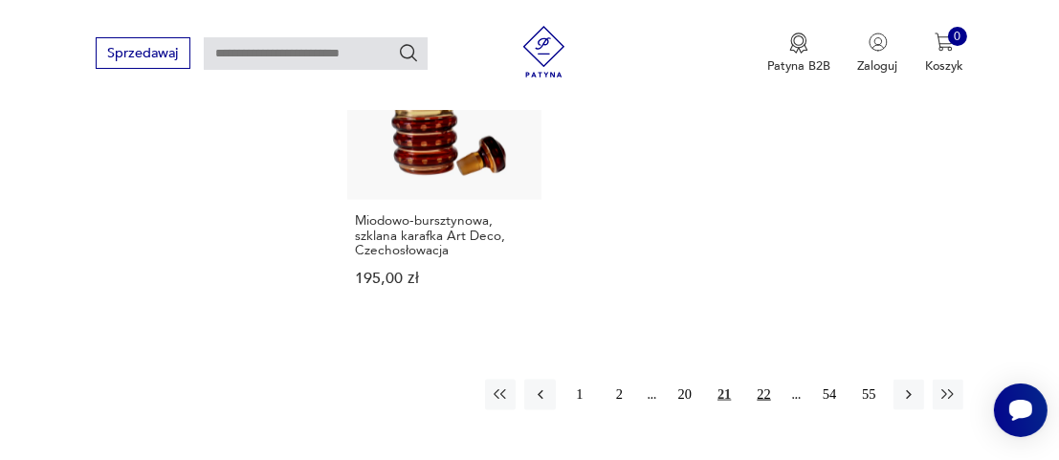
click at [759, 380] on button "22" at bounding box center [763, 395] width 31 height 31
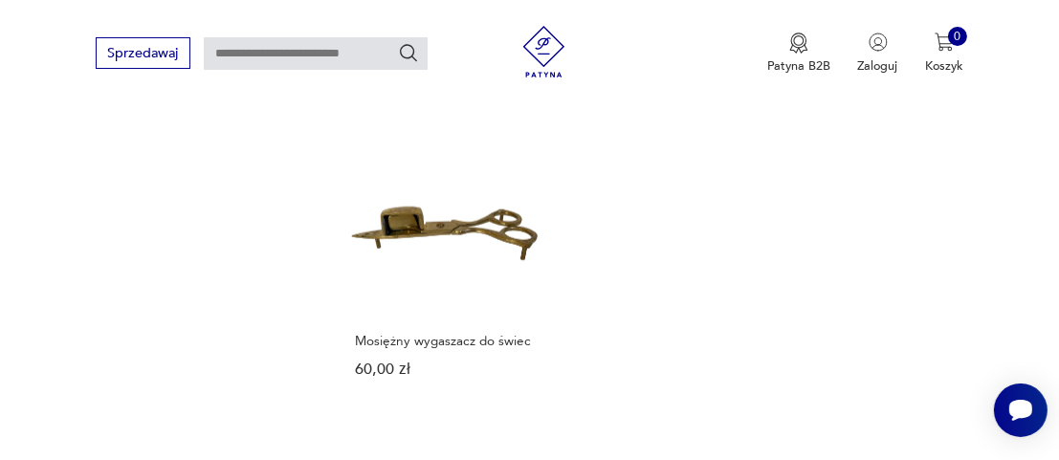
scroll to position [2547, 0]
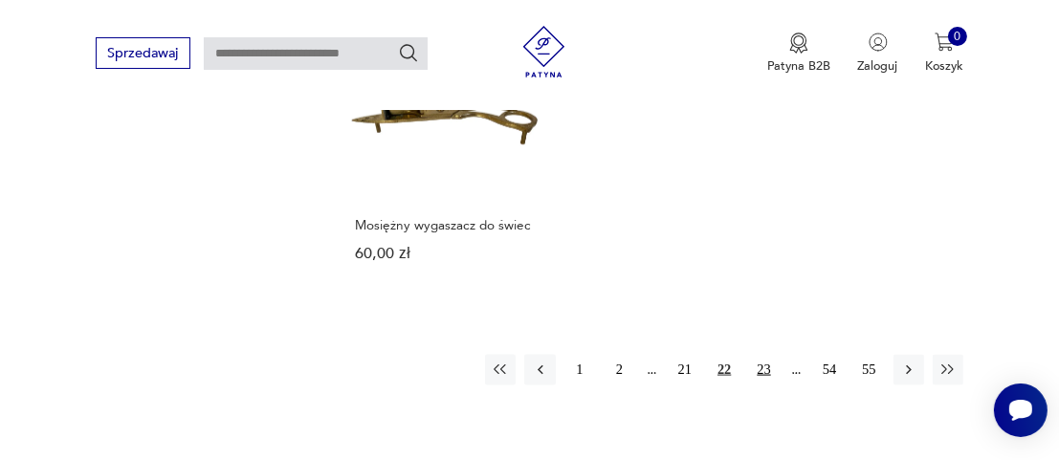
click at [761, 355] on button "23" at bounding box center [763, 370] width 31 height 31
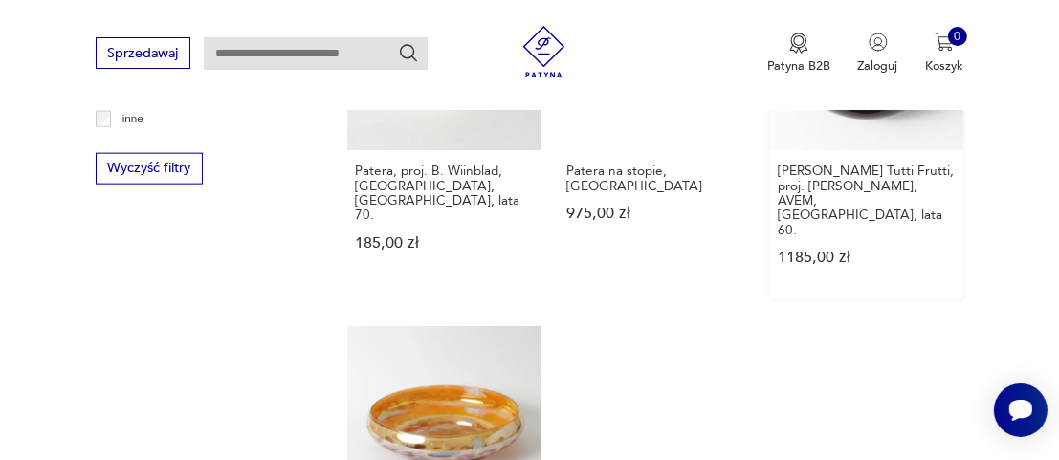
scroll to position [2452, 0]
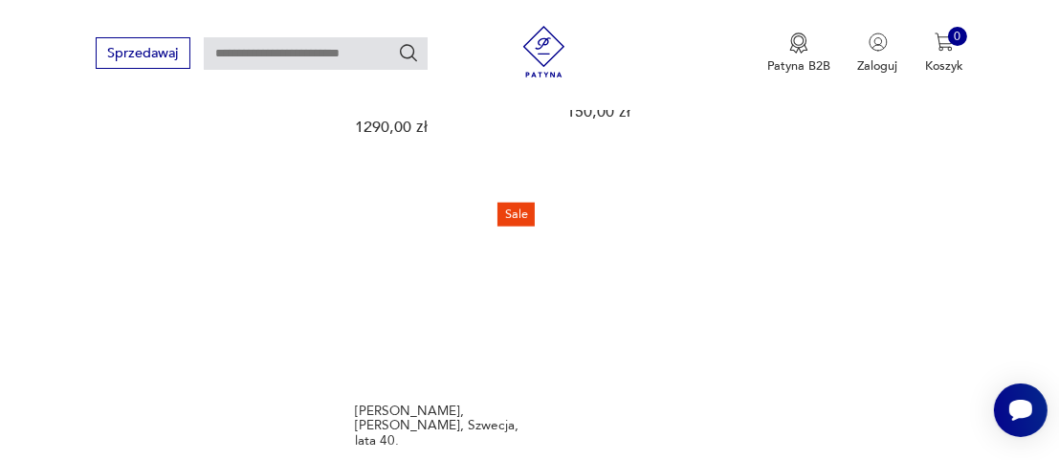
scroll to position [2547, 0]
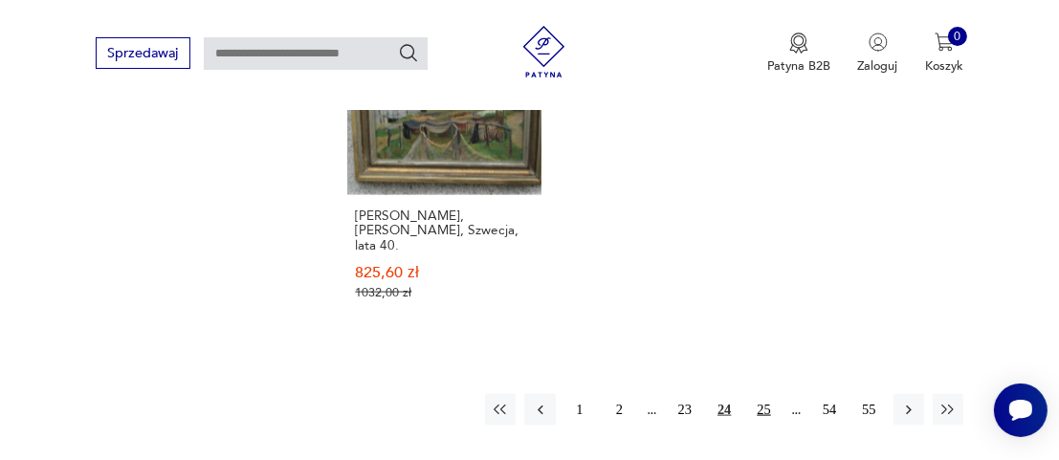
click at [766, 394] on button "25" at bounding box center [763, 409] width 31 height 31
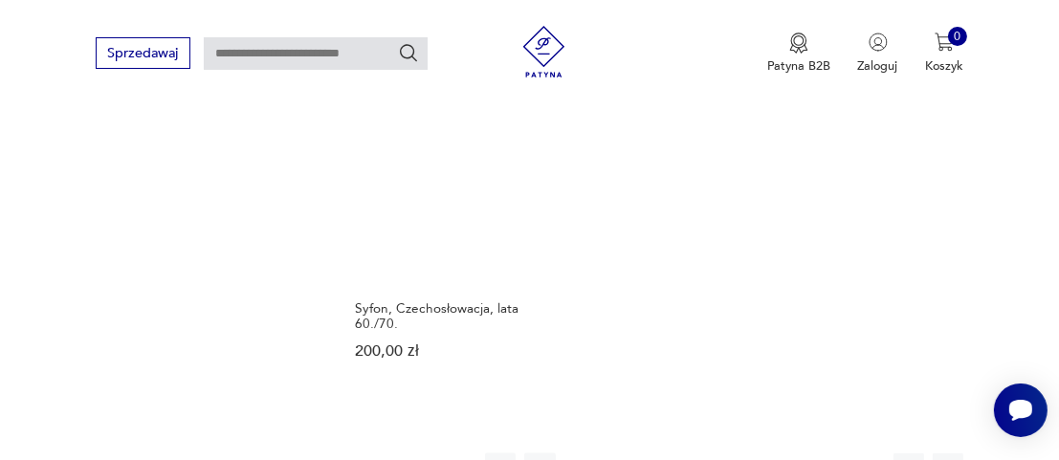
scroll to position [2452, 0]
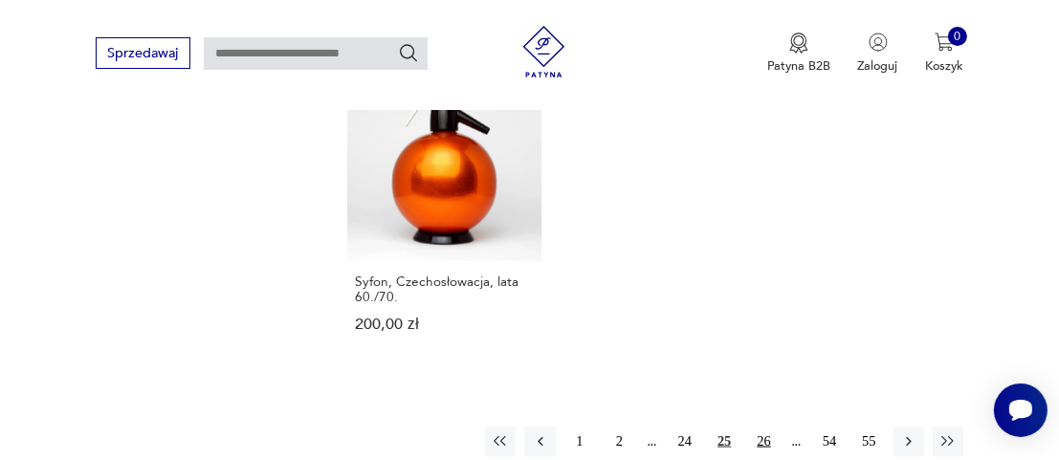
drag, startPoint x: 766, startPoint y: 395, endPoint x: 757, endPoint y: 389, distance: 10.4
click at [766, 427] on button "26" at bounding box center [763, 442] width 31 height 31
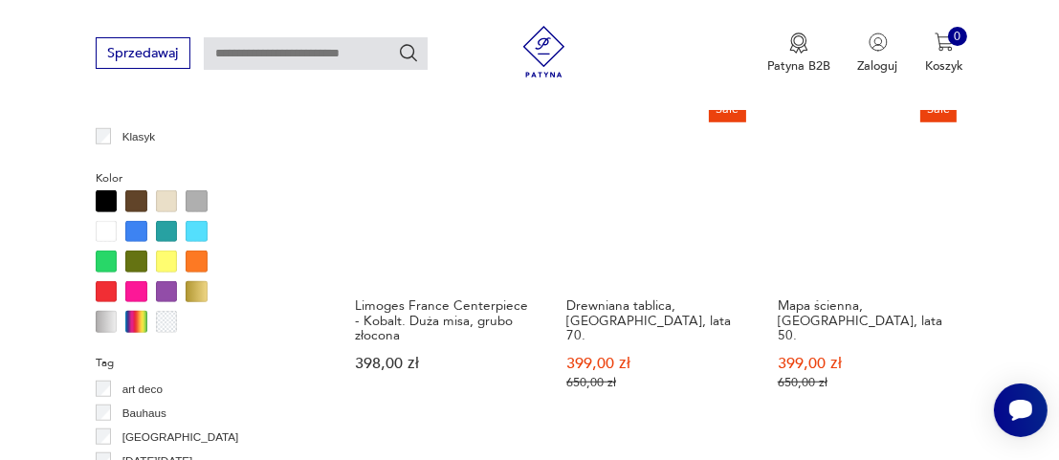
scroll to position [1303, 0]
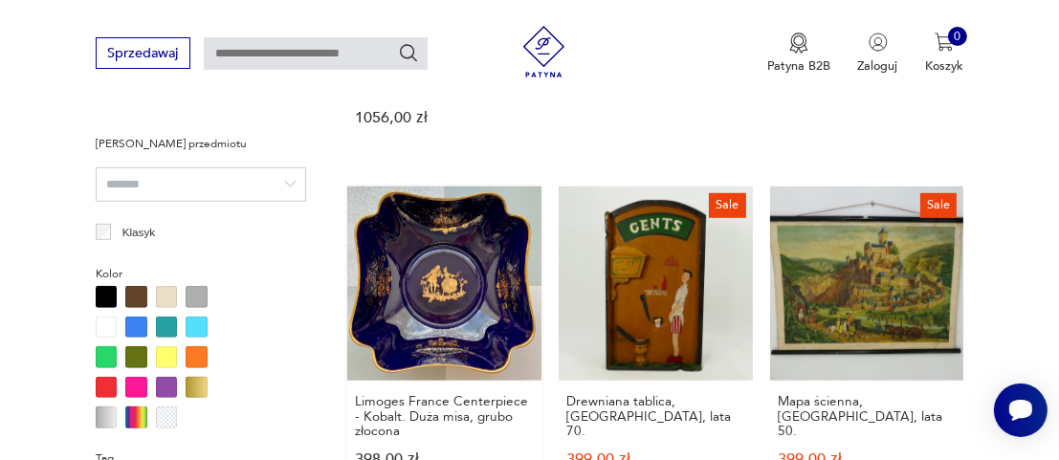
click at [437, 288] on link "Limoges France Centerpiece - Kobalt. Duża misa, grubo złocona 398,00 zł" at bounding box center [444, 353] width 194 height 333
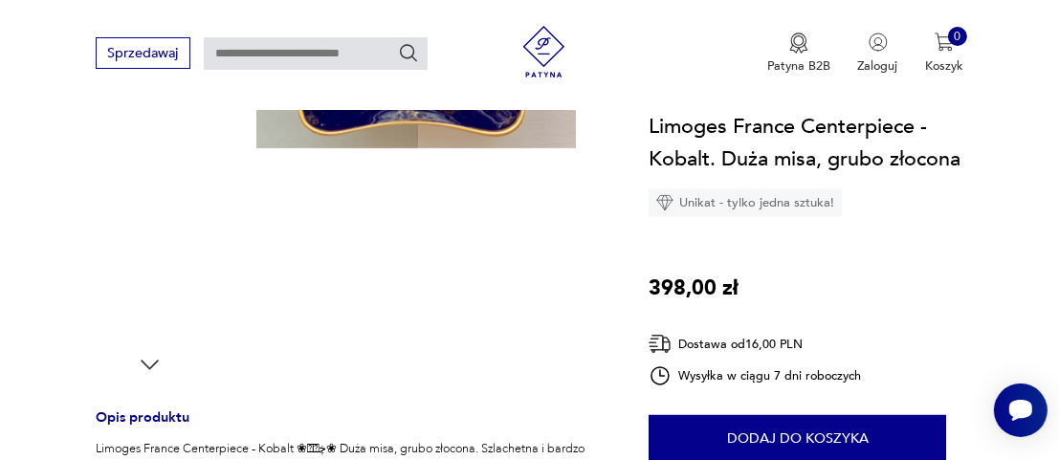
scroll to position [574, 0]
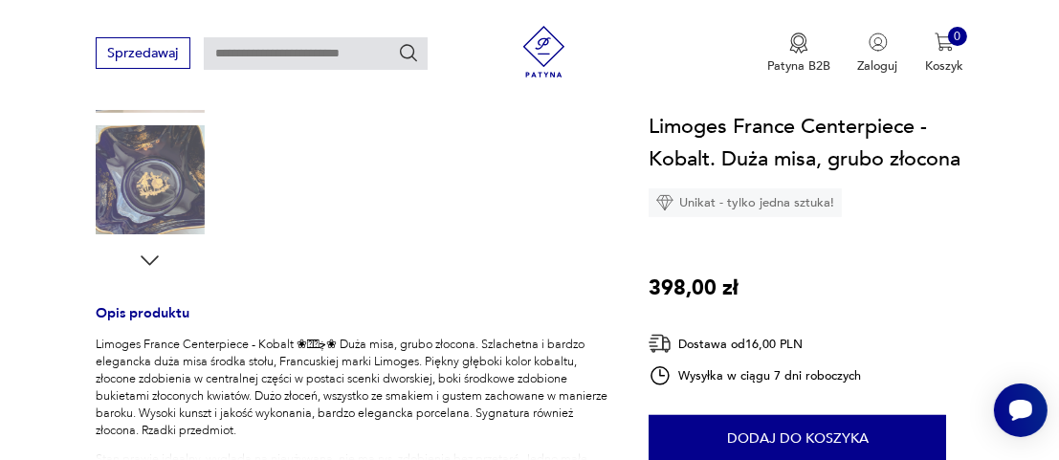
click at [147, 252] on icon "button" at bounding box center [150, 261] width 26 height 26
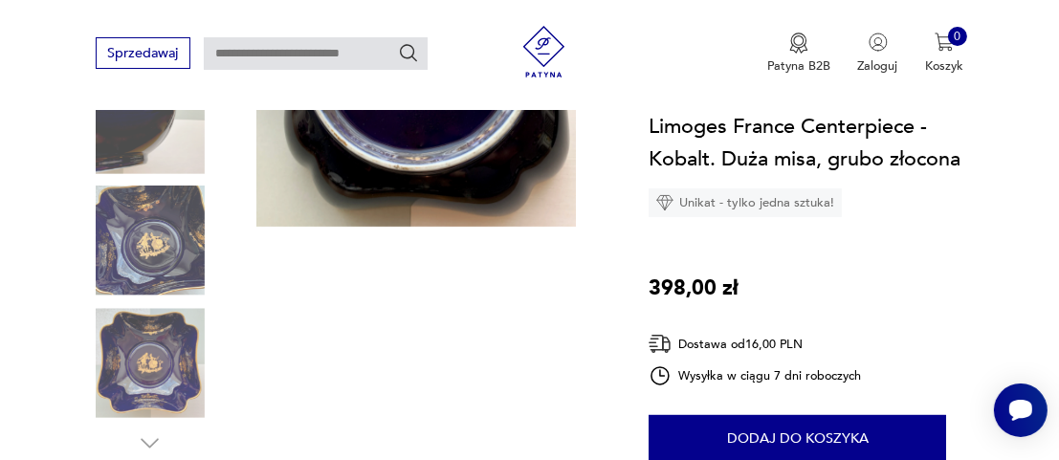
scroll to position [191, 0]
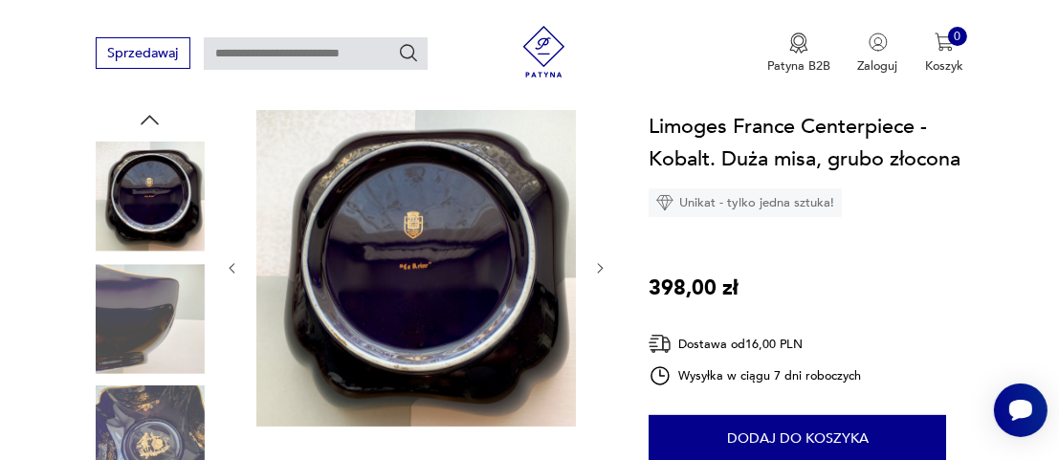
click at [602, 267] on icon "button" at bounding box center [601, 269] width 6 height 10
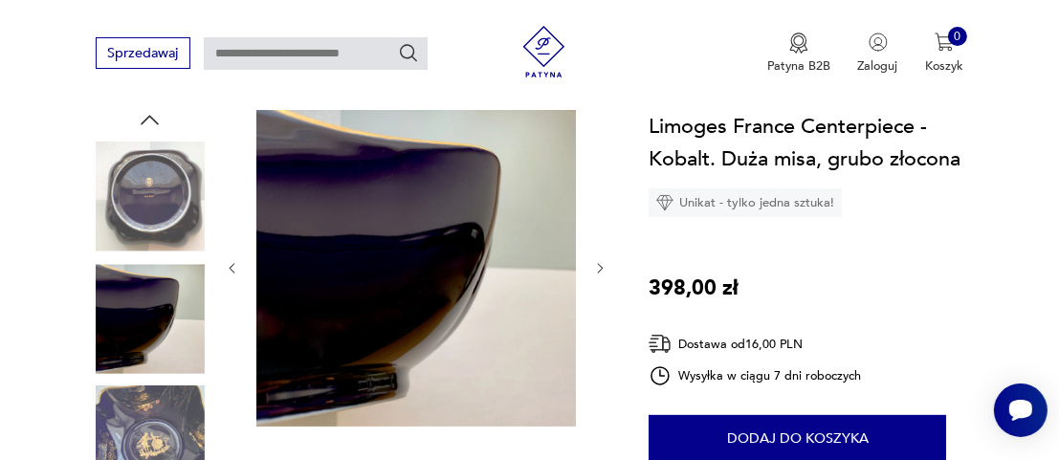
click at [602, 267] on icon "button" at bounding box center [601, 269] width 6 height 10
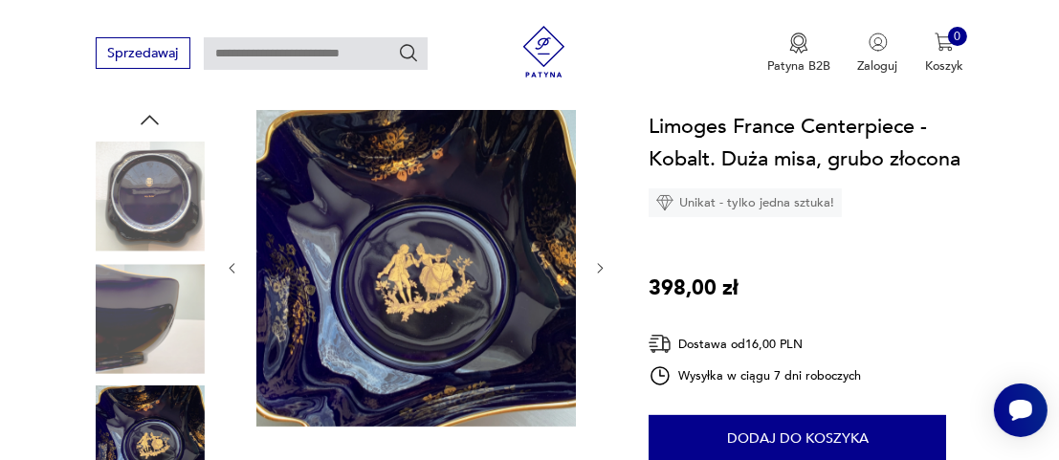
click at [144, 339] on img at bounding box center [150, 318] width 109 height 109
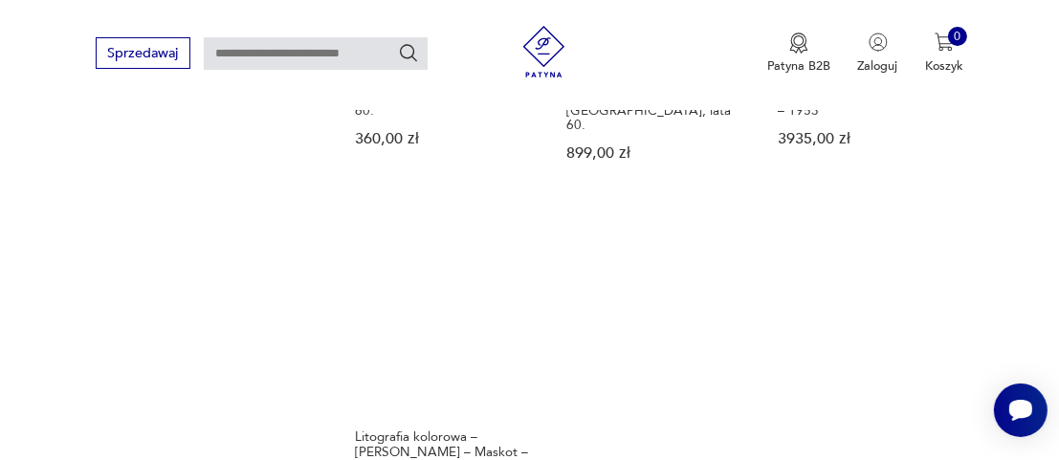
scroll to position [2418, 0]
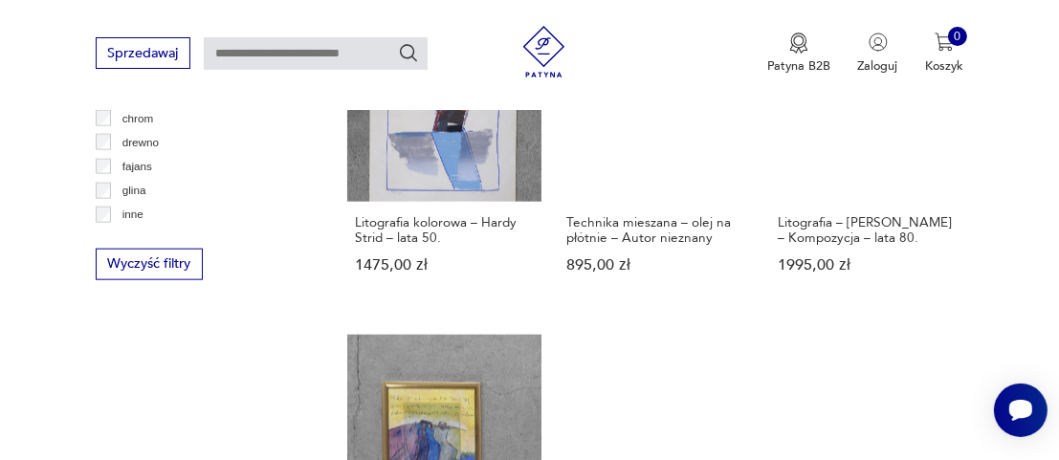
scroll to position [2452, 0]
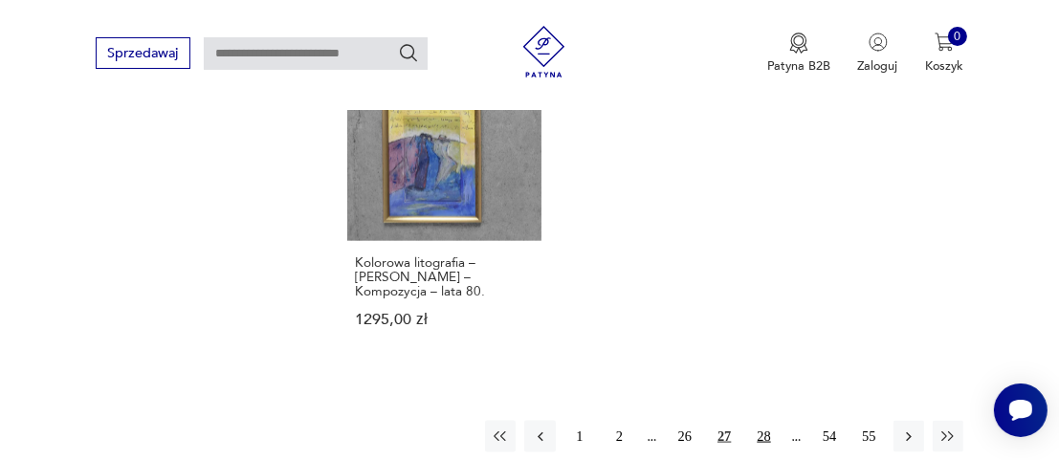
click at [767, 421] on button "28" at bounding box center [763, 436] width 31 height 31
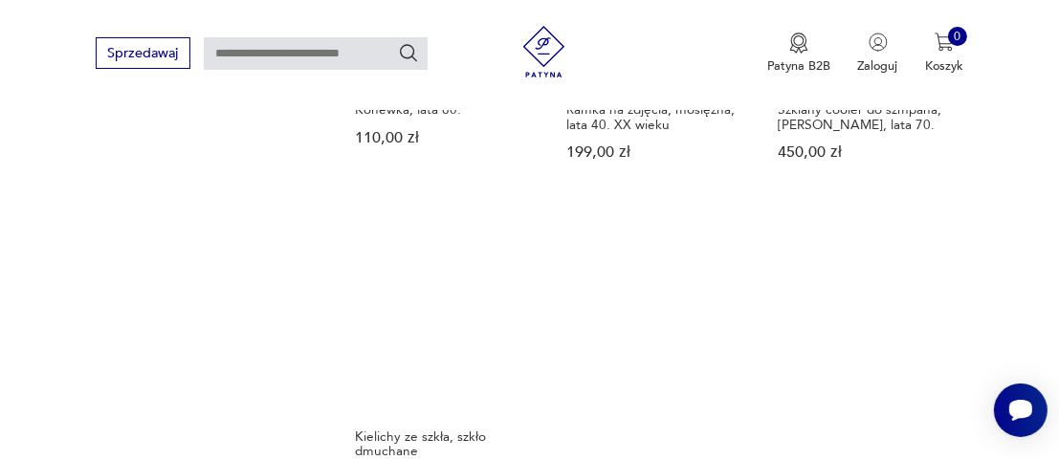
scroll to position [2547, 0]
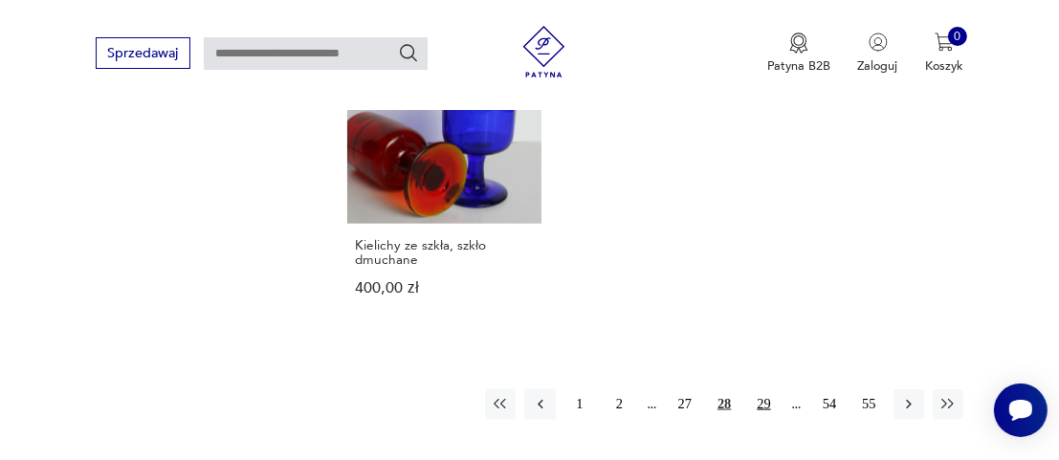
click at [764, 389] on button "29" at bounding box center [763, 404] width 31 height 31
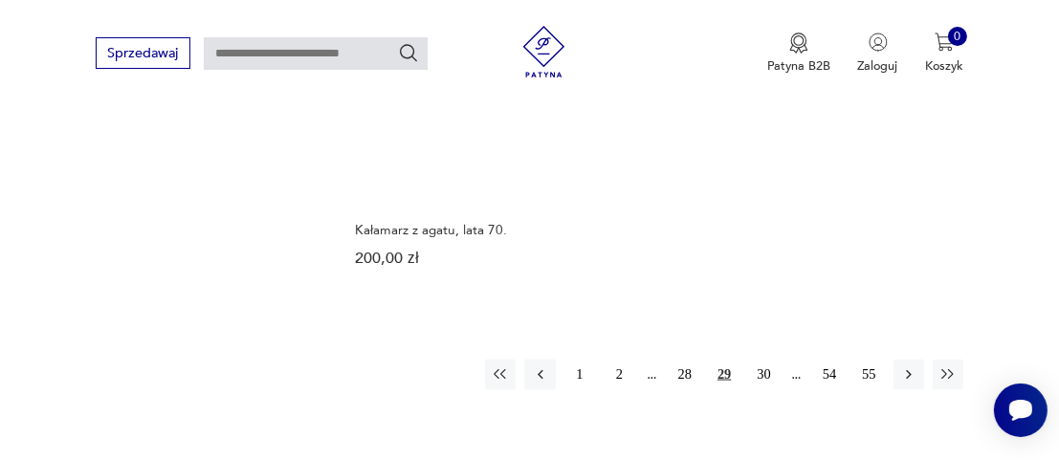
scroll to position [2547, 0]
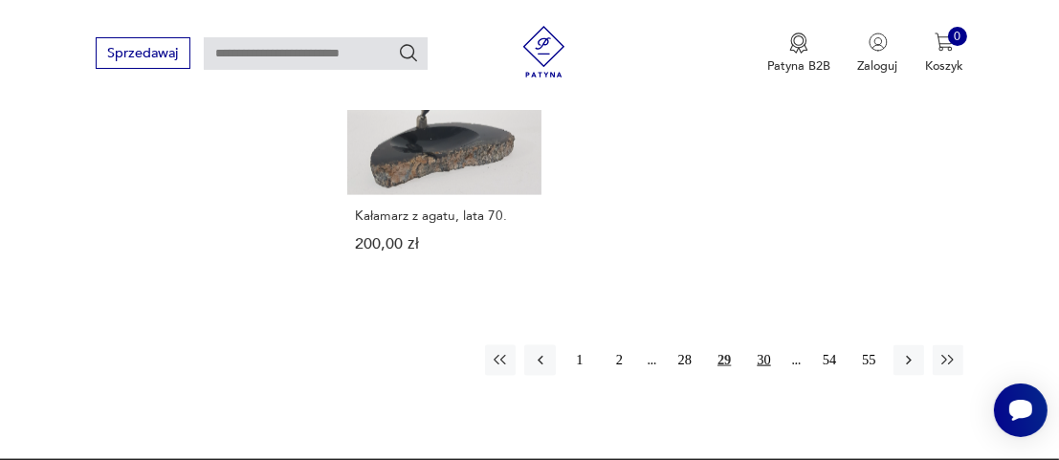
click at [766, 345] on button "30" at bounding box center [763, 360] width 31 height 31
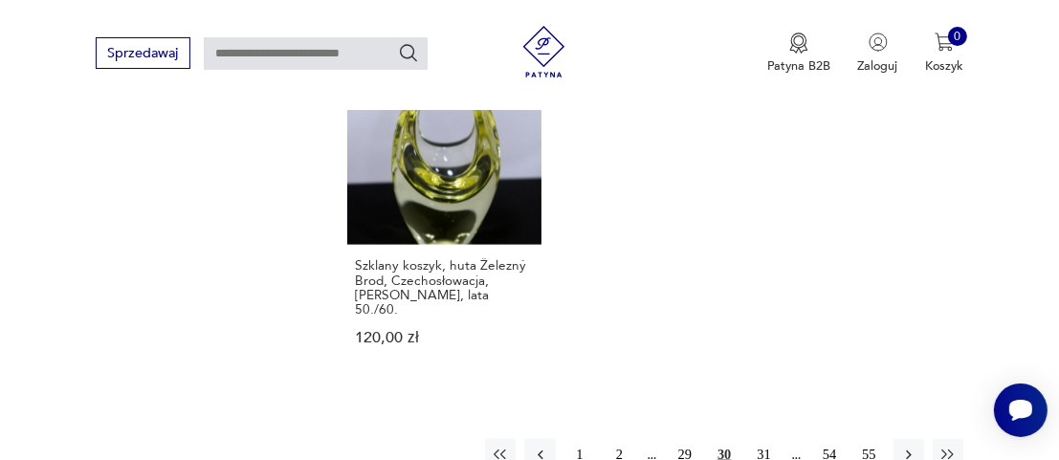
scroll to position [2643, 0]
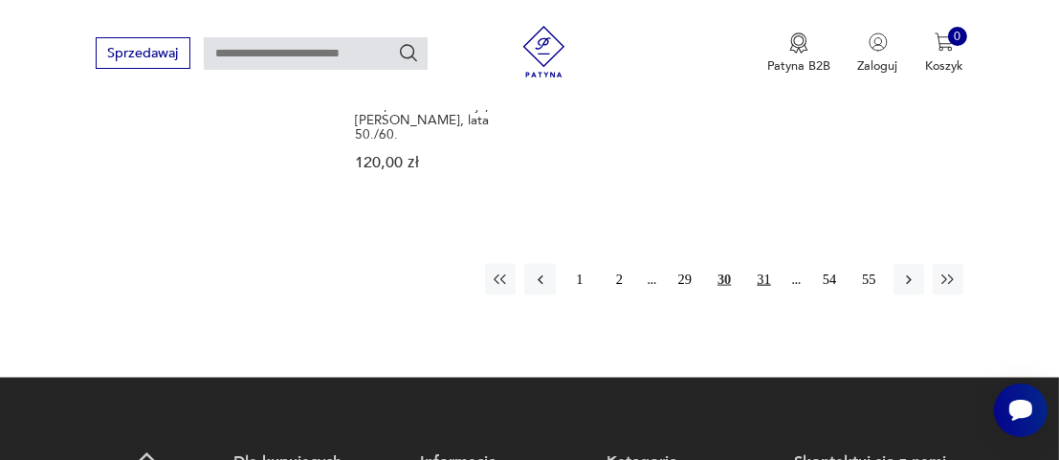
click at [764, 264] on button "31" at bounding box center [763, 279] width 31 height 31
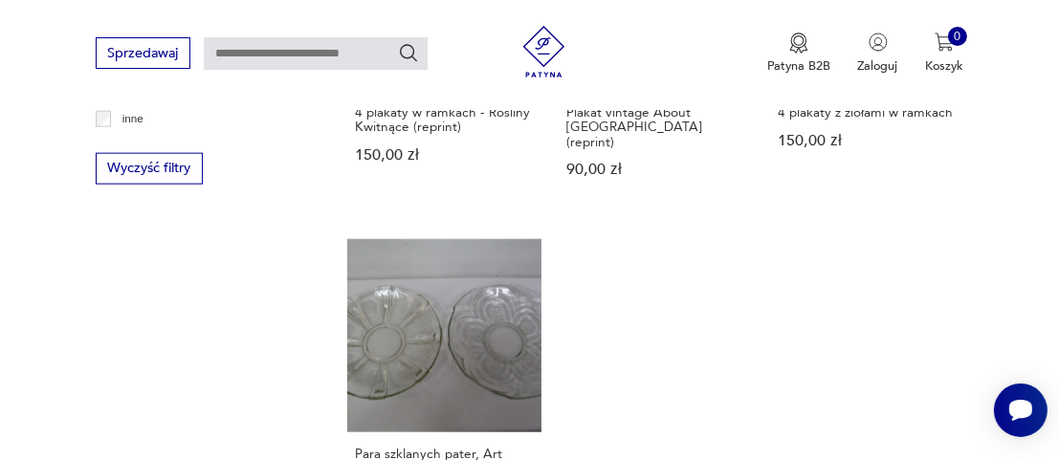
scroll to position [2547, 0]
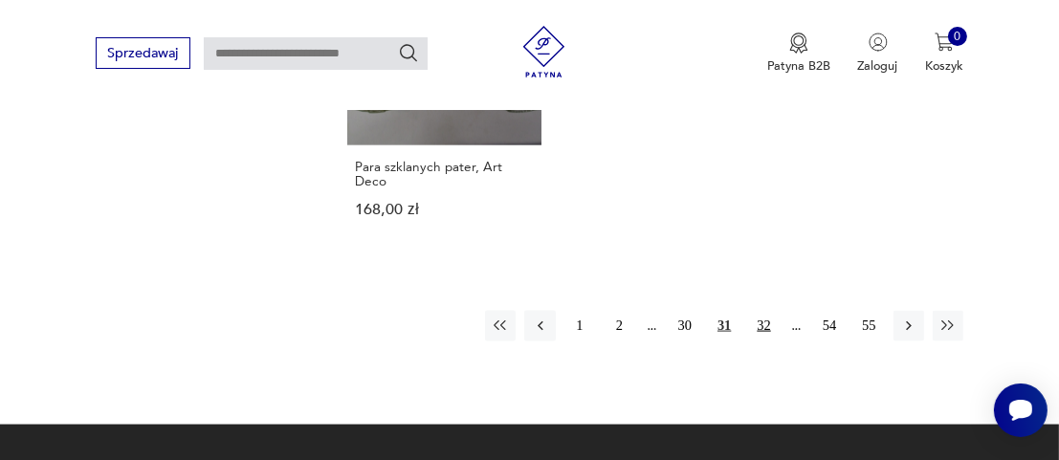
click at [773, 311] on button "32" at bounding box center [763, 326] width 31 height 31
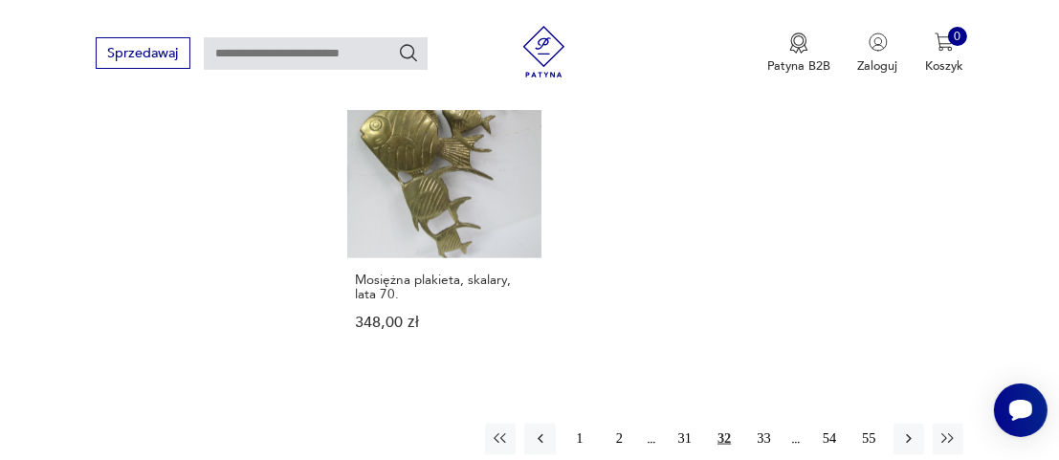
scroll to position [2452, 0]
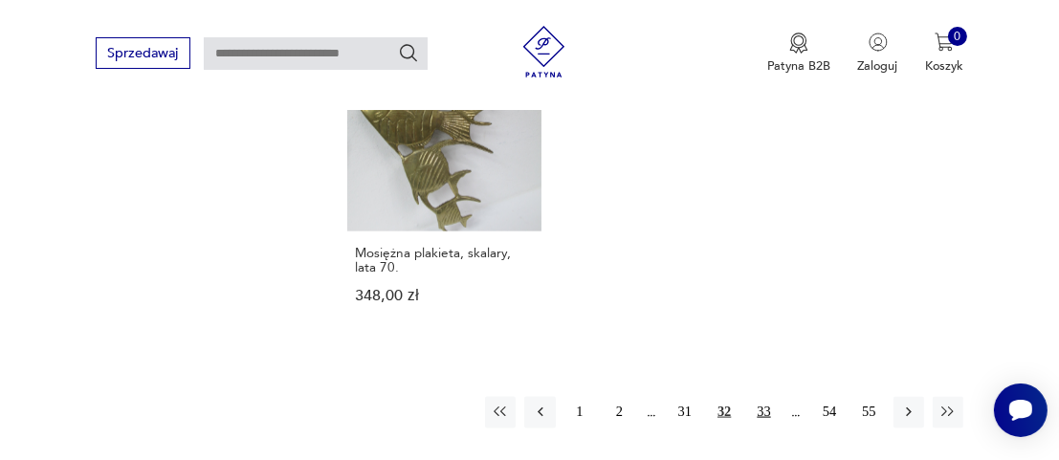
click at [761, 397] on button "33" at bounding box center [763, 412] width 31 height 31
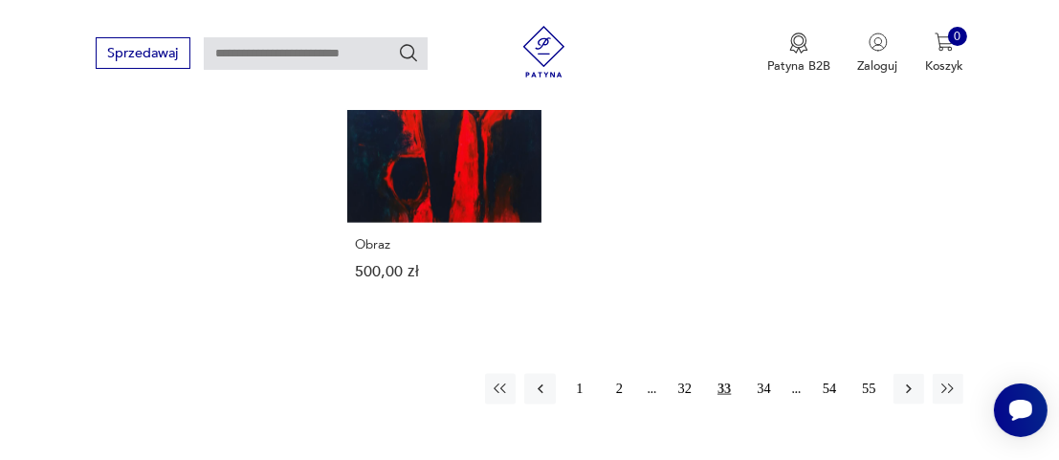
scroll to position [2452, 0]
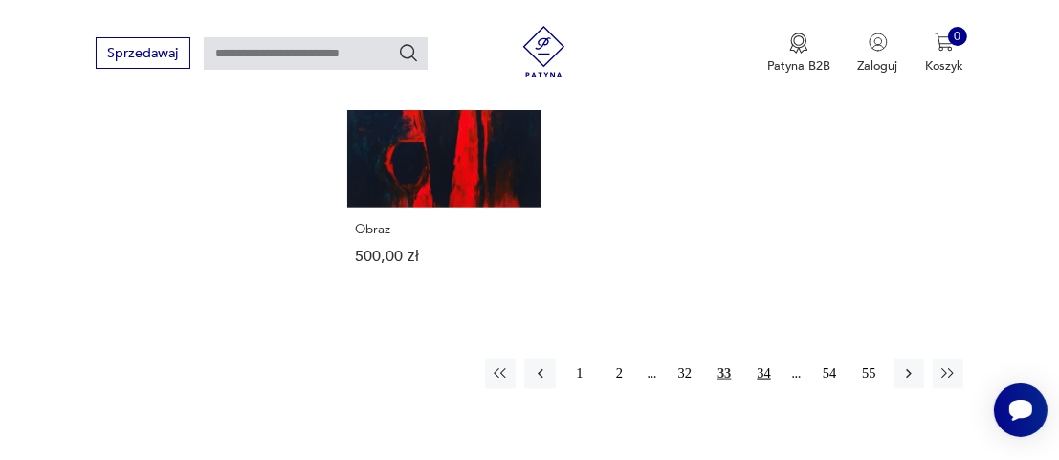
drag, startPoint x: 760, startPoint y: 371, endPoint x: 771, endPoint y: 375, distance: 12.1
click at [762, 372] on button "34" at bounding box center [763, 374] width 31 height 31
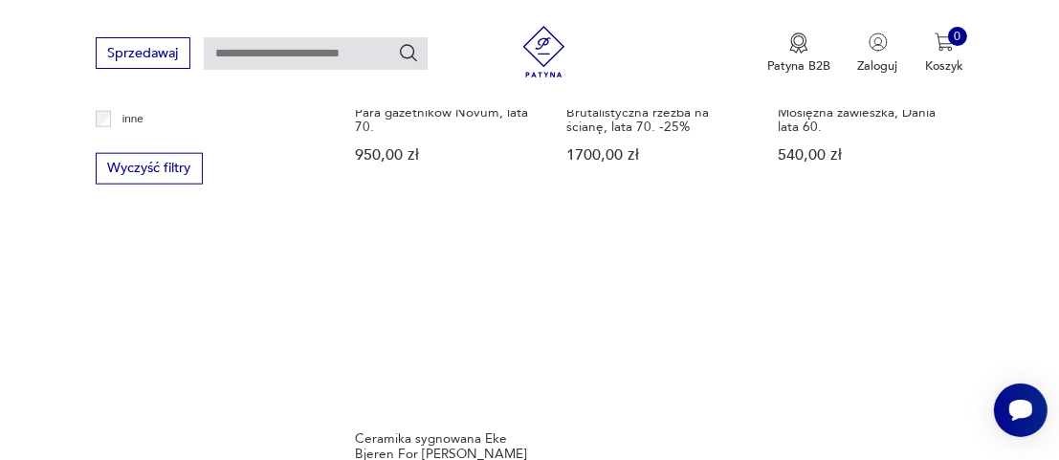
scroll to position [2452, 0]
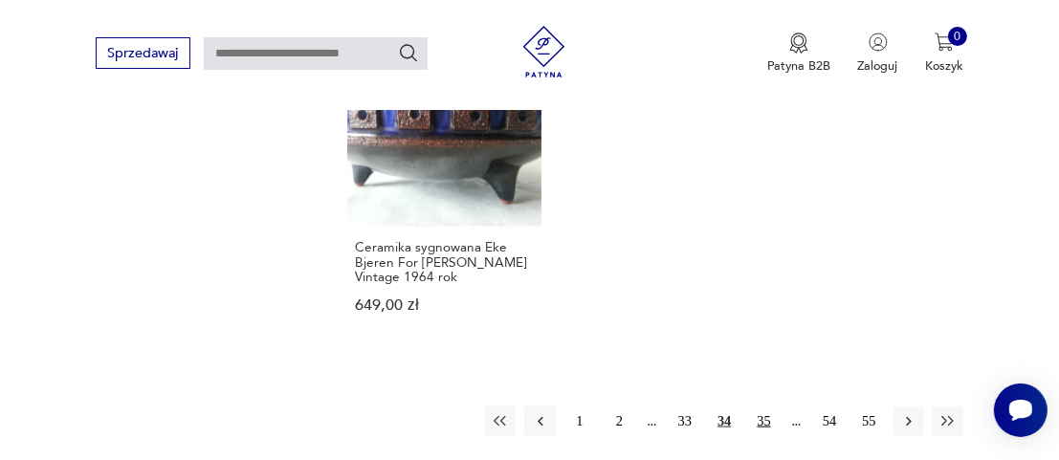
click at [764, 407] on button "35" at bounding box center [763, 422] width 31 height 31
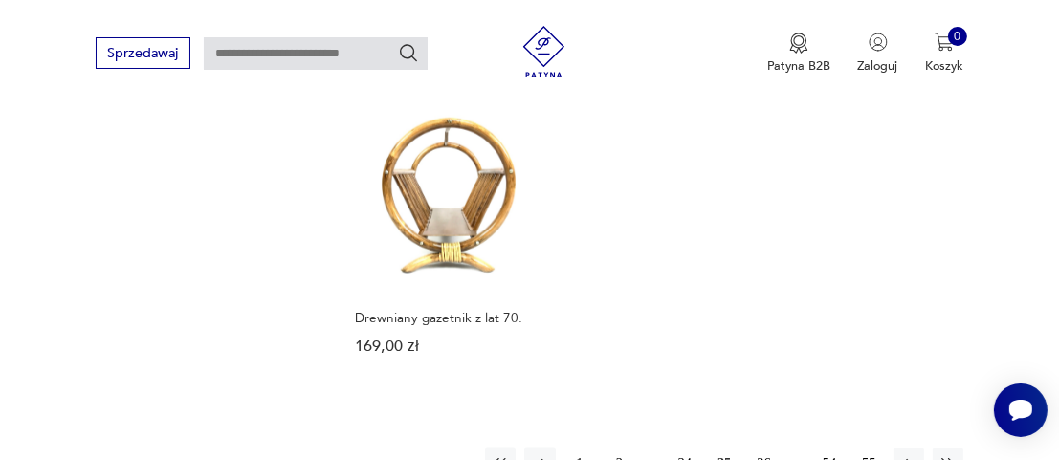
scroll to position [2452, 0]
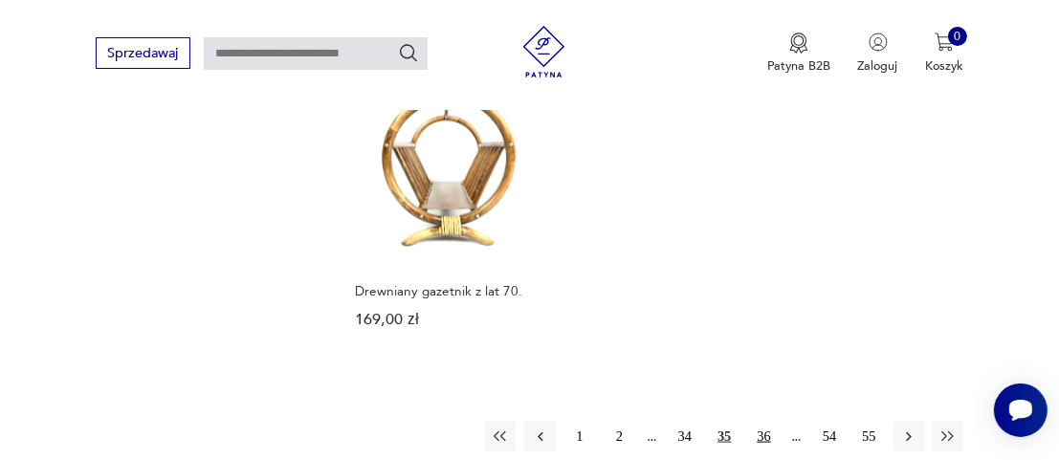
click at [769, 421] on button "36" at bounding box center [763, 436] width 31 height 31
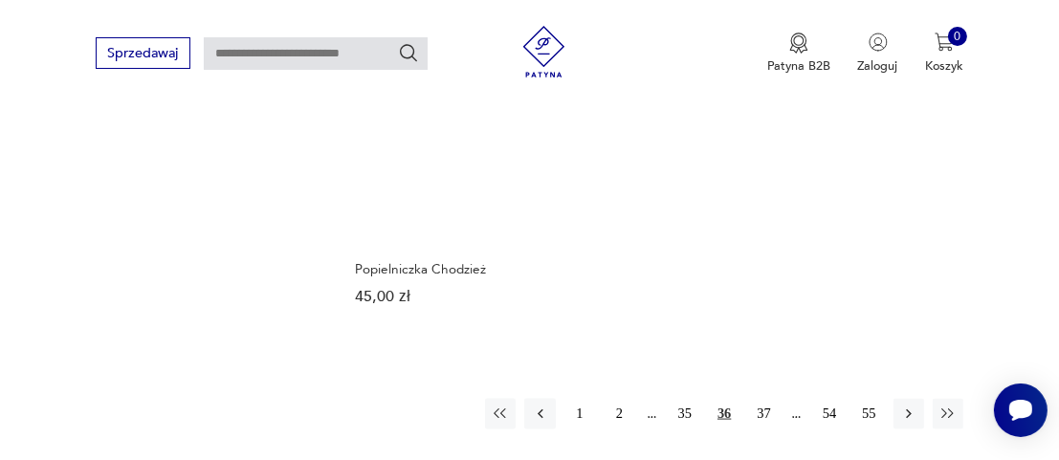
scroll to position [2547, 0]
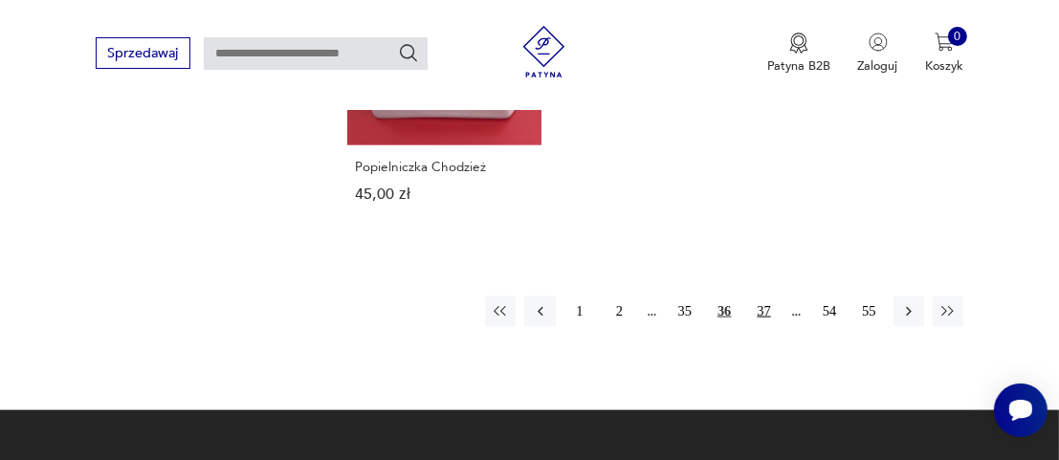
click at [766, 297] on button "37" at bounding box center [763, 312] width 31 height 31
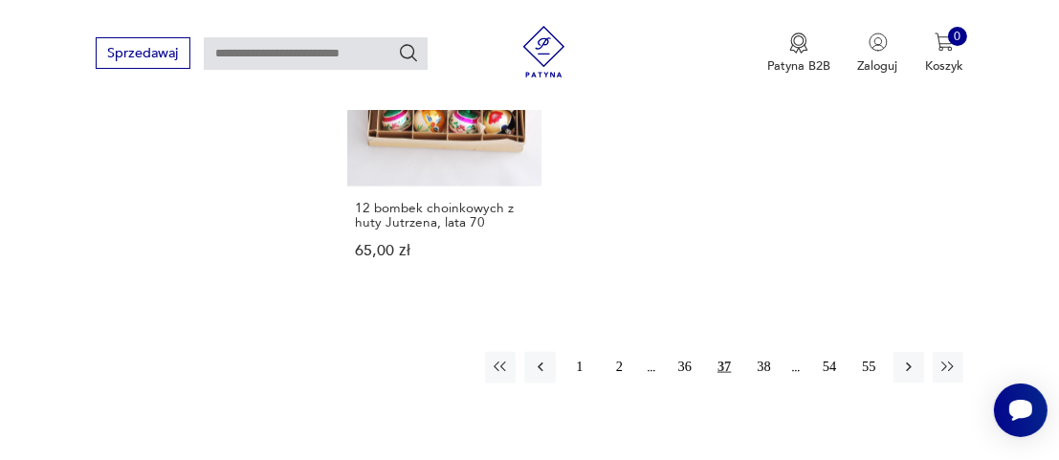
scroll to position [2547, 0]
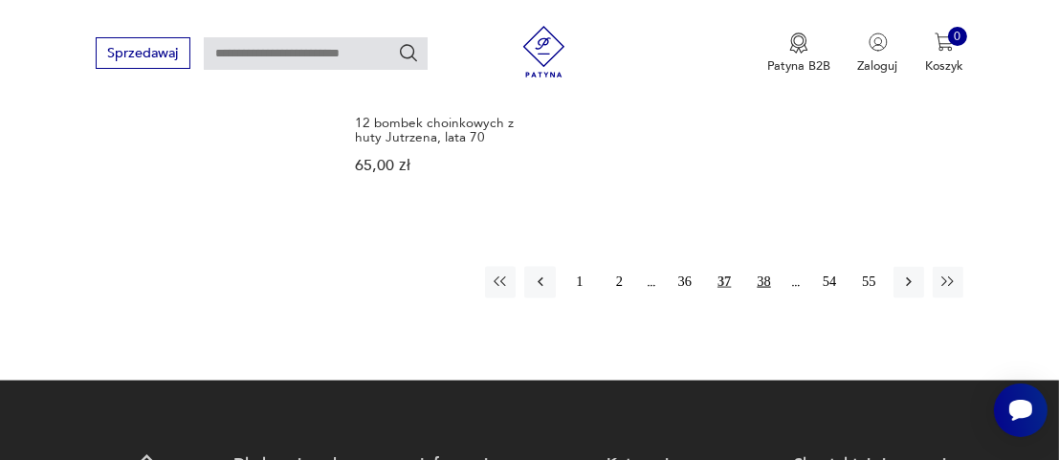
click at [760, 272] on button "38" at bounding box center [763, 282] width 31 height 31
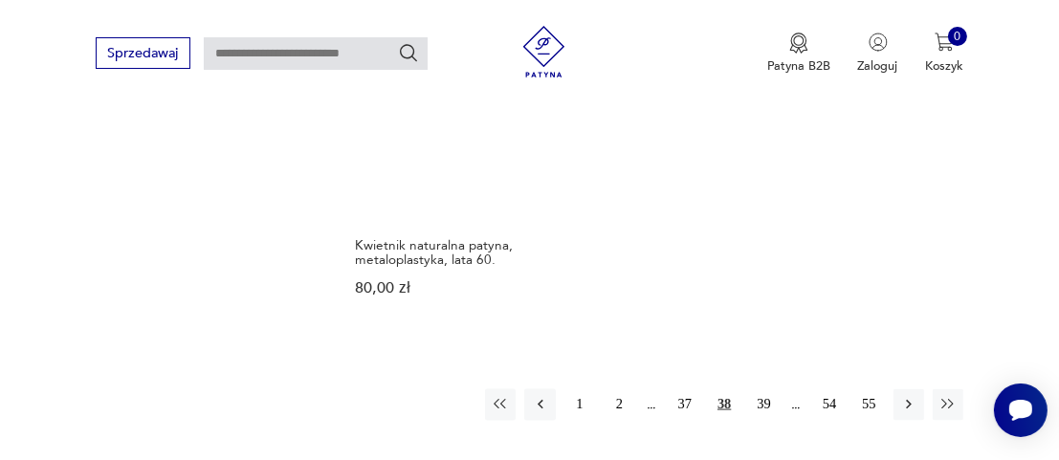
scroll to position [2452, 0]
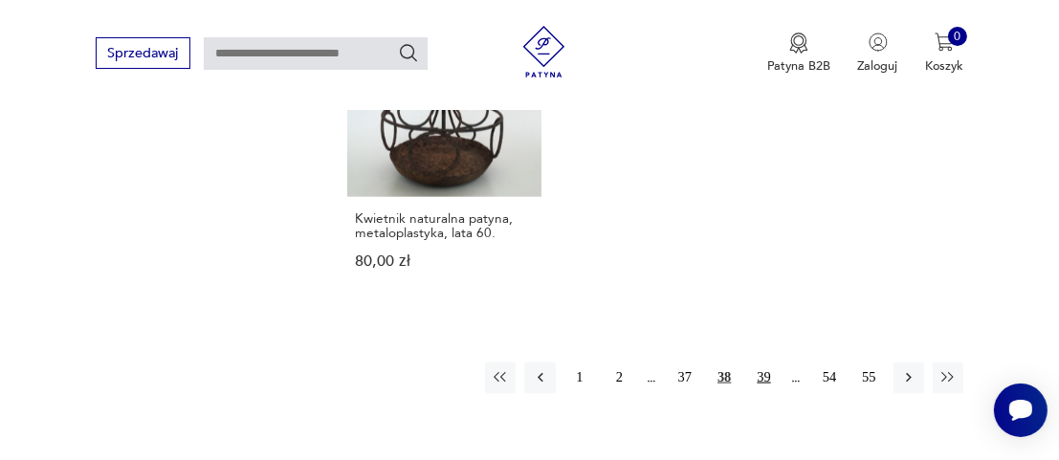
click at [763, 370] on button "39" at bounding box center [763, 378] width 31 height 31
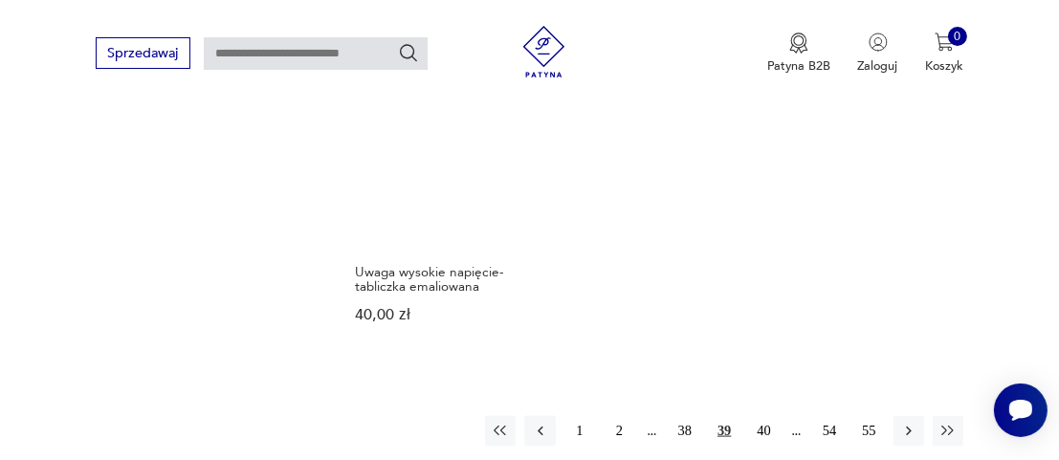
scroll to position [2547, 0]
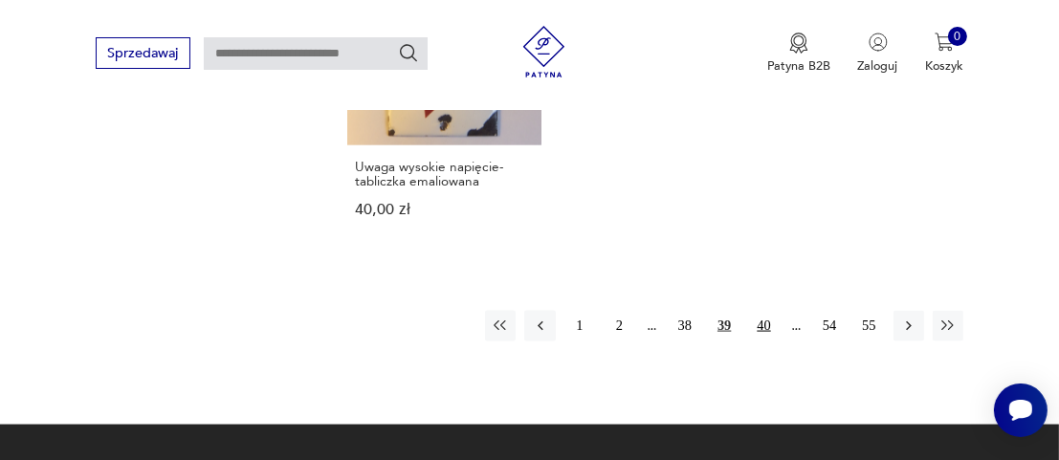
click at [769, 311] on button "40" at bounding box center [763, 326] width 31 height 31
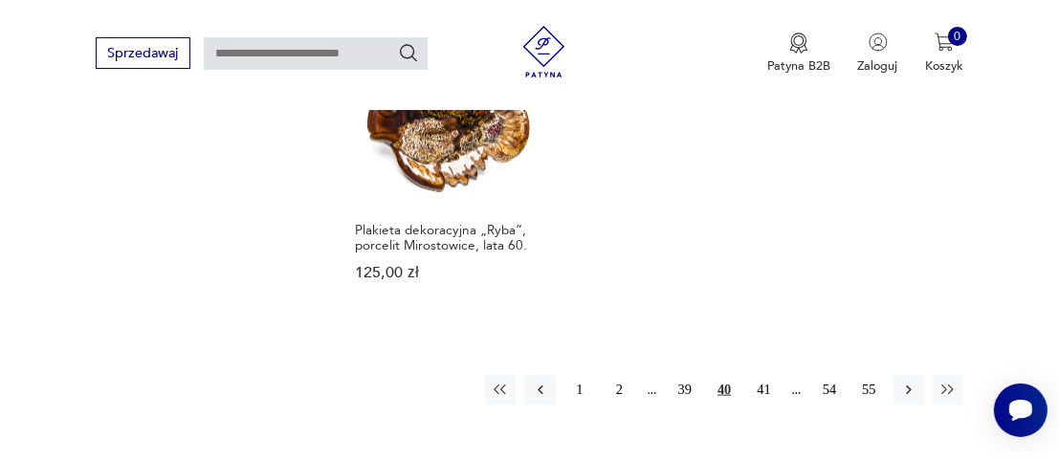
scroll to position [2452, 0]
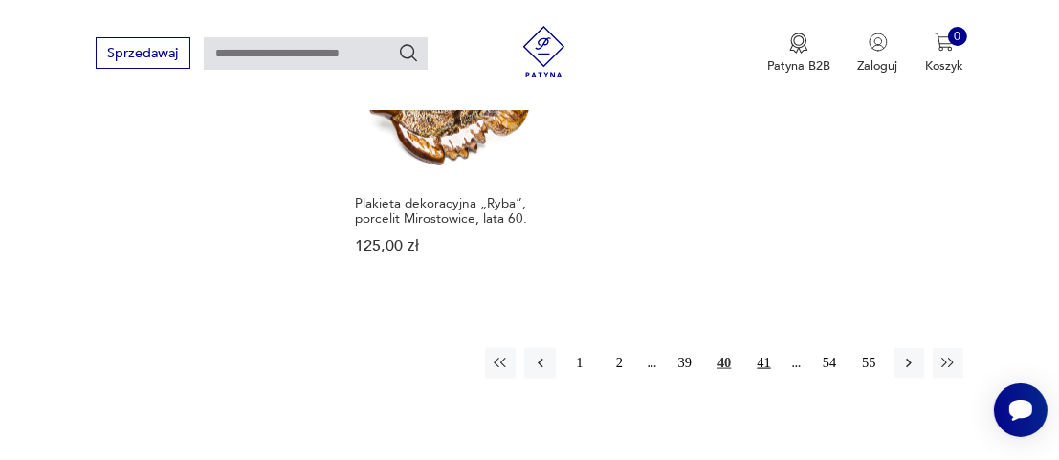
click at [764, 358] on button "41" at bounding box center [763, 363] width 31 height 31
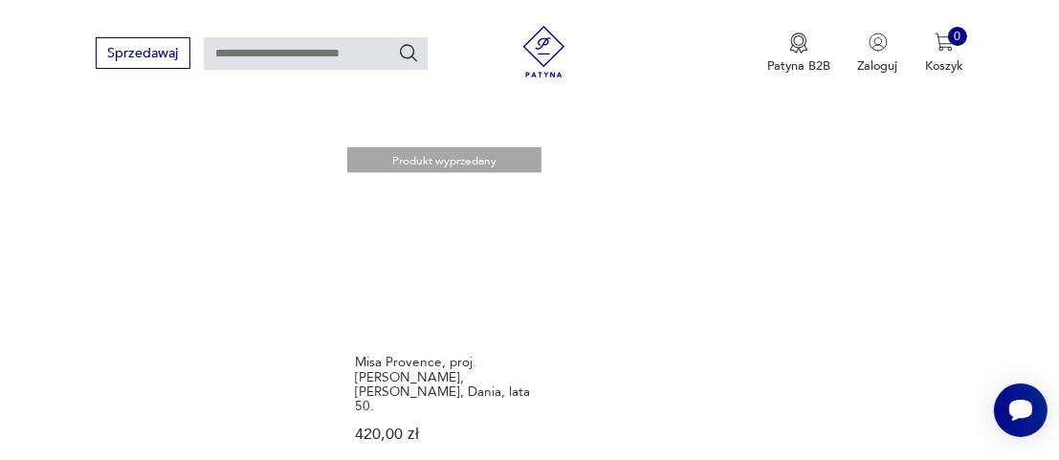
scroll to position [2452, 0]
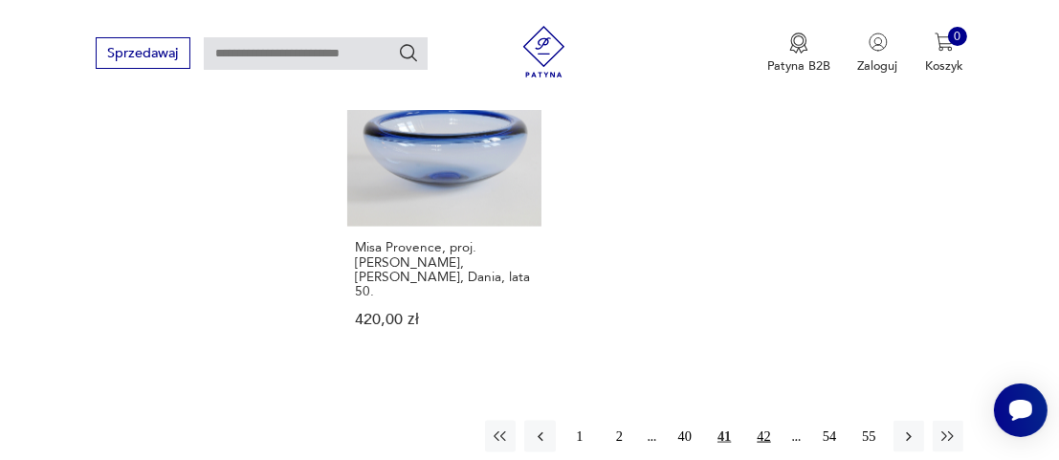
drag, startPoint x: 766, startPoint y: 379, endPoint x: 787, endPoint y: 372, distance: 22.1
click at [766, 421] on button "42" at bounding box center [763, 436] width 31 height 31
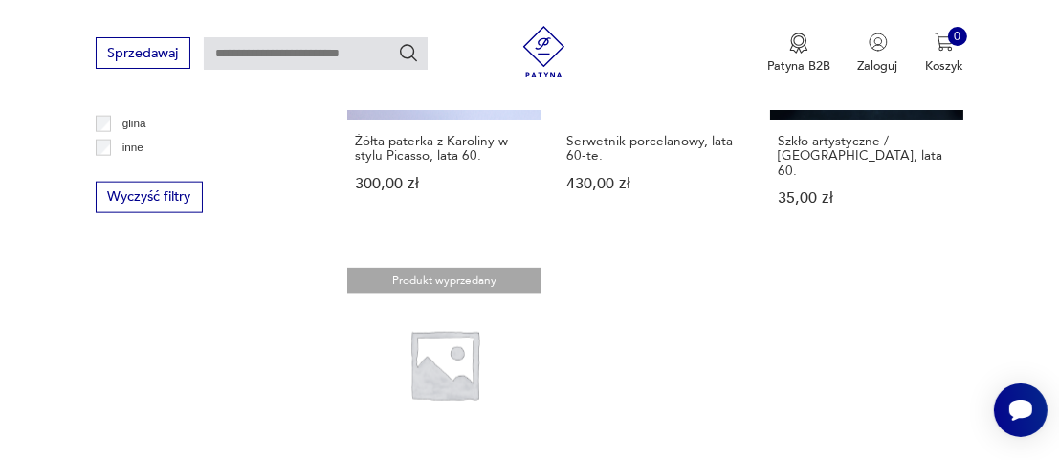
scroll to position [2452, 0]
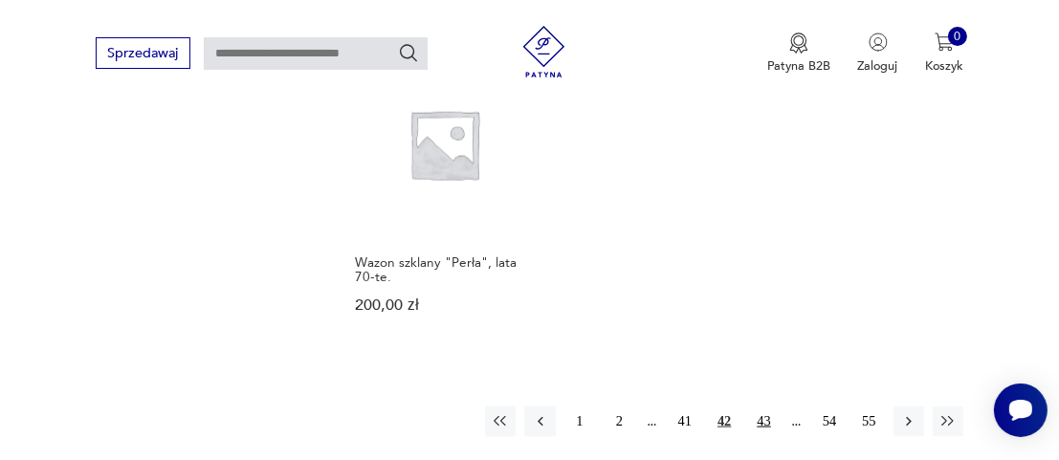
click at [760, 407] on button "43" at bounding box center [763, 422] width 31 height 31
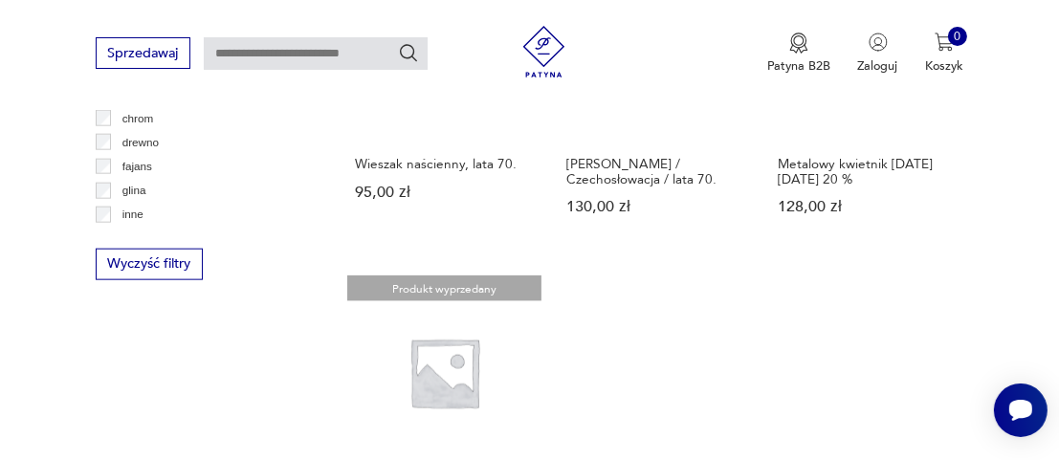
scroll to position [2452, 0]
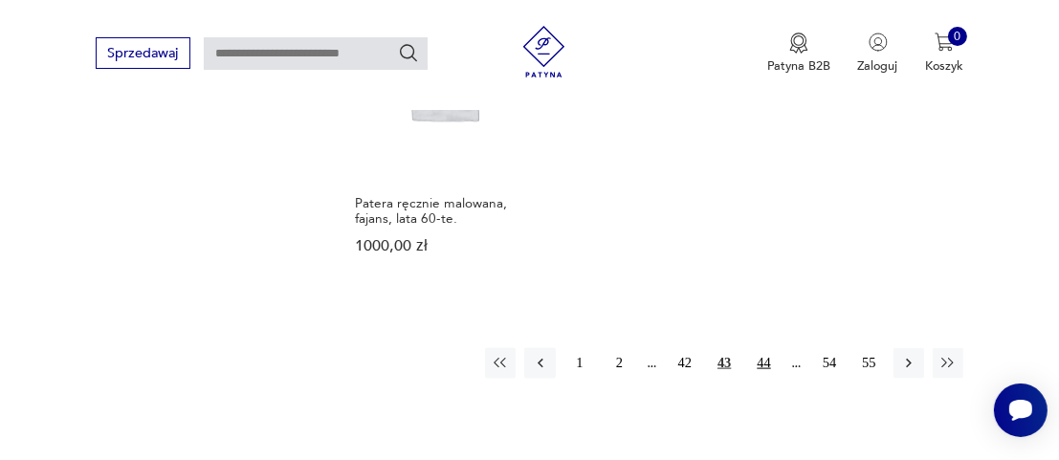
click at [763, 348] on button "44" at bounding box center [763, 363] width 31 height 31
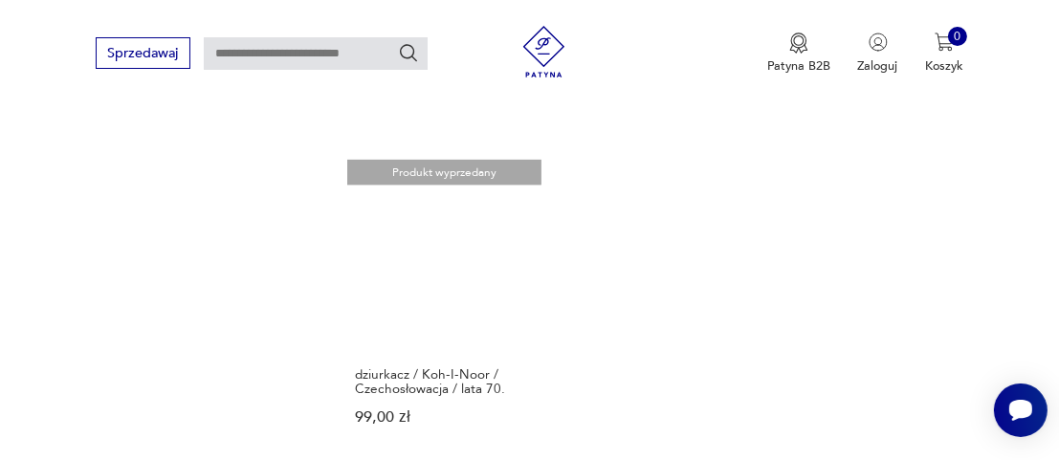
scroll to position [2452, 0]
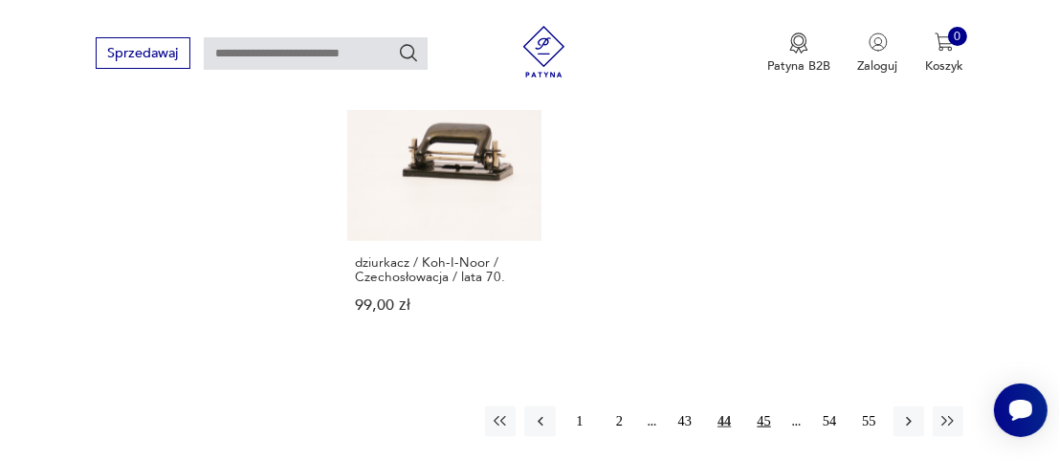
click at [764, 407] on button "45" at bounding box center [763, 422] width 31 height 31
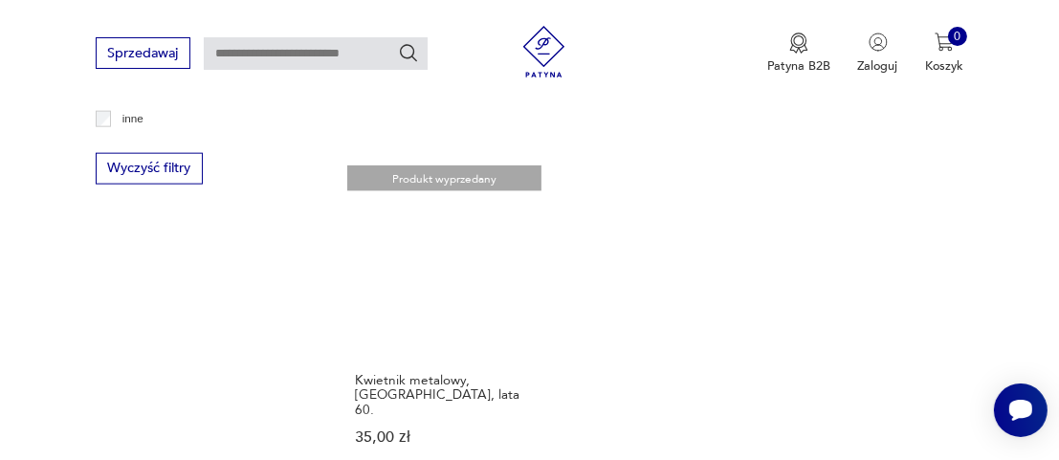
scroll to position [2356, 0]
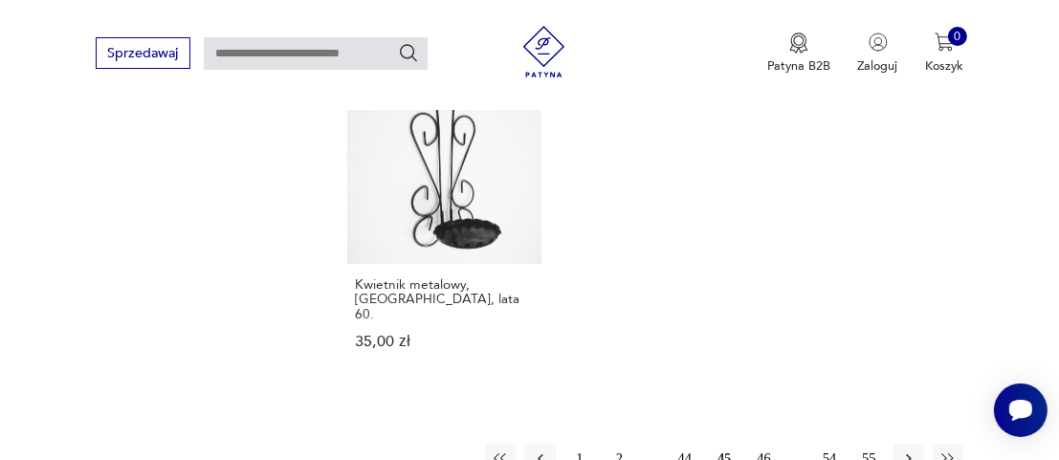
click at [762, 444] on button "46" at bounding box center [763, 459] width 31 height 31
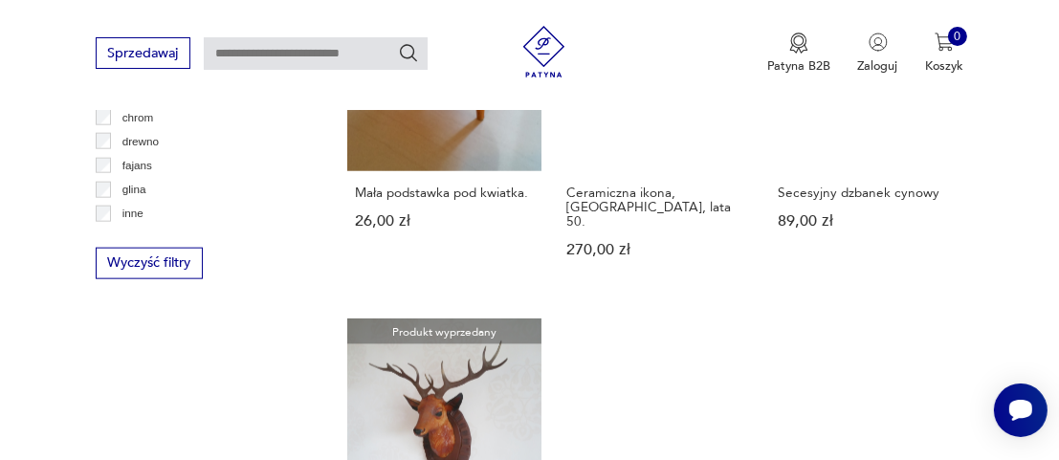
scroll to position [2356, 0]
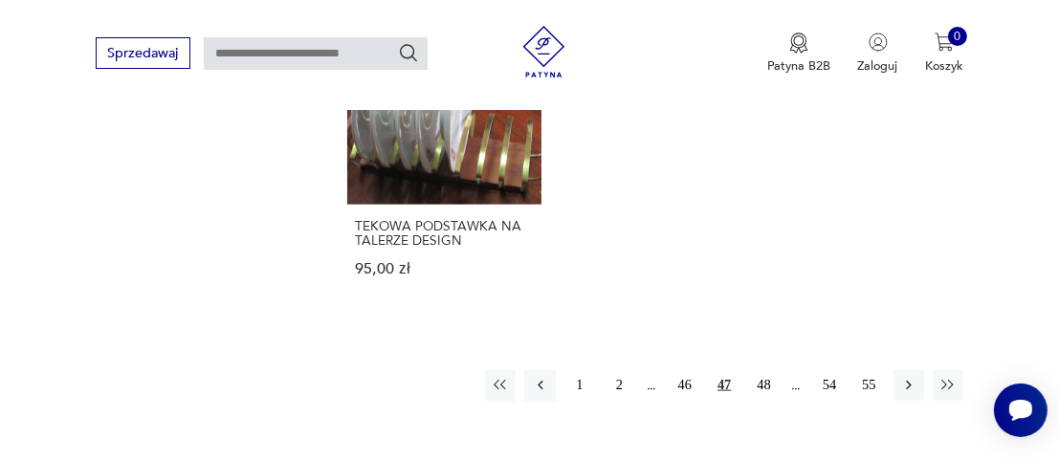
scroll to position [2547, 0]
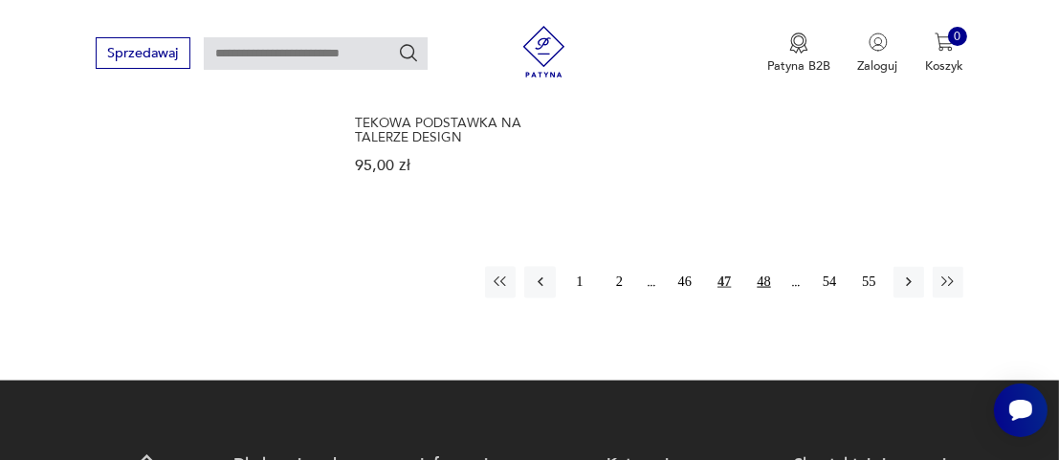
click at [762, 267] on button "48" at bounding box center [763, 282] width 31 height 31
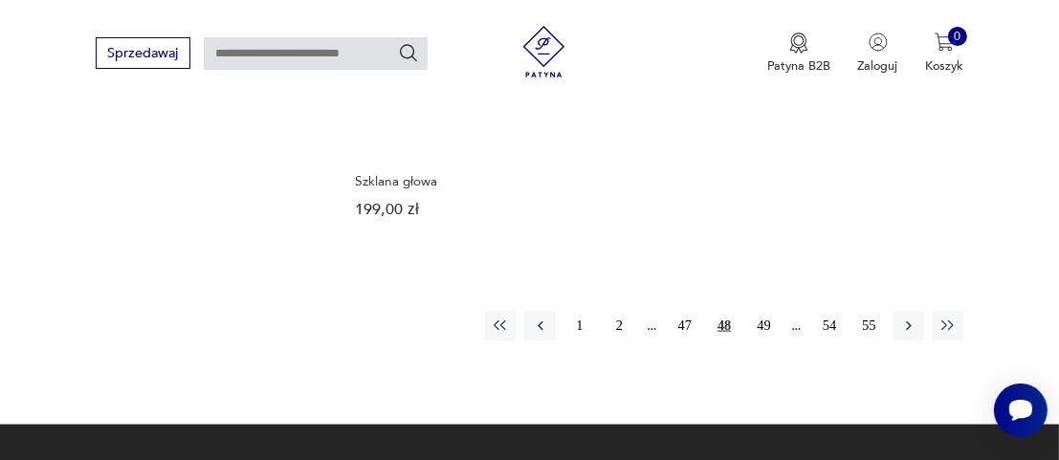
scroll to position [2547, 0]
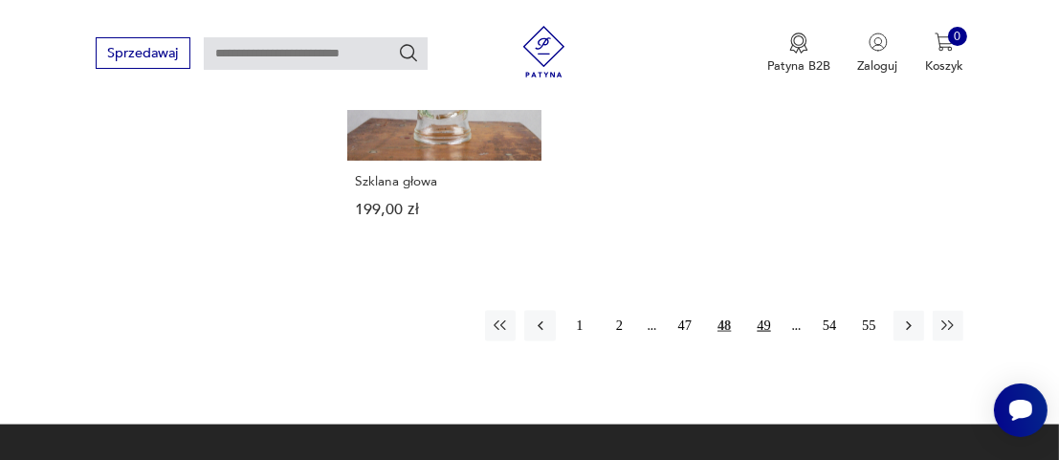
click at [764, 311] on button "49" at bounding box center [763, 326] width 31 height 31
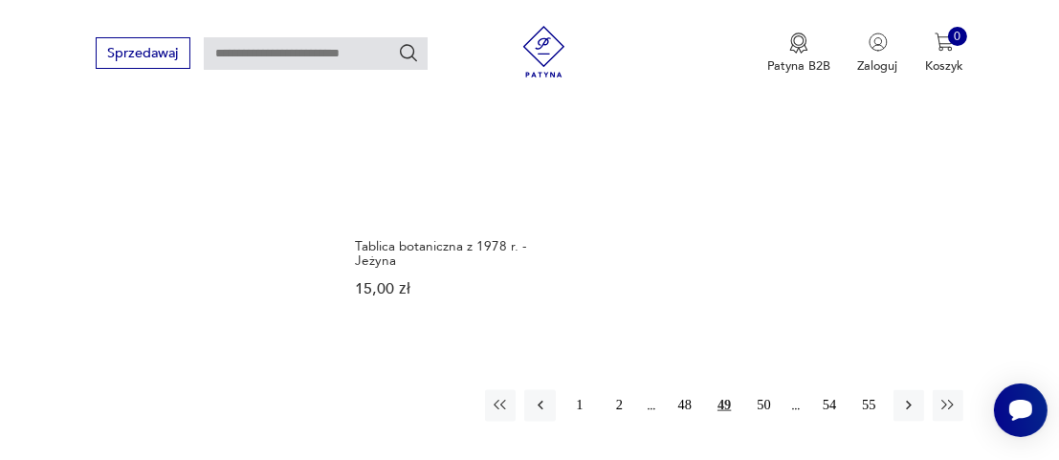
scroll to position [2452, 0]
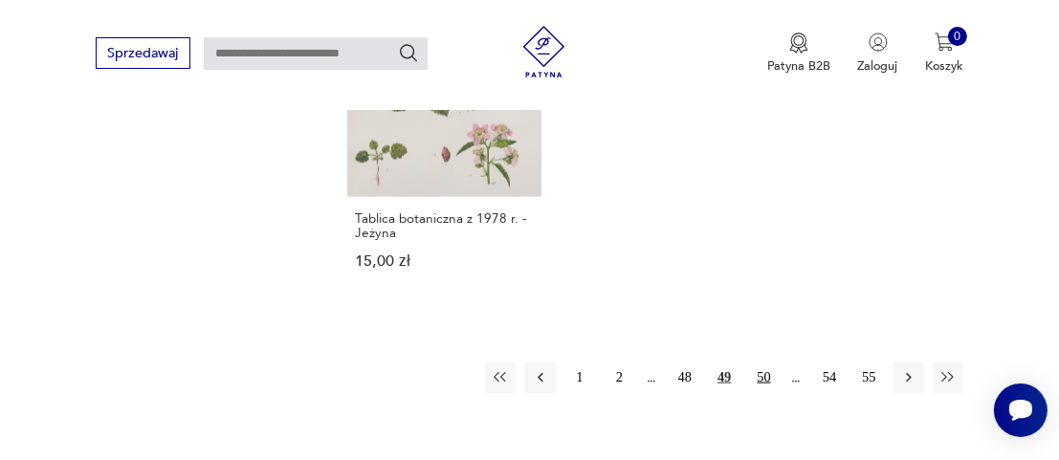
click at [766, 363] on button "50" at bounding box center [763, 378] width 31 height 31
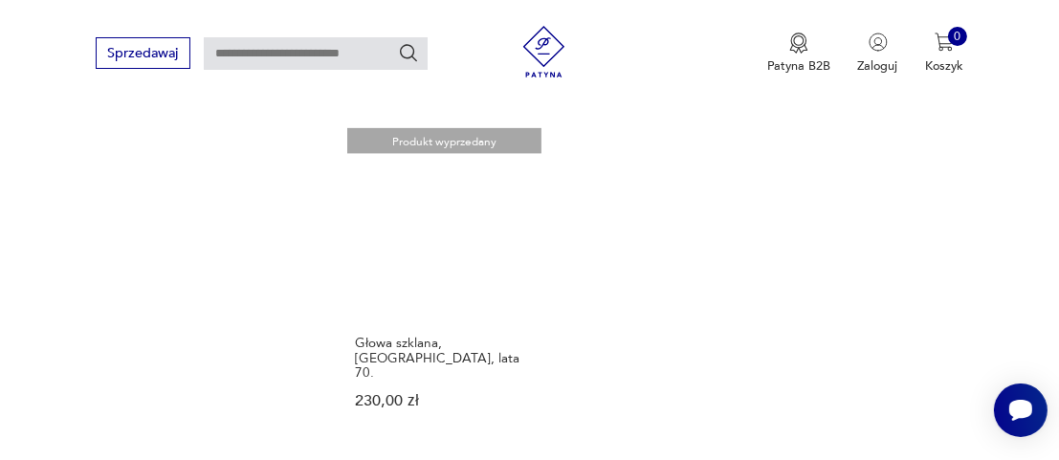
scroll to position [2547, 0]
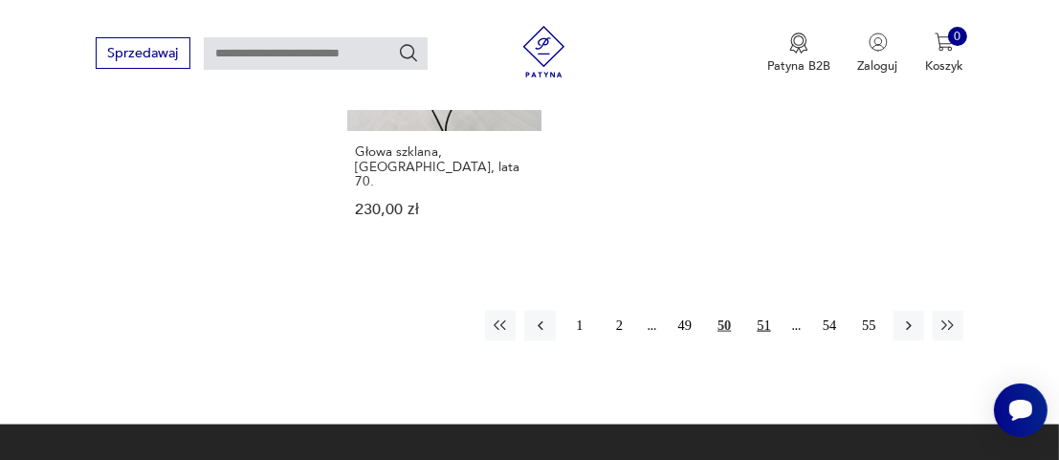
click at [766, 311] on button "51" at bounding box center [763, 326] width 31 height 31
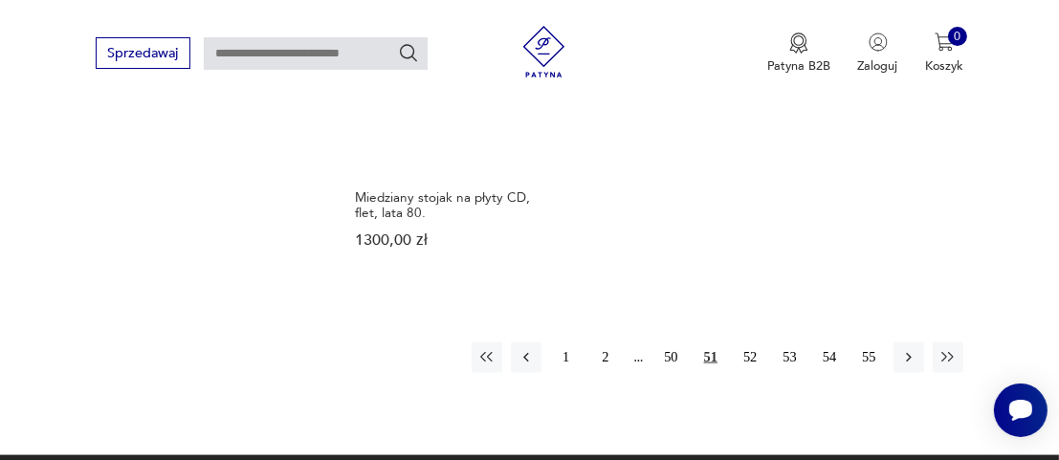
scroll to position [2547, 0]
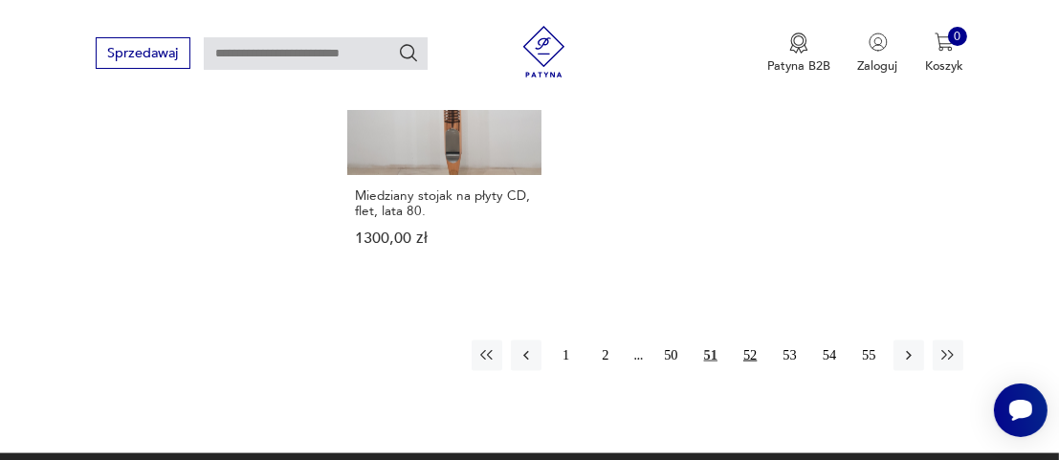
click at [747, 341] on button "52" at bounding box center [750, 356] width 31 height 31
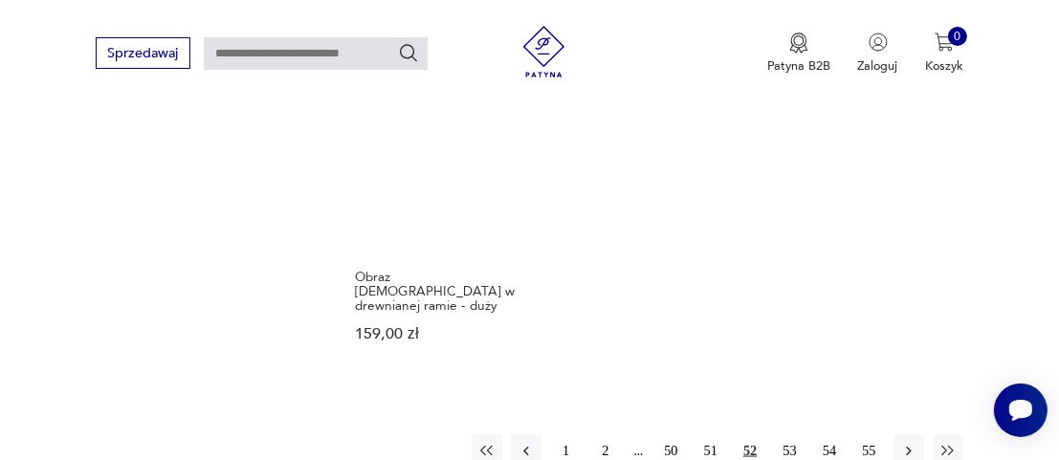
scroll to position [2547, 0]
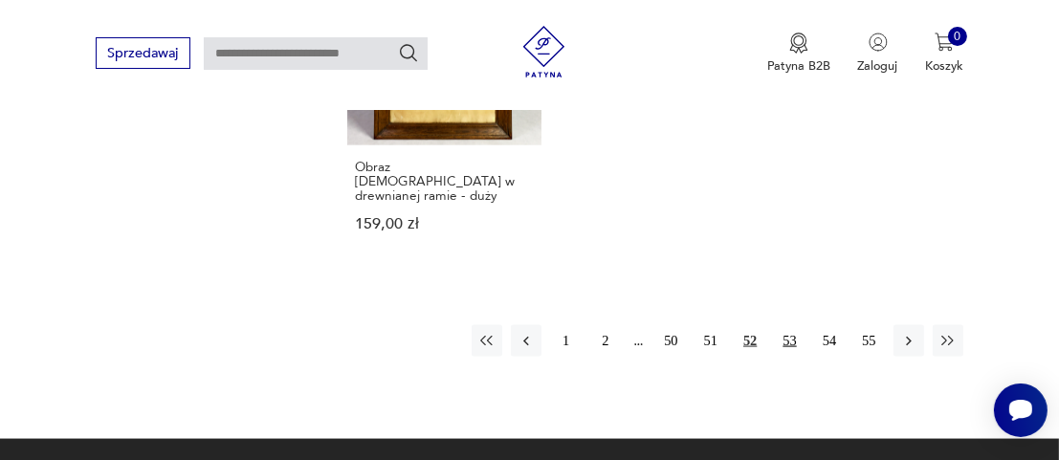
click at [781, 325] on button "53" at bounding box center [789, 340] width 31 height 31
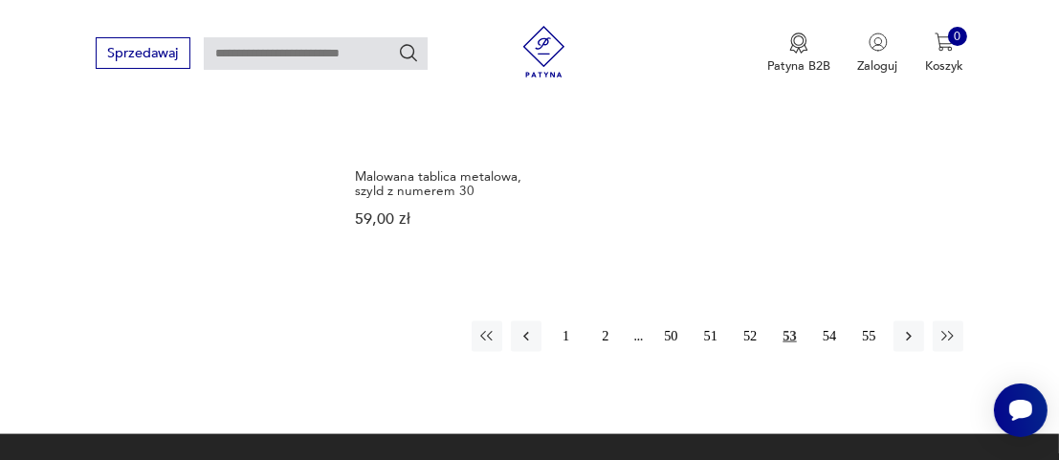
scroll to position [2547, 0]
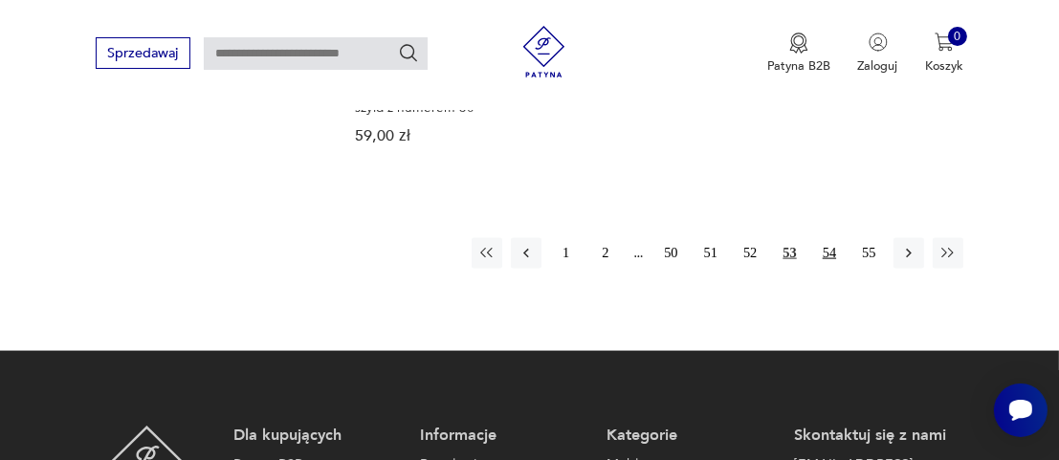
click at [826, 254] on button "54" at bounding box center [829, 253] width 31 height 31
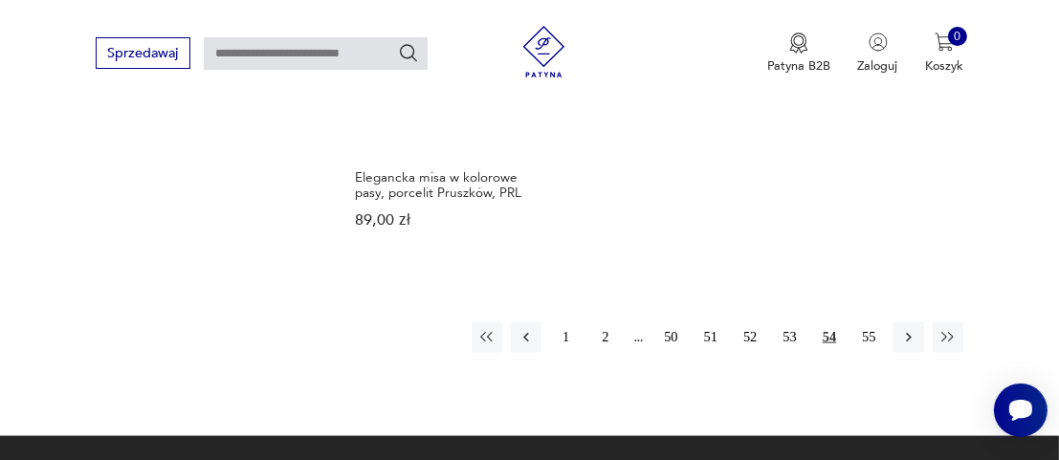
scroll to position [2547, 0]
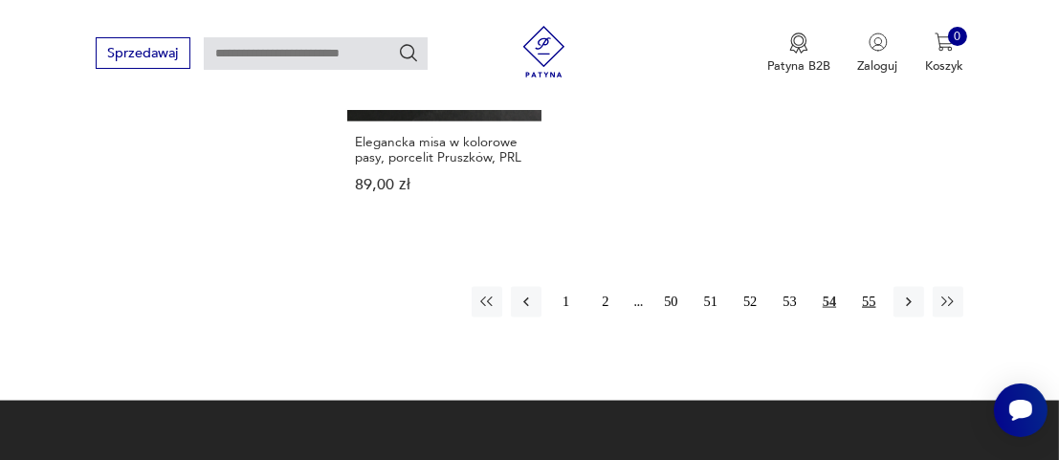
click at [860, 287] on button "55" at bounding box center [869, 302] width 31 height 31
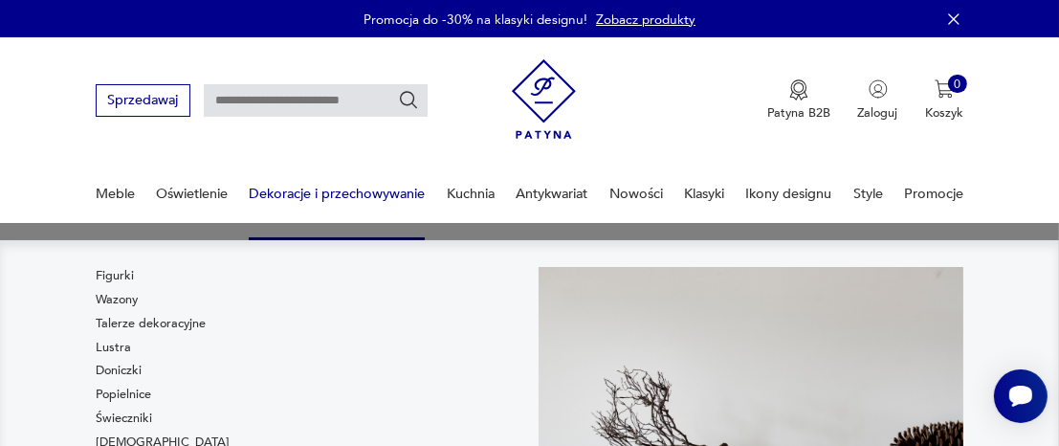
click at [375, 188] on link "Dekoracje i przechowywanie" at bounding box center [337, 194] width 176 height 66
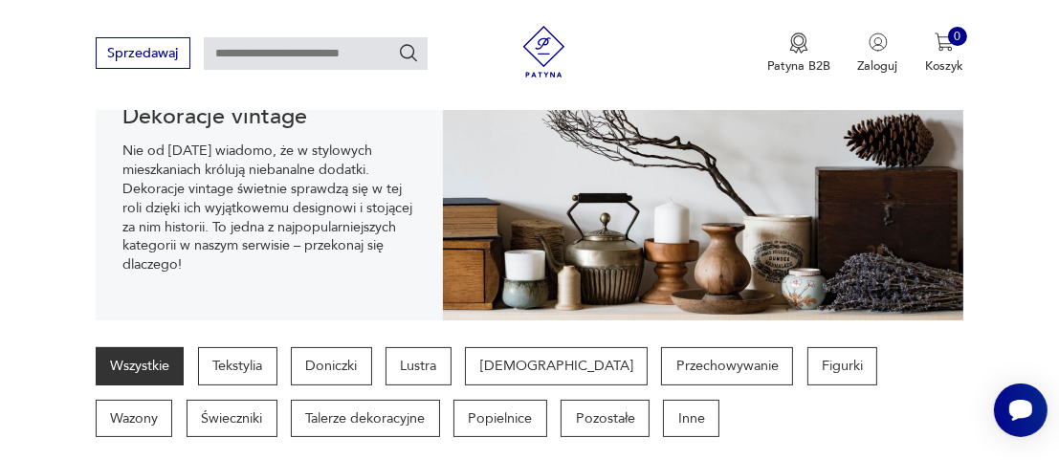
scroll to position [252, 0]
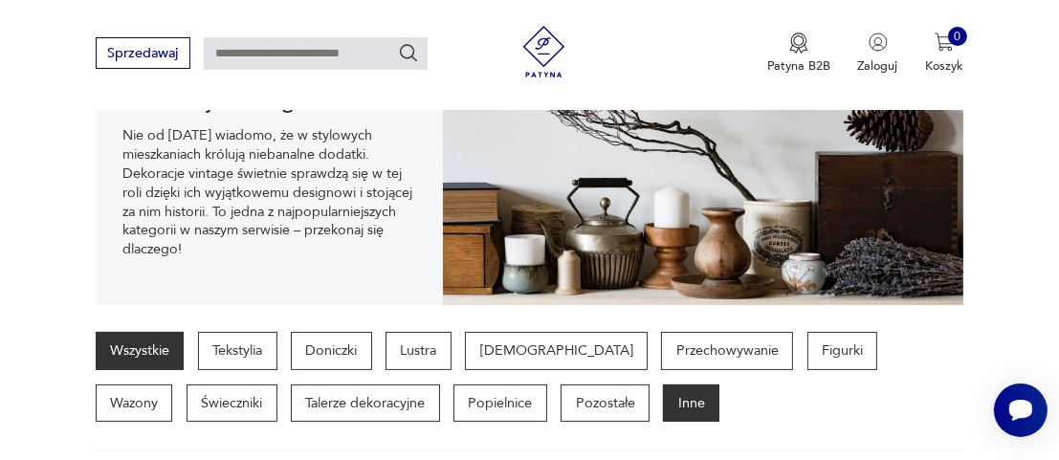
click at [663, 402] on p "Inne" at bounding box center [691, 404] width 56 height 38
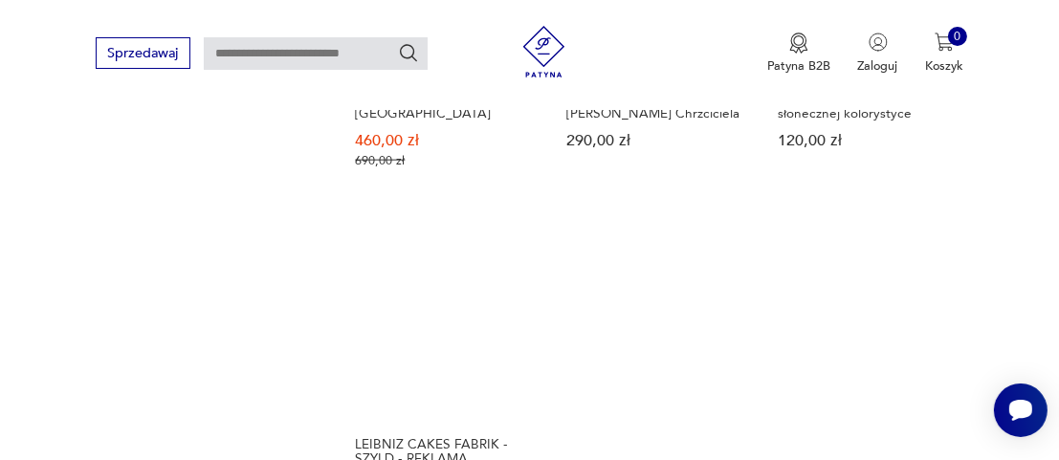
scroll to position [2547, 0]
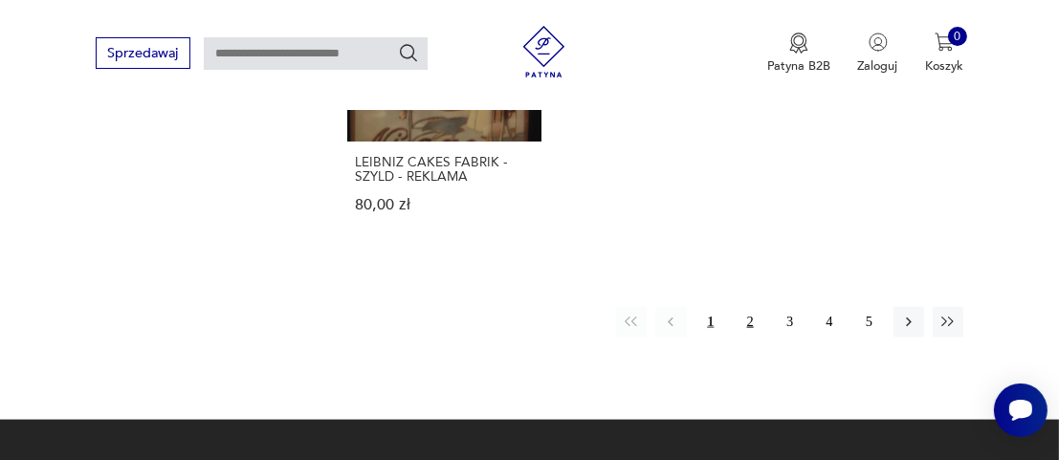
click at [747, 321] on button "2" at bounding box center [750, 322] width 31 height 31
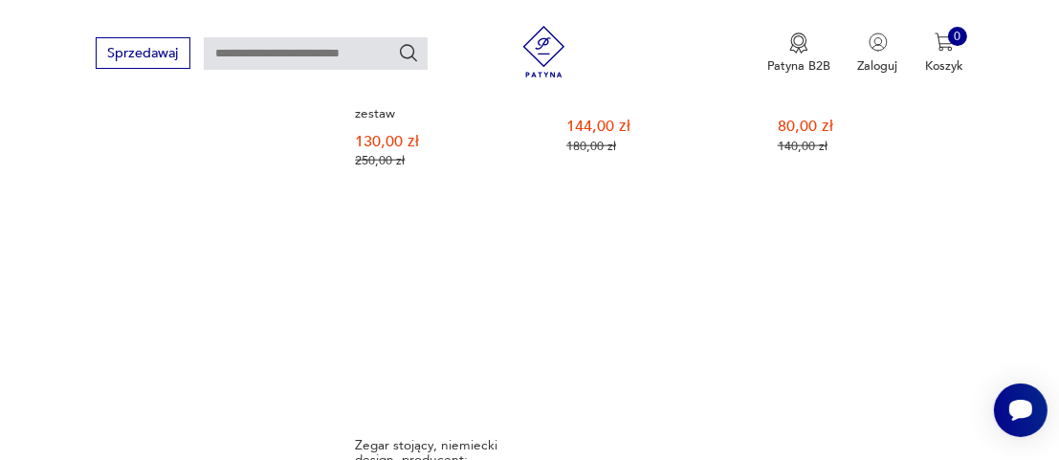
scroll to position [2452, 0]
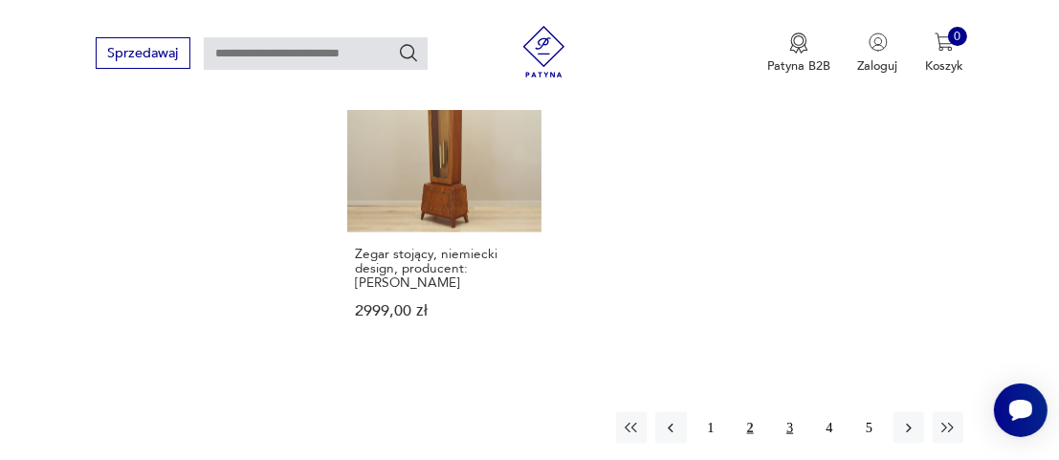
click at [783, 412] on button "3" at bounding box center [789, 427] width 31 height 31
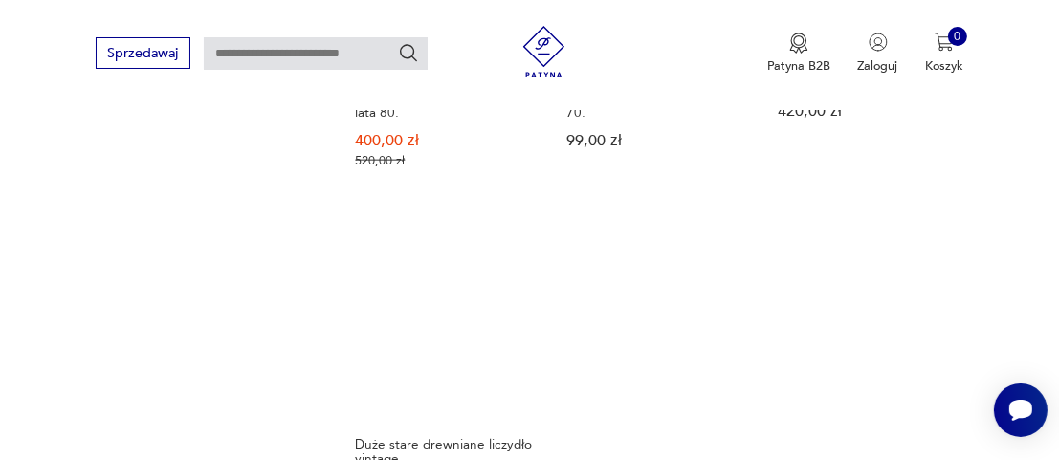
scroll to position [2452, 0]
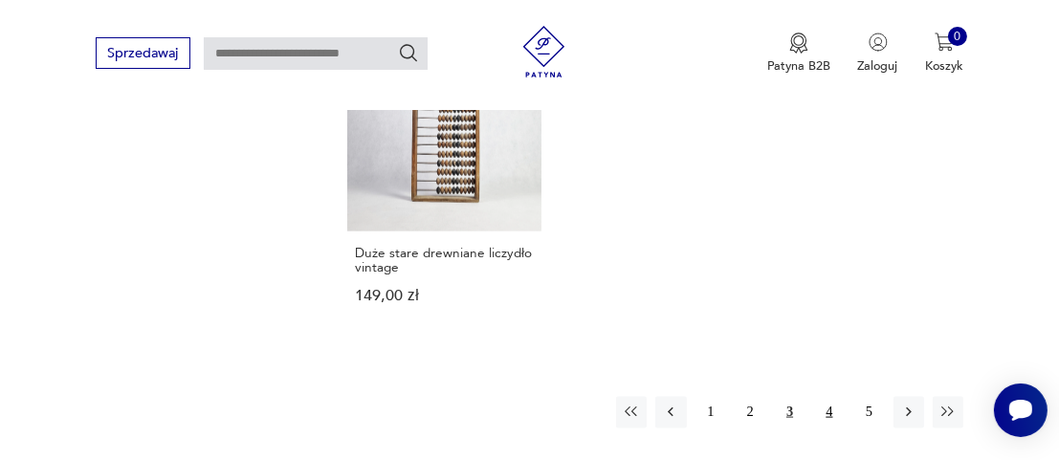
click at [831, 397] on button "4" at bounding box center [829, 412] width 31 height 31
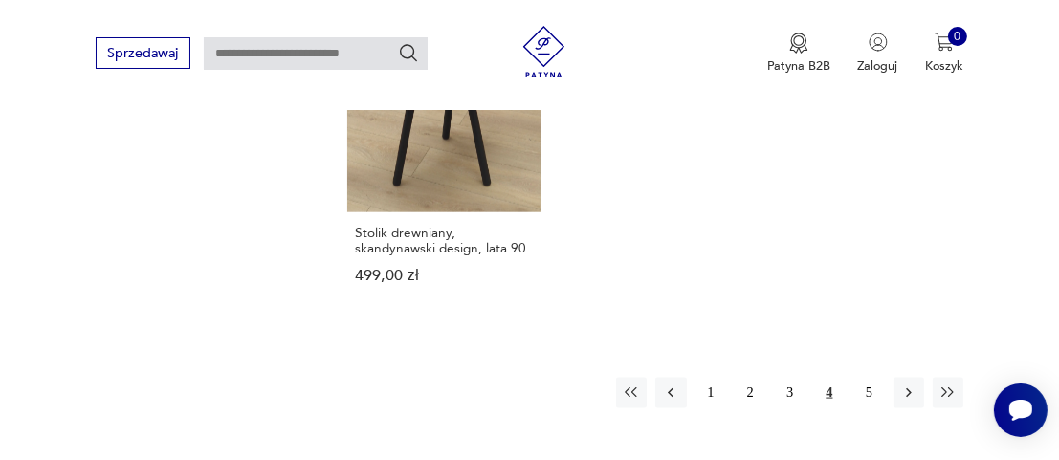
scroll to position [2547, 0]
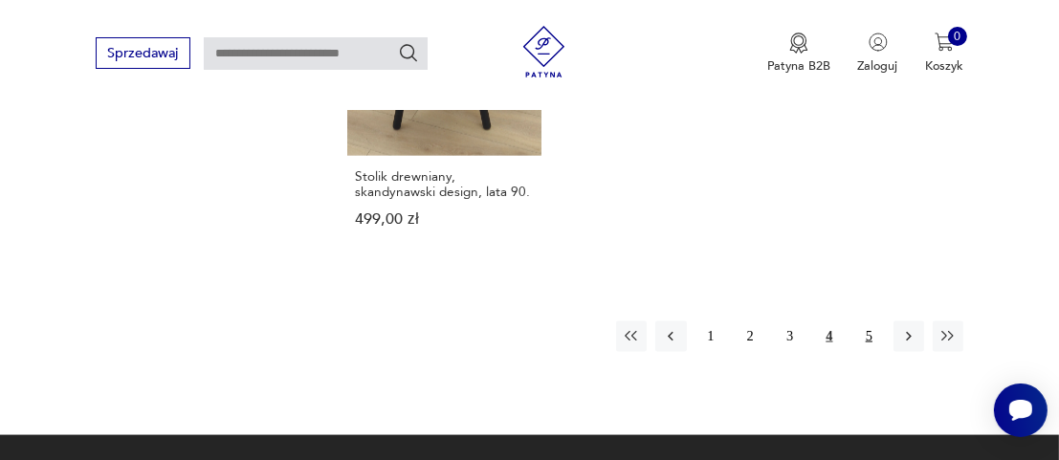
click at [871, 322] on button "5" at bounding box center [869, 337] width 31 height 31
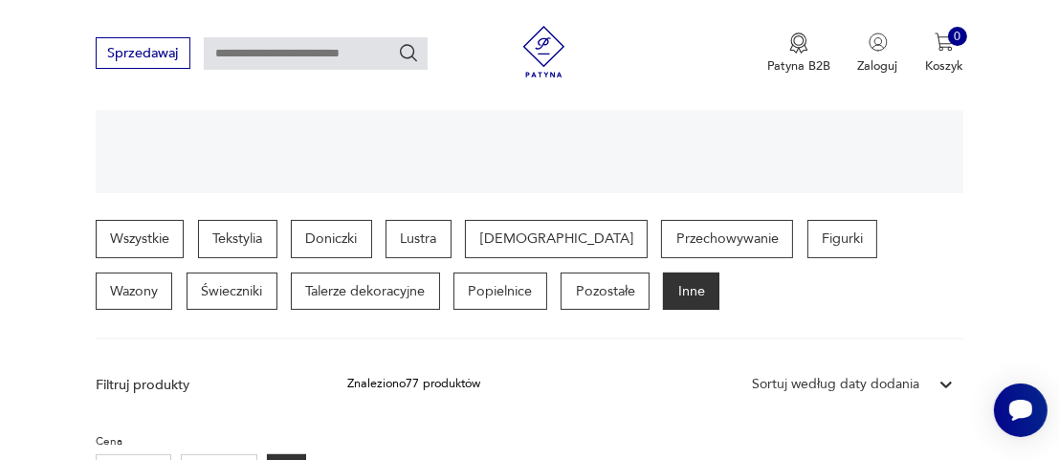
scroll to position [251, 0]
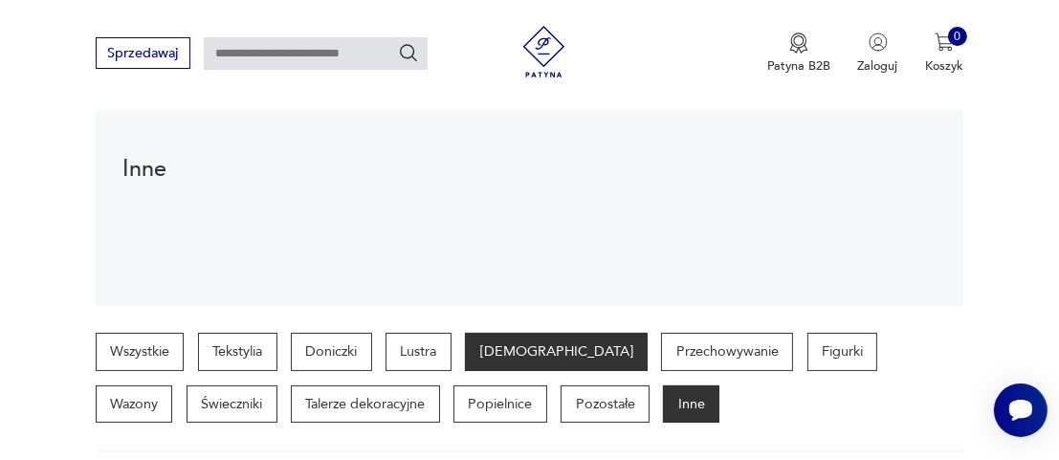
click at [493, 351] on p "[DEMOGRAPHIC_DATA]" at bounding box center [556, 352] width 183 height 38
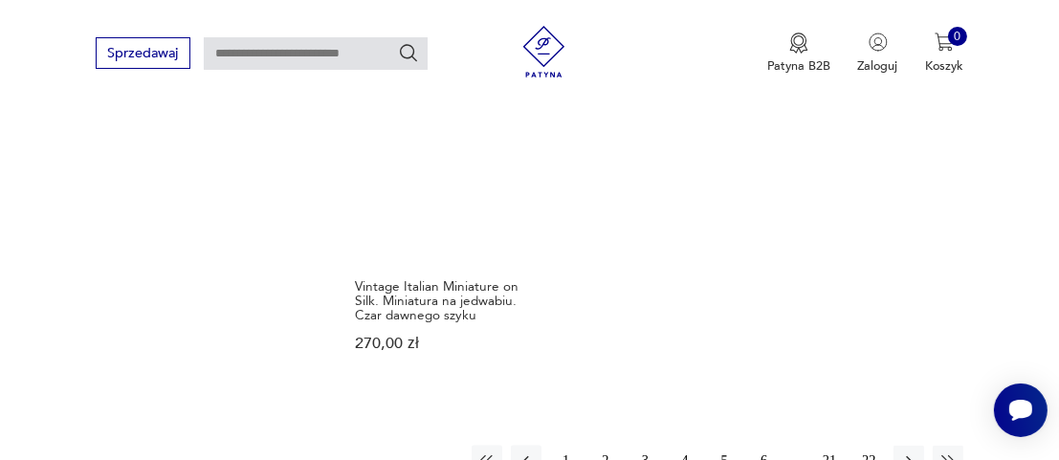
scroll to position [2547, 0]
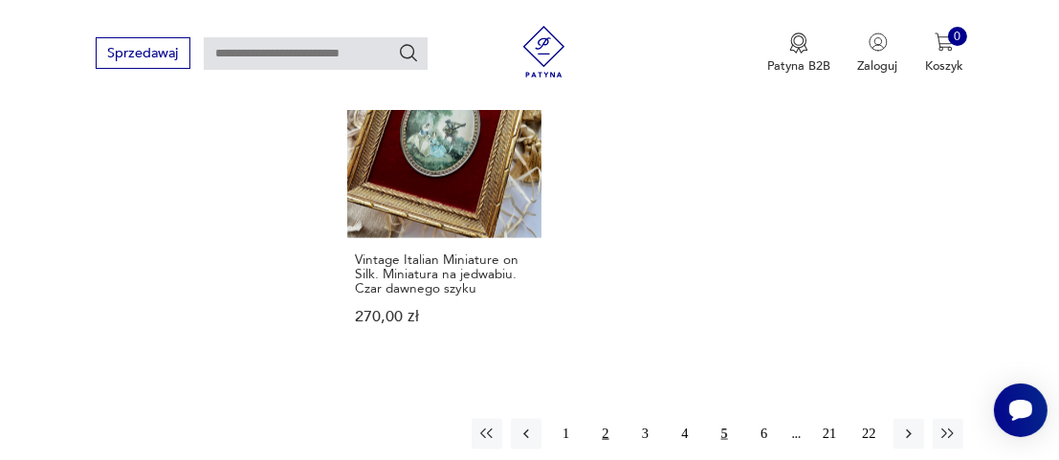
click at [609, 419] on button "2" at bounding box center [605, 434] width 31 height 31
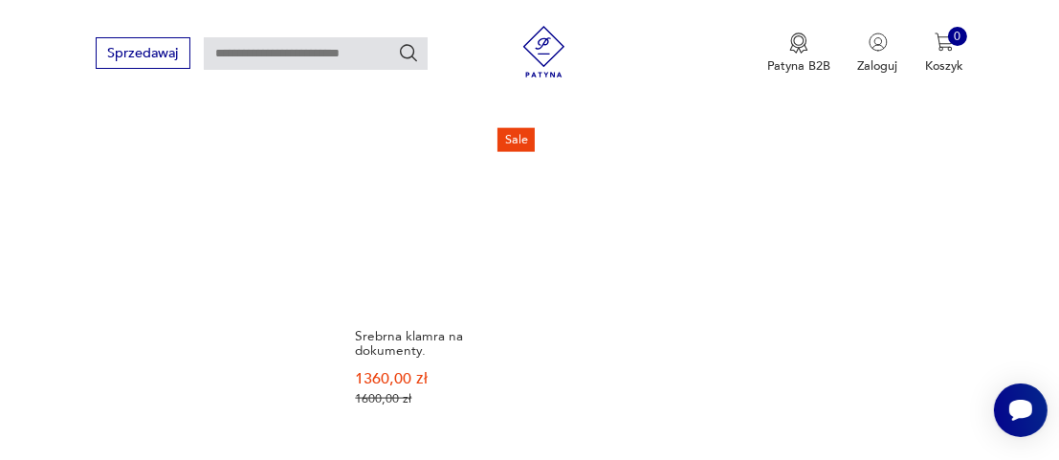
scroll to position [2547, 0]
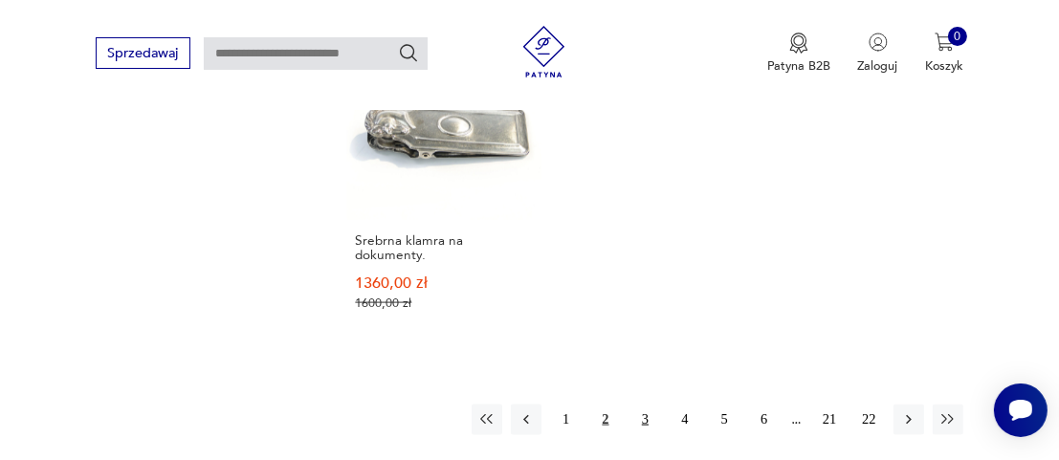
click at [641, 405] on button "3" at bounding box center [645, 420] width 31 height 31
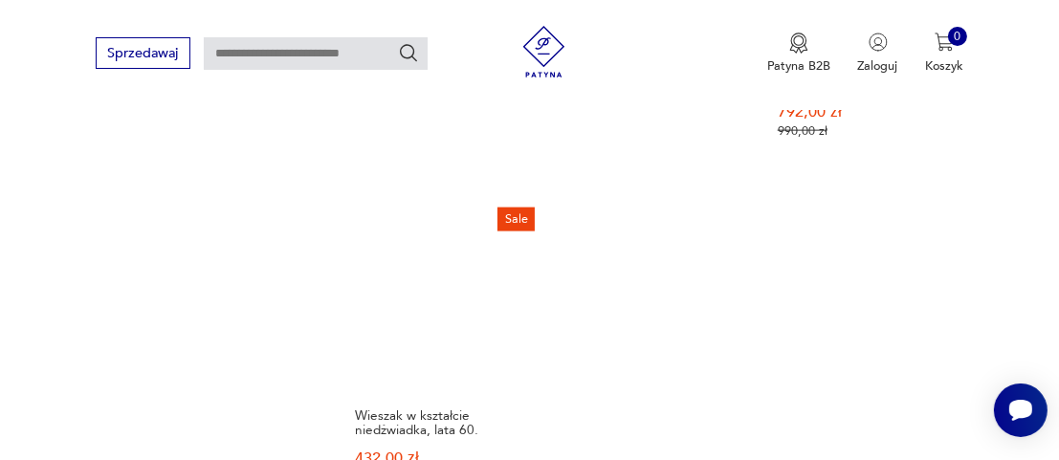
scroll to position [2547, 0]
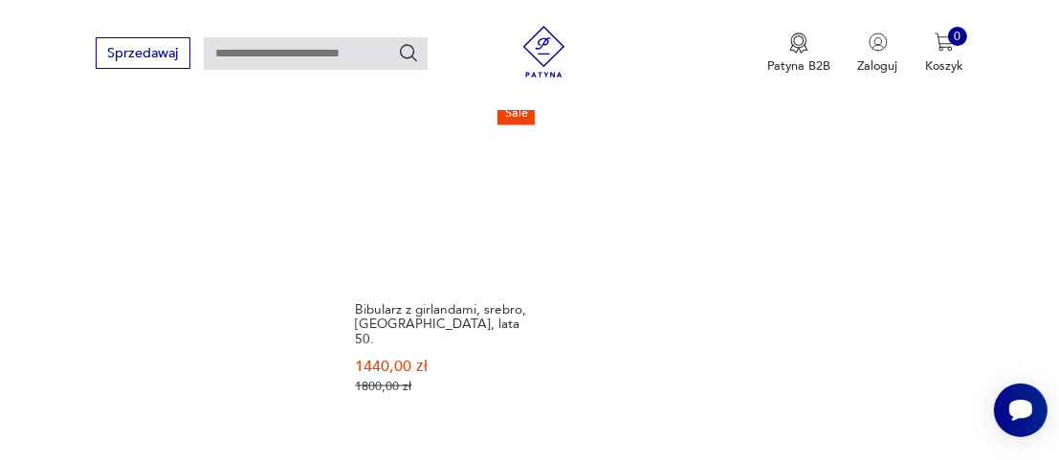
scroll to position [2739, 0]
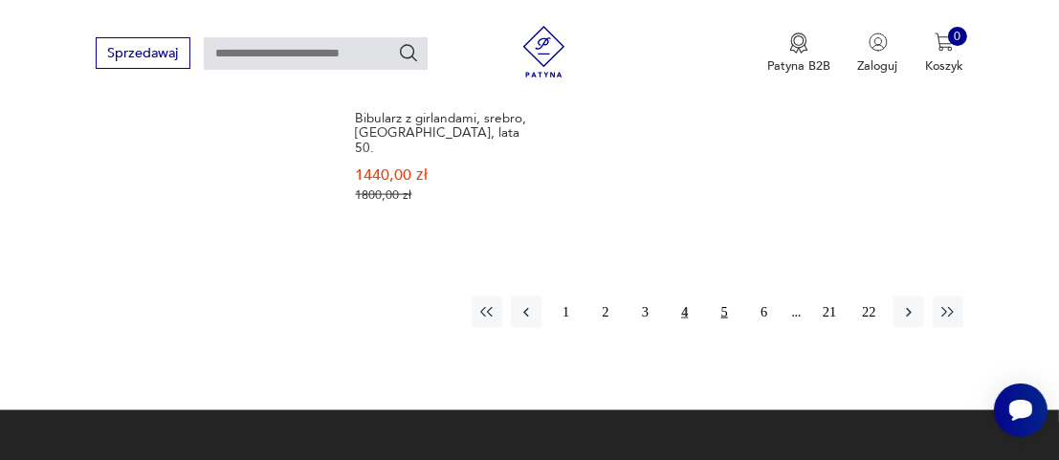
click at [725, 297] on button "5" at bounding box center [724, 312] width 31 height 31
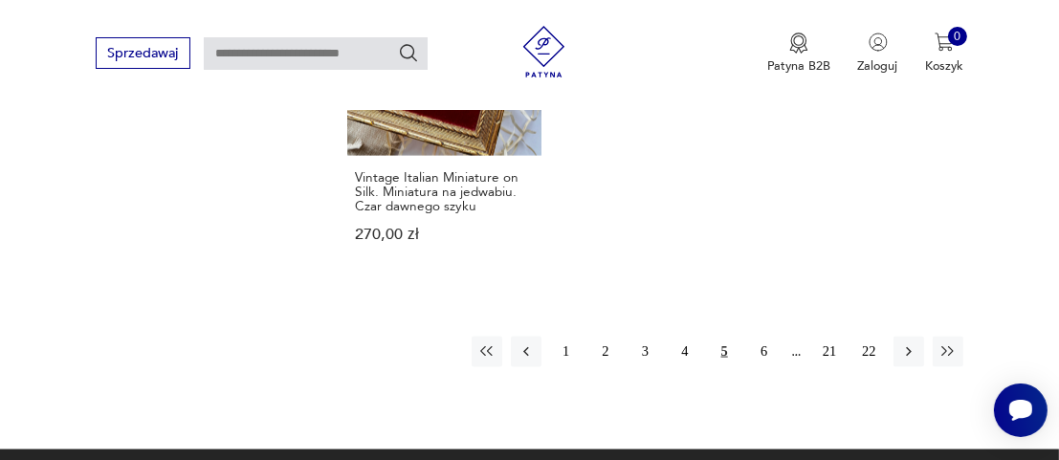
scroll to position [2739, 0]
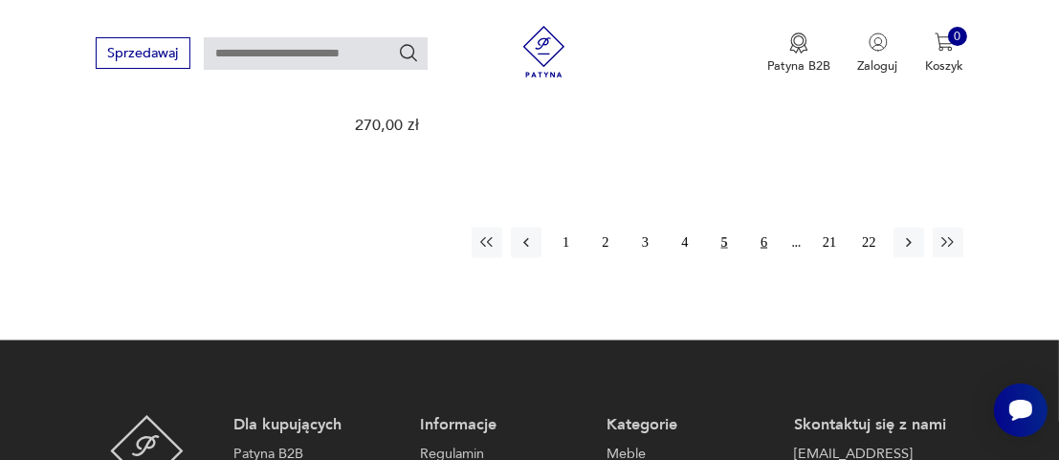
click at [761, 228] on button "6" at bounding box center [763, 243] width 31 height 31
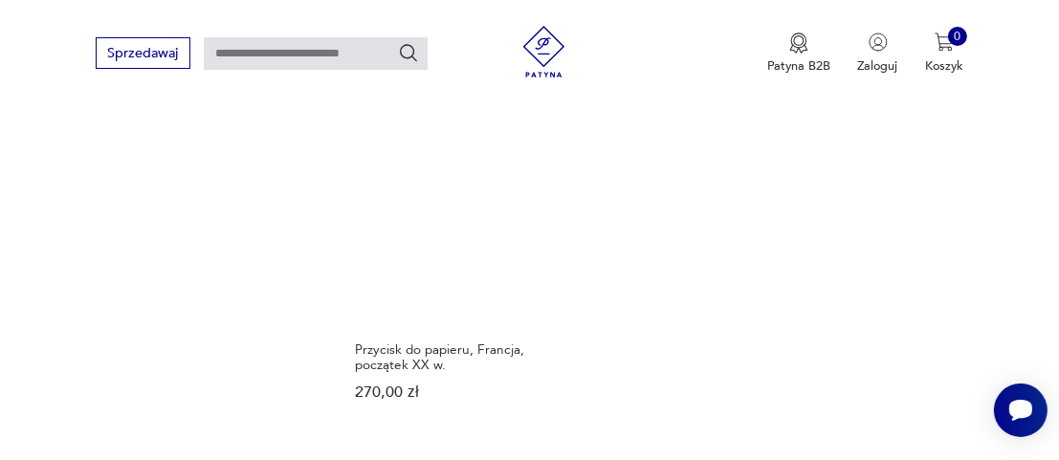
scroll to position [2547, 0]
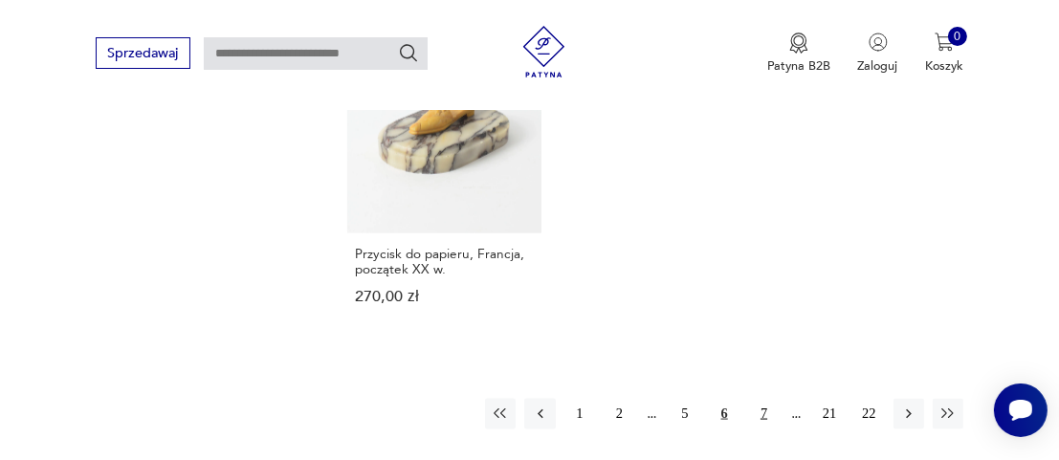
click at [764, 399] on button "7" at bounding box center [763, 414] width 31 height 31
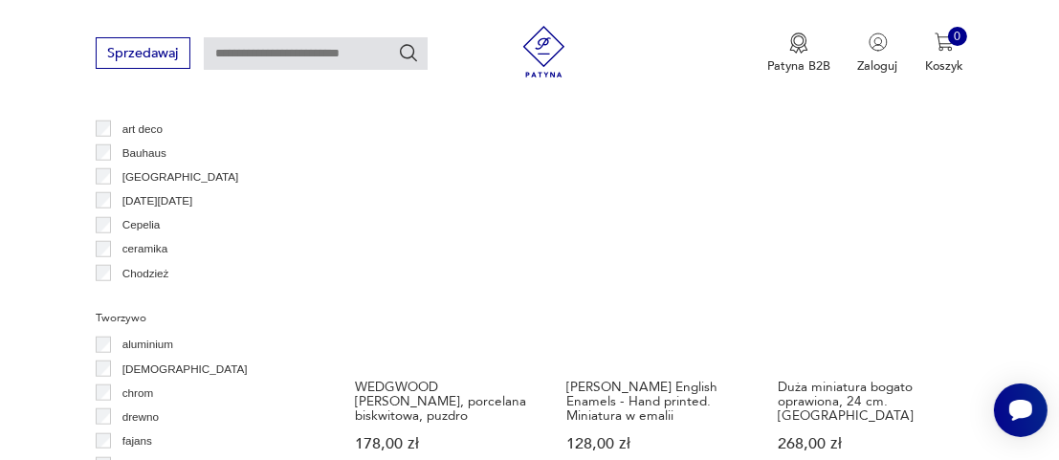
scroll to position [1686, 0]
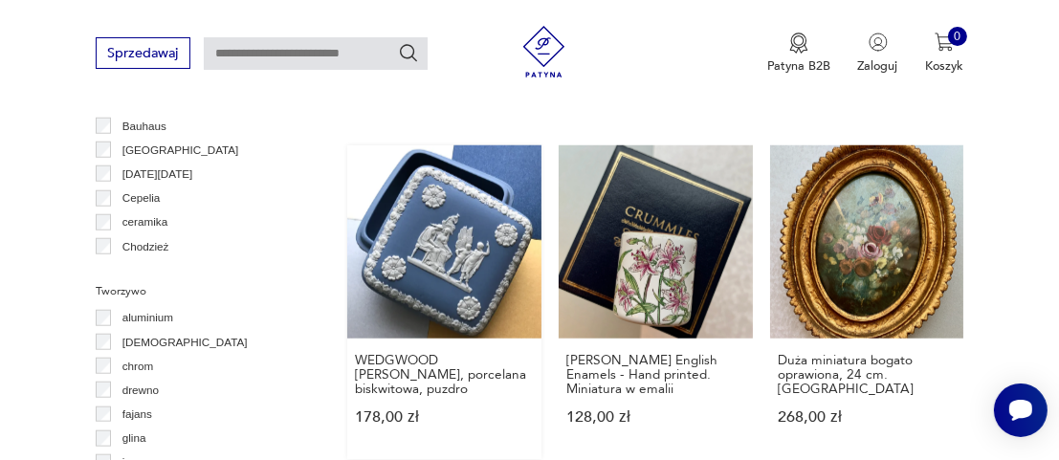
click at [429, 218] on link "WEDGWOOD [PERSON_NAME], porcelana biskwitowa, puzdro 178,00 zł" at bounding box center [444, 302] width 194 height 314
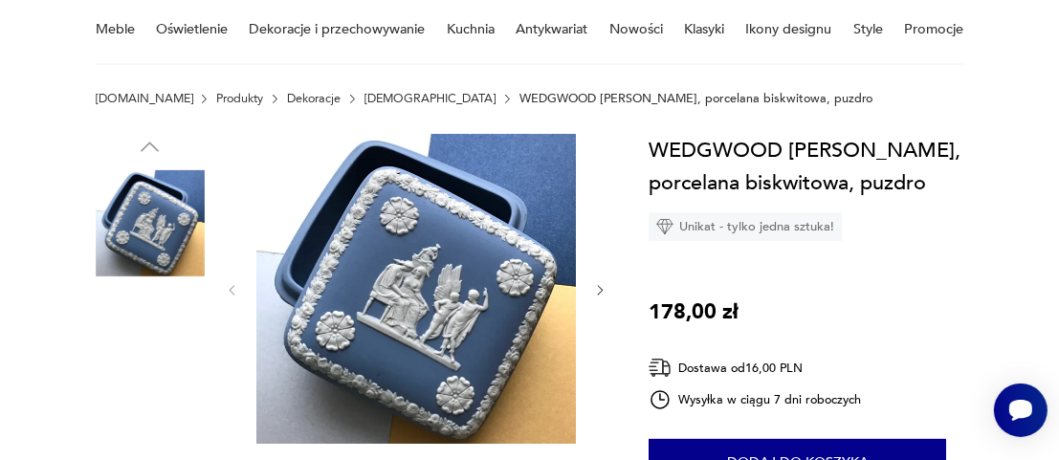
scroll to position [191, 0]
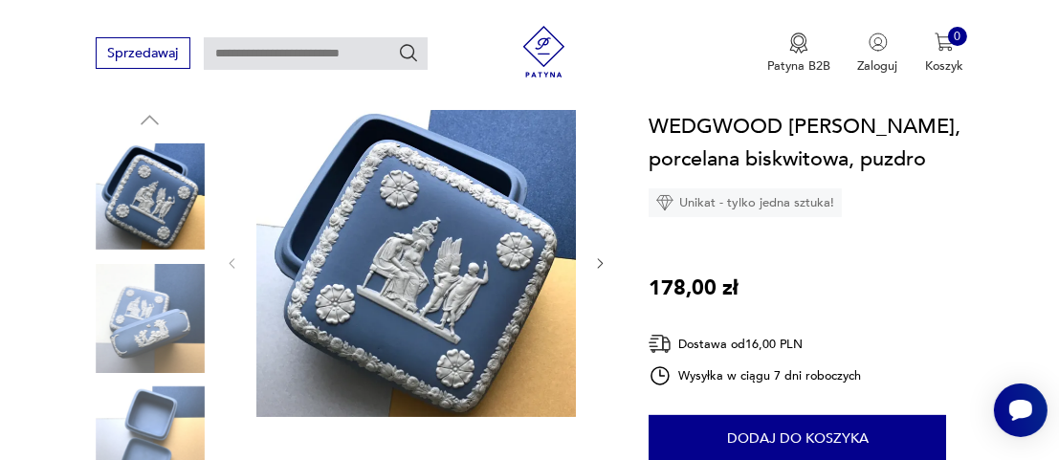
click at [166, 327] on img at bounding box center [150, 318] width 109 height 109
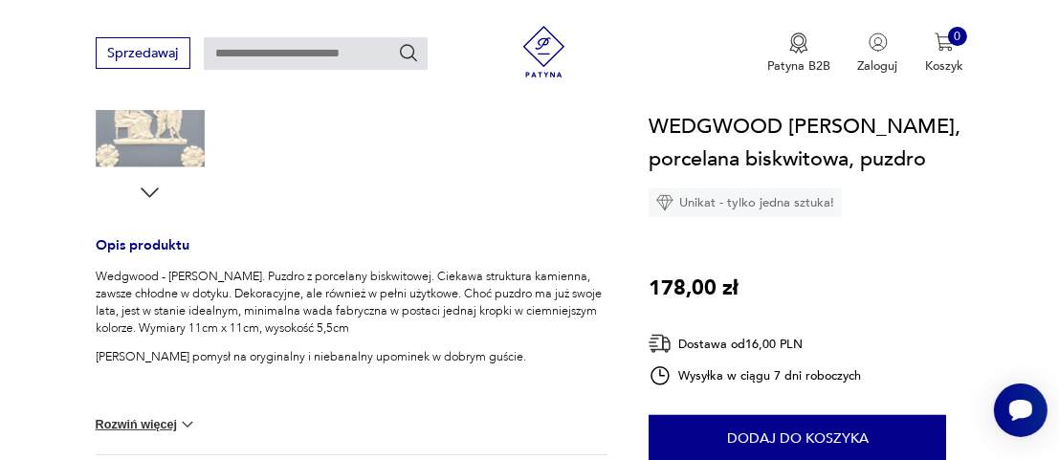
scroll to position [670, 0]
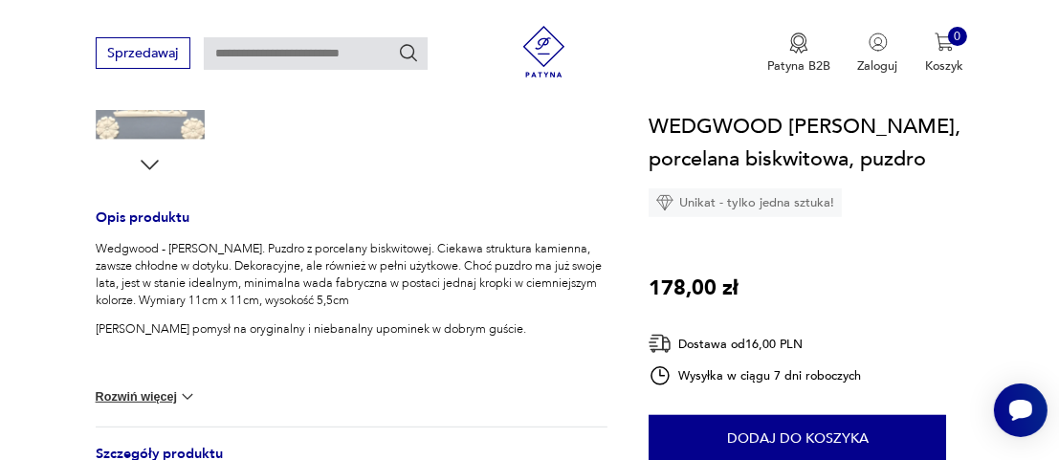
click at [154, 391] on button "Rozwiń więcej" at bounding box center [147, 397] width 102 height 19
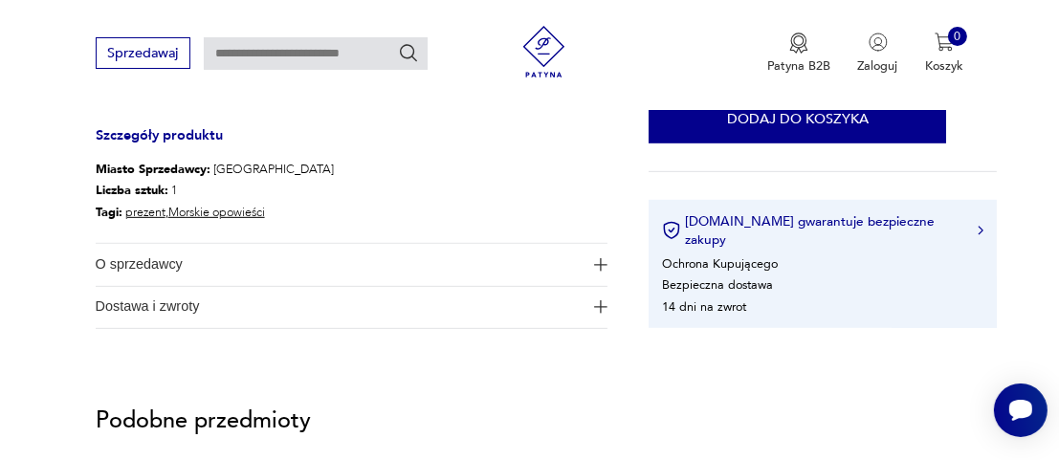
scroll to position [1243, 0]
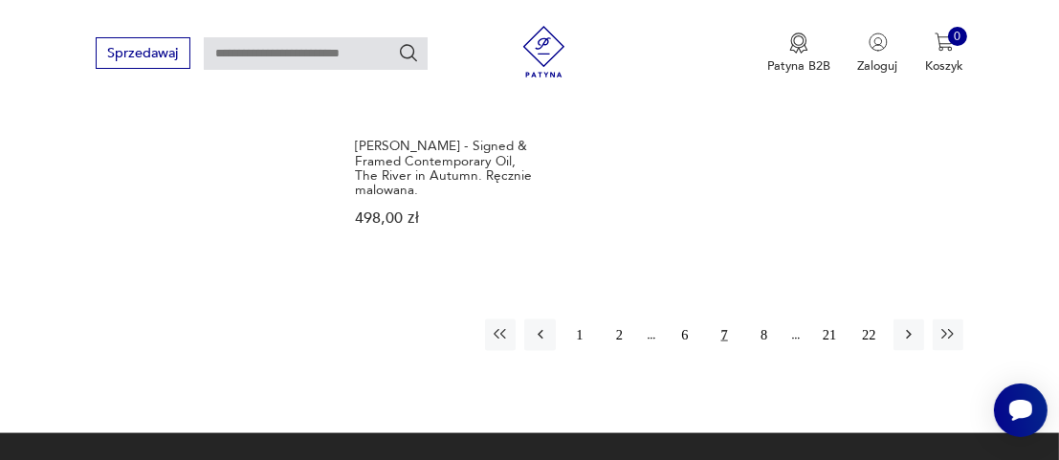
scroll to position [2610, 0]
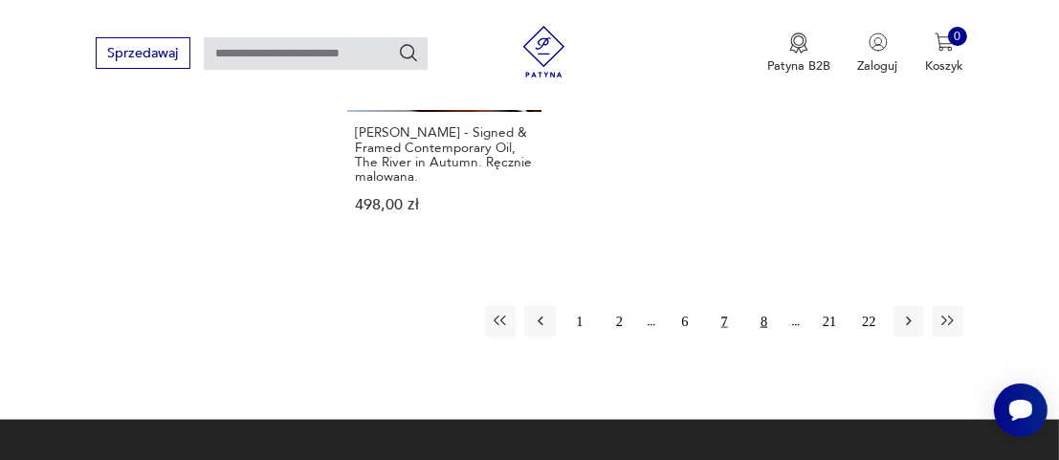
click at [763, 306] on button "8" at bounding box center [763, 321] width 31 height 31
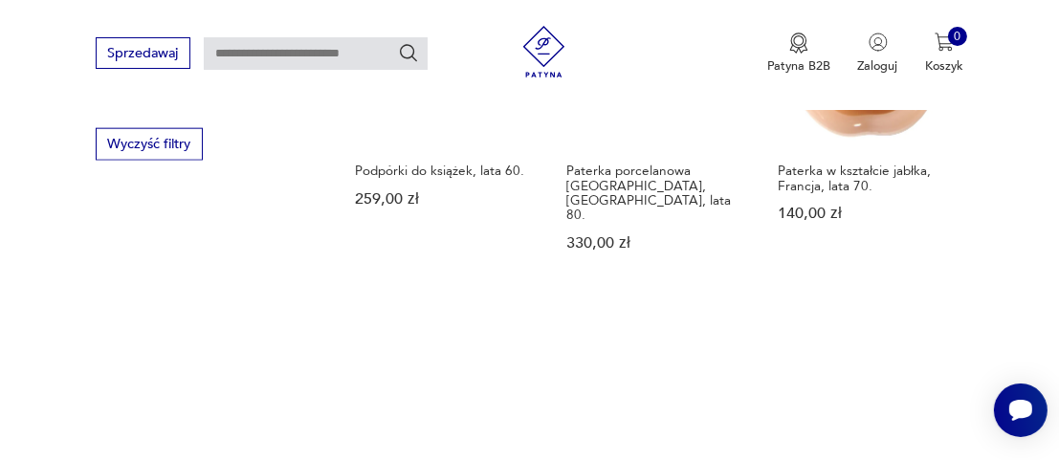
scroll to position [2452, 0]
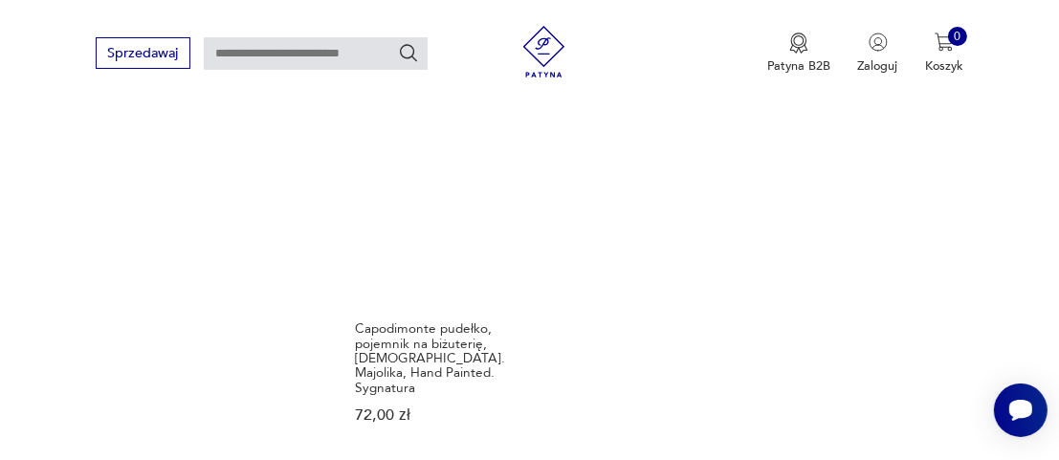
scroll to position [2452, 0]
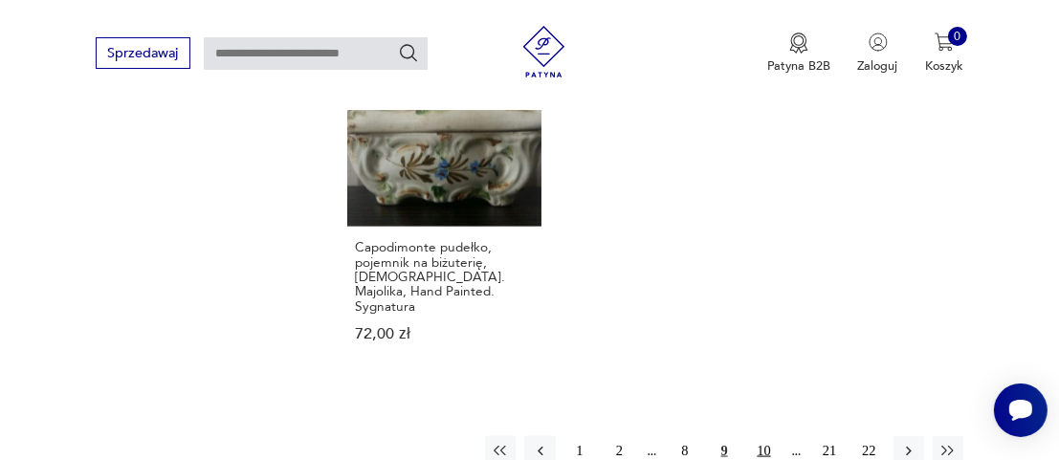
click at [766, 436] on button "10" at bounding box center [763, 451] width 31 height 31
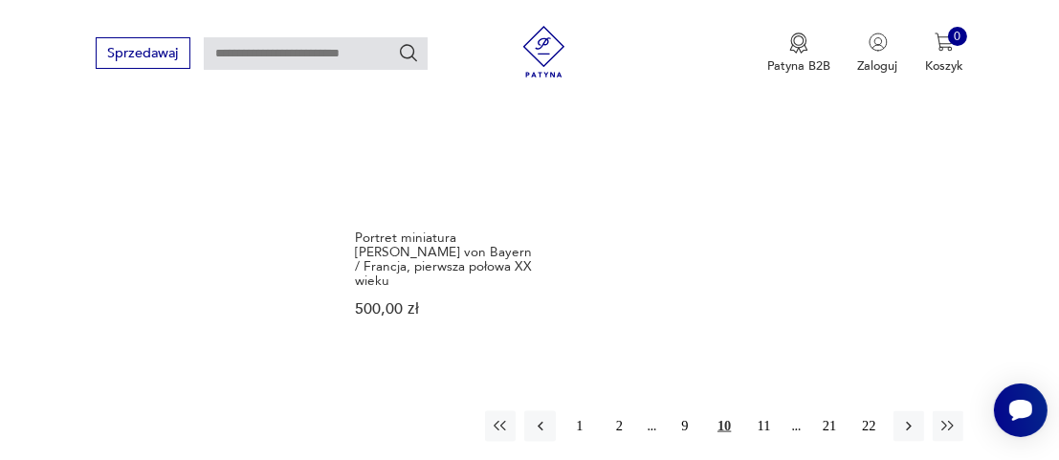
scroll to position [2547, 0]
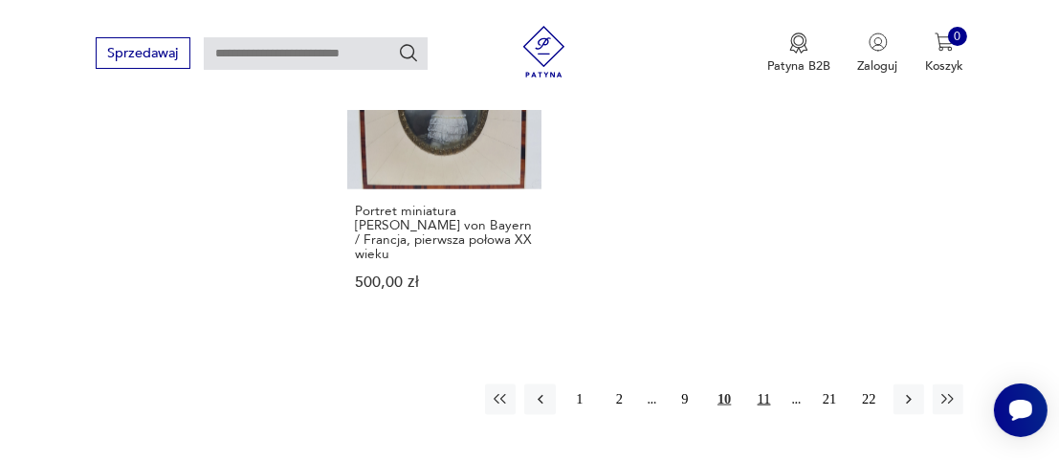
click at [769, 385] on button "11" at bounding box center [763, 400] width 31 height 31
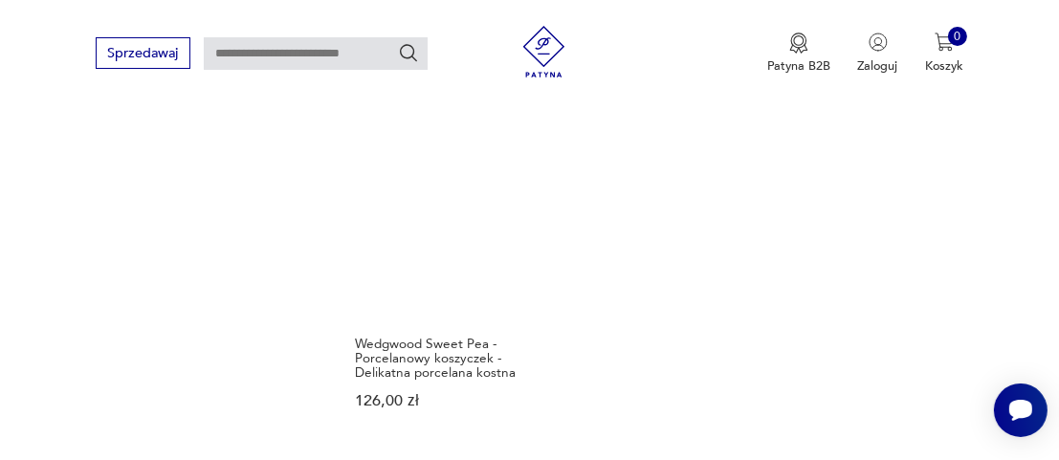
scroll to position [2547, 0]
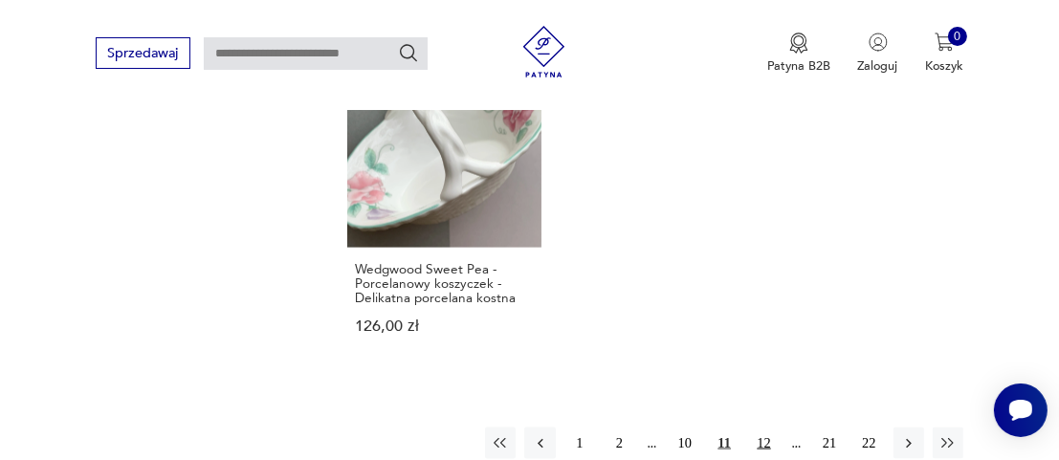
click at [760, 428] on button "12" at bounding box center [763, 443] width 31 height 31
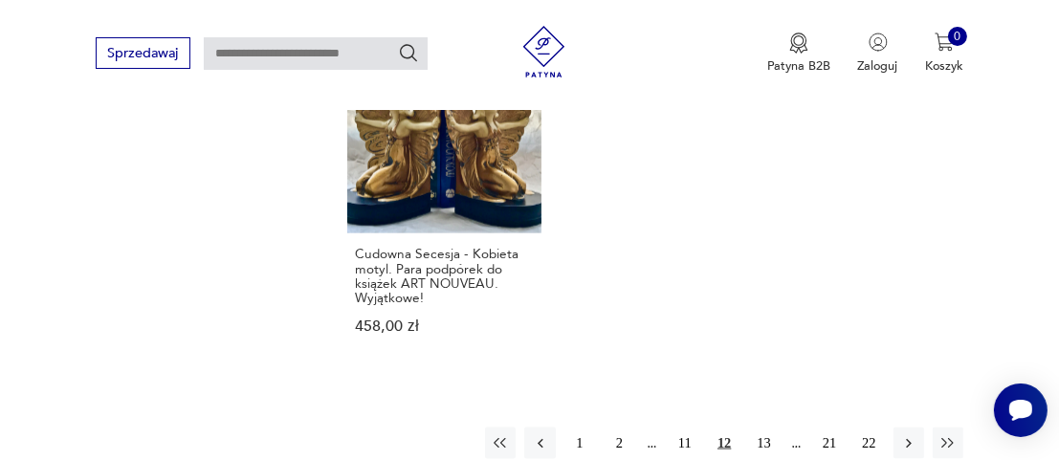
scroll to position [2547, 0]
click at [760, 428] on button "13" at bounding box center [763, 443] width 31 height 31
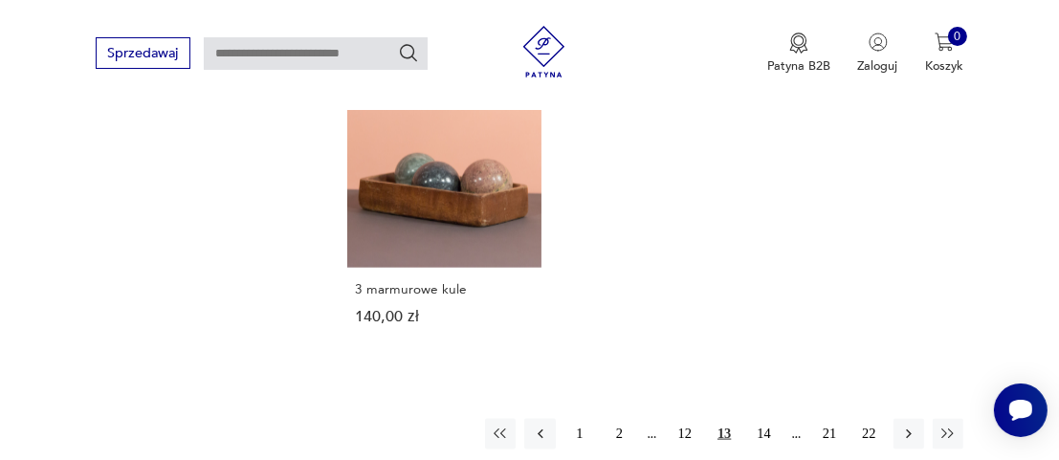
scroll to position [2452, 0]
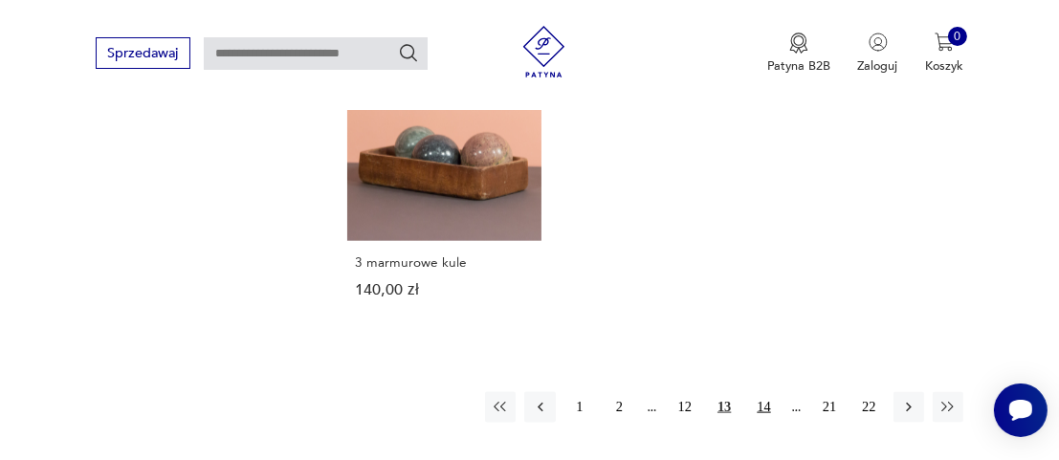
click at [766, 392] on button "14" at bounding box center [763, 407] width 31 height 31
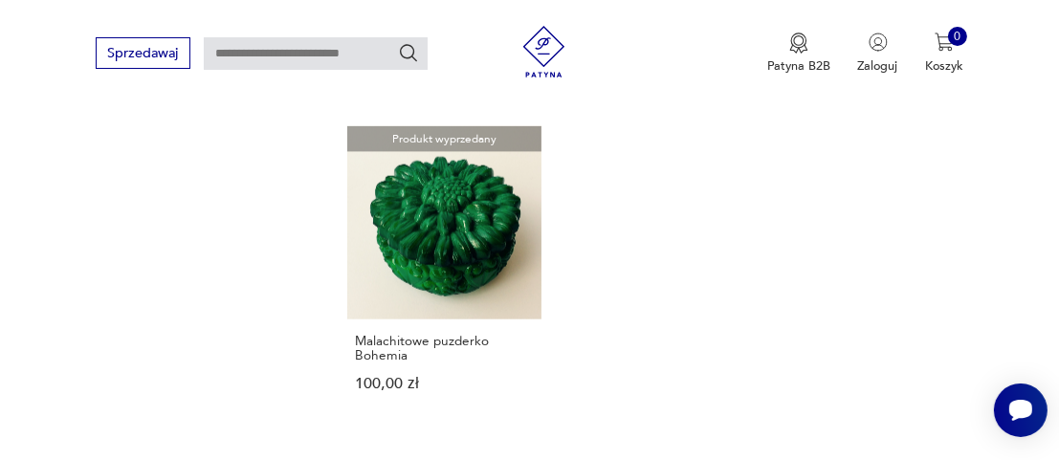
scroll to position [2356, 0]
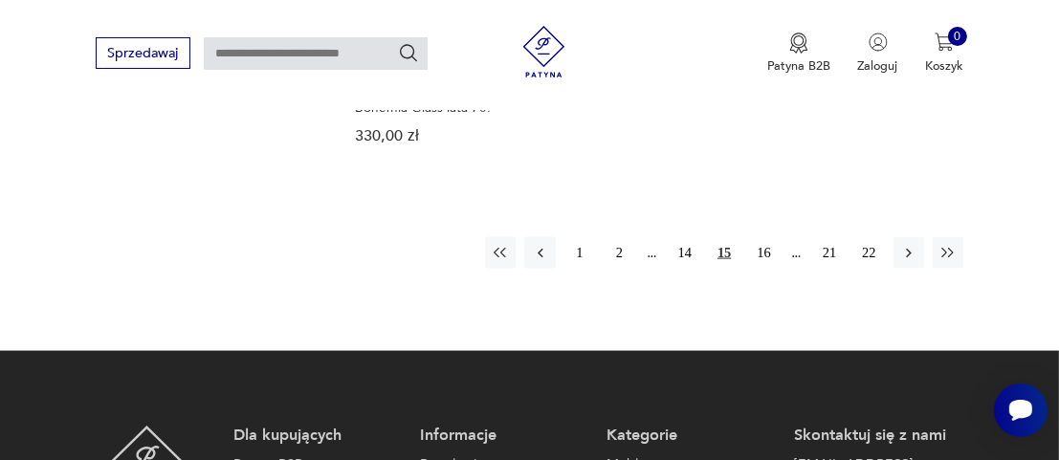
scroll to position [2643, 0]
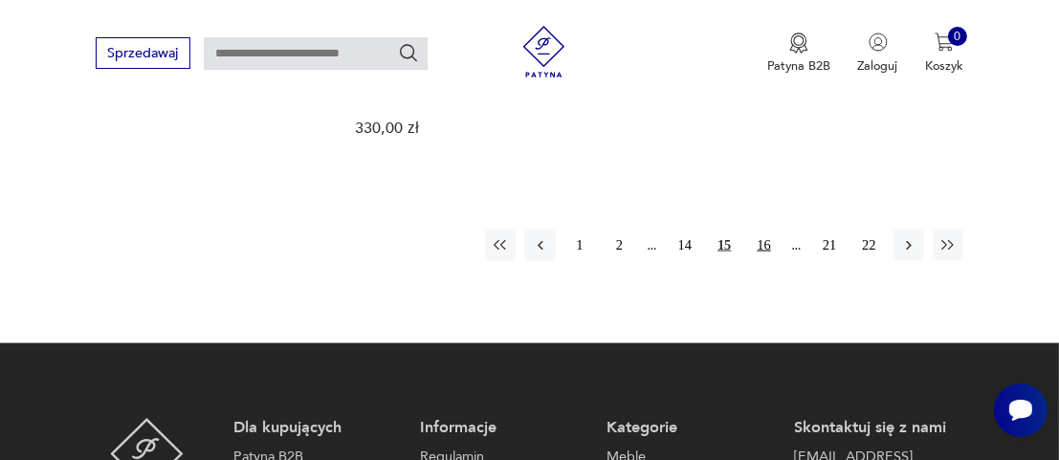
click at [766, 230] on button "16" at bounding box center [763, 245] width 31 height 31
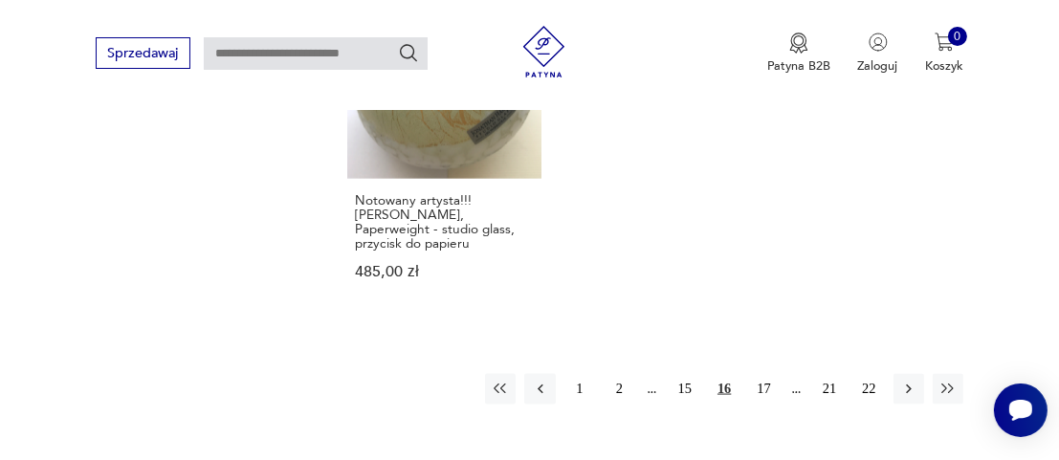
scroll to position [2739, 0]
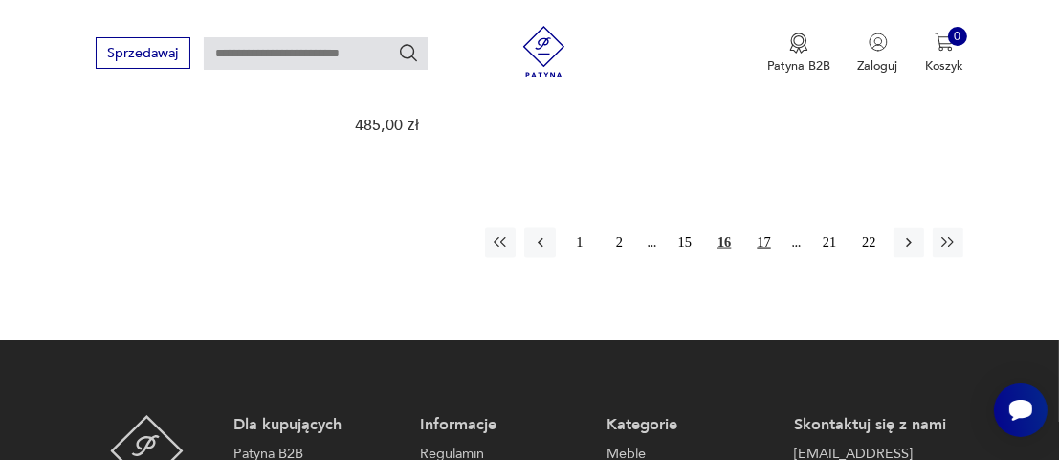
click at [767, 228] on button "17" at bounding box center [763, 243] width 31 height 31
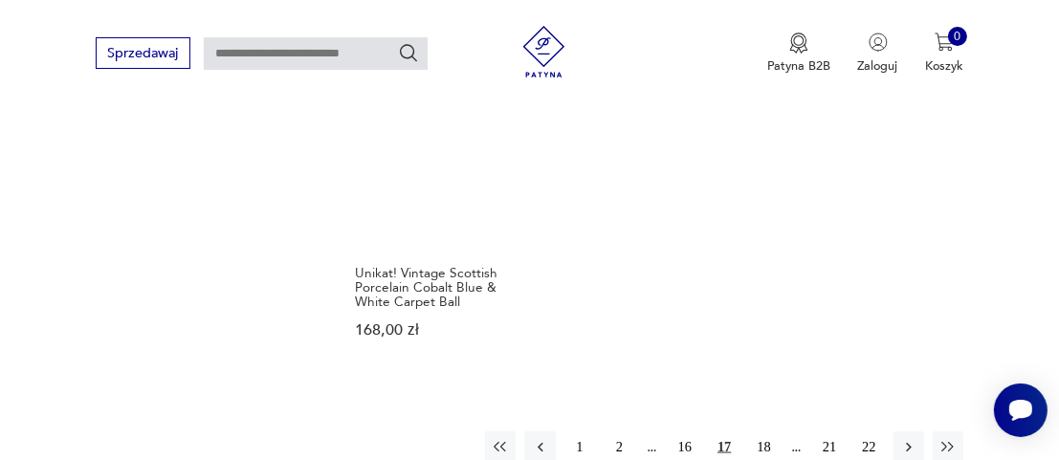
scroll to position [2547, 0]
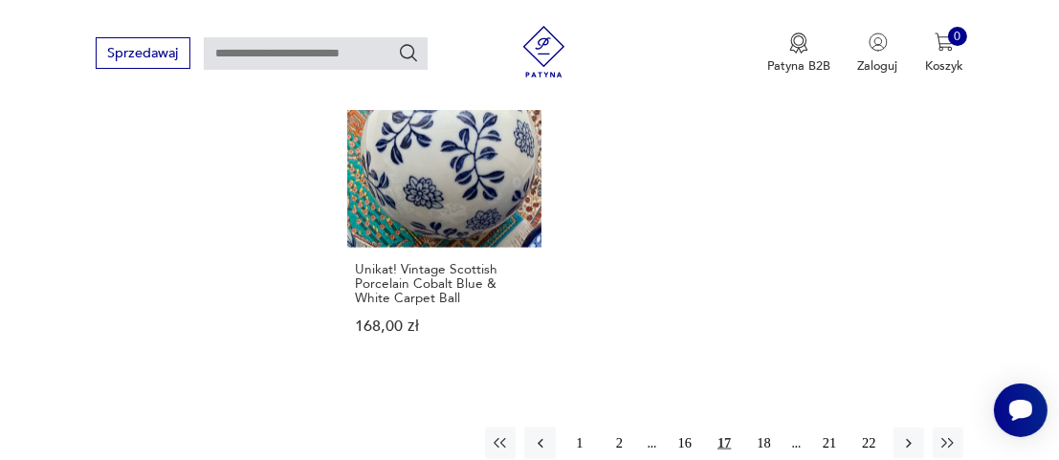
click at [769, 428] on button "18" at bounding box center [763, 443] width 31 height 31
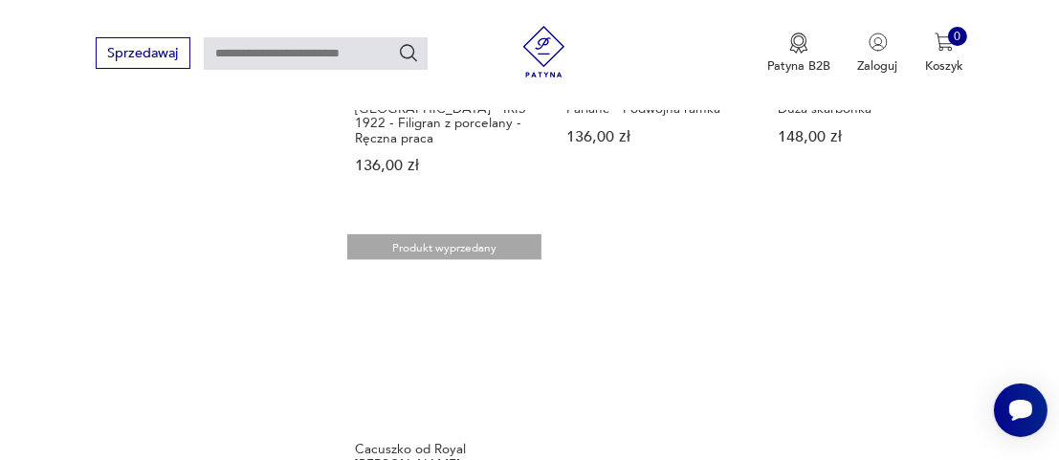
scroll to position [2547, 0]
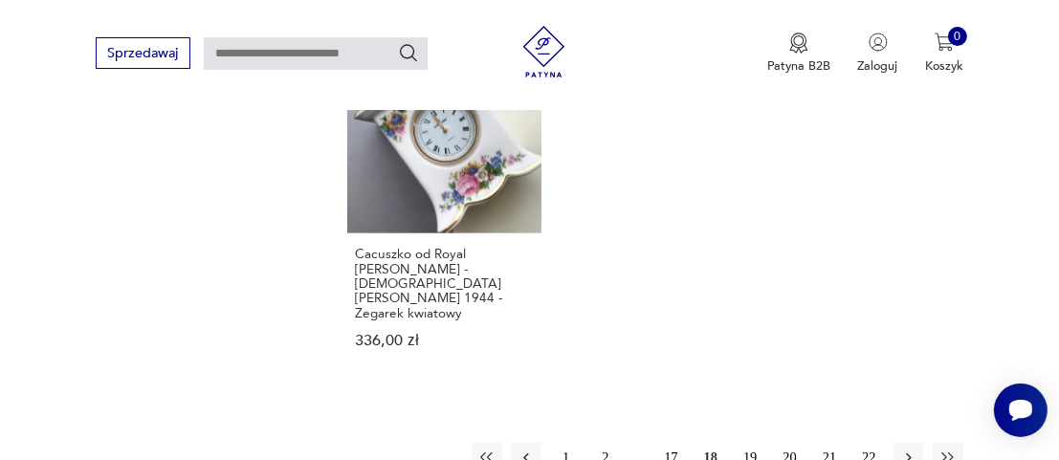
click at [748, 443] on button "19" at bounding box center [750, 458] width 31 height 31
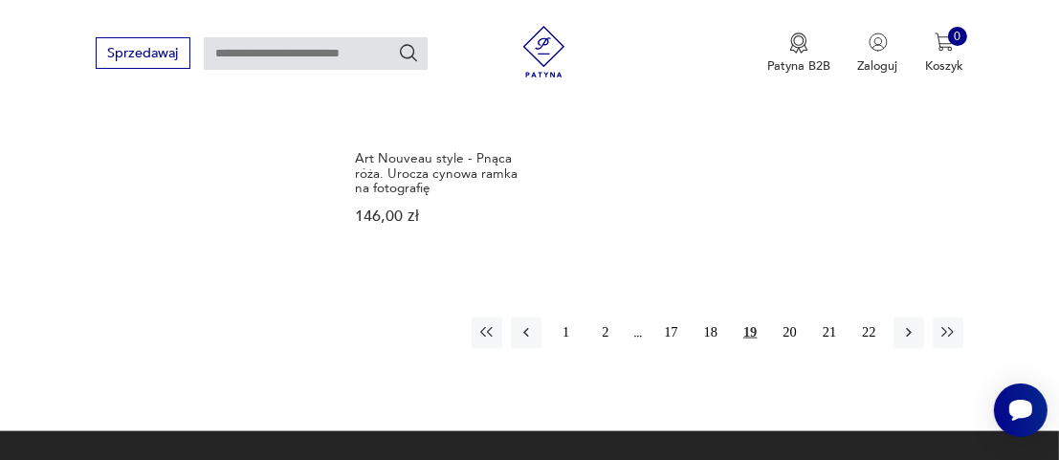
scroll to position [2643, 0]
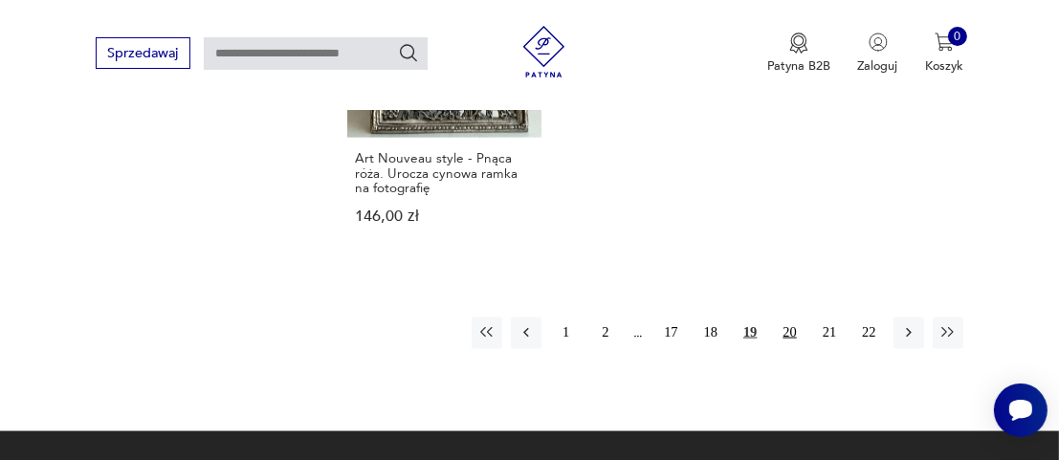
click at [790, 318] on button "20" at bounding box center [789, 333] width 31 height 31
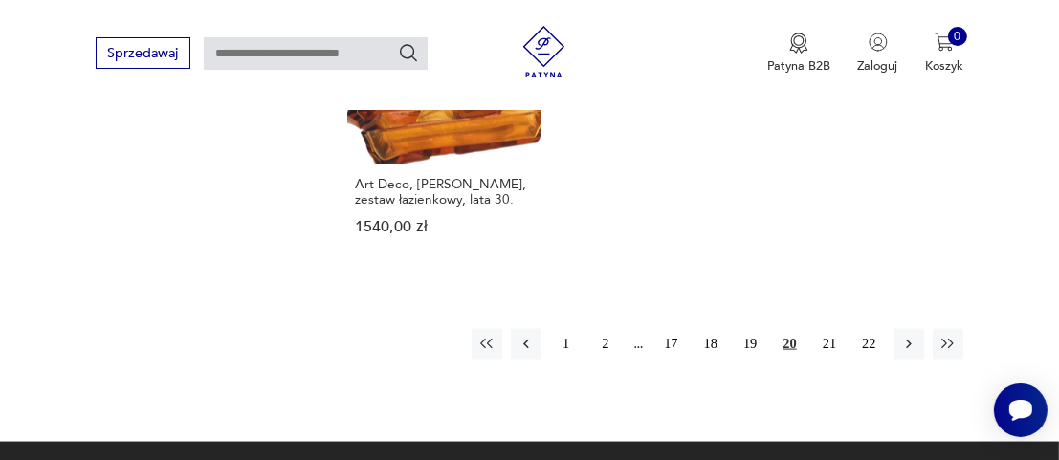
scroll to position [2643, 0]
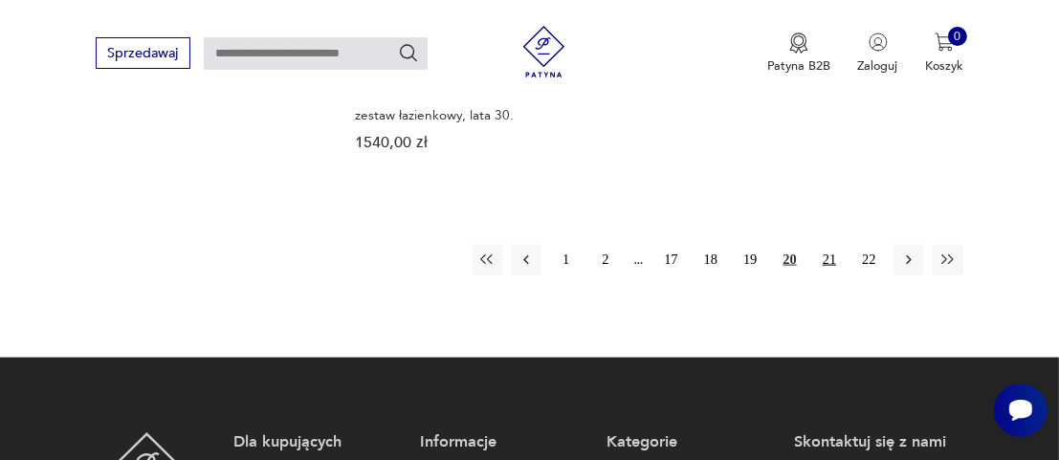
click at [831, 247] on button "21" at bounding box center [829, 260] width 31 height 31
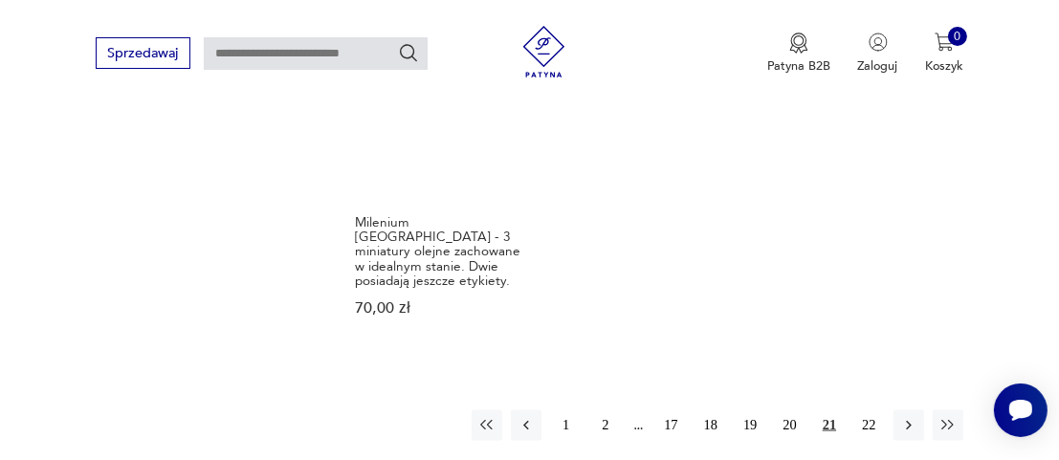
scroll to position [2643, 0]
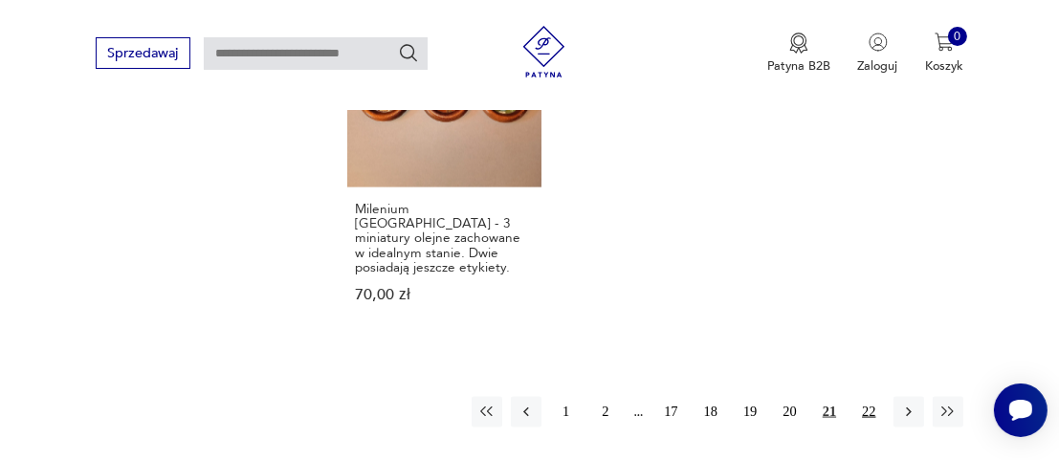
click at [870, 397] on button "22" at bounding box center [869, 412] width 31 height 31
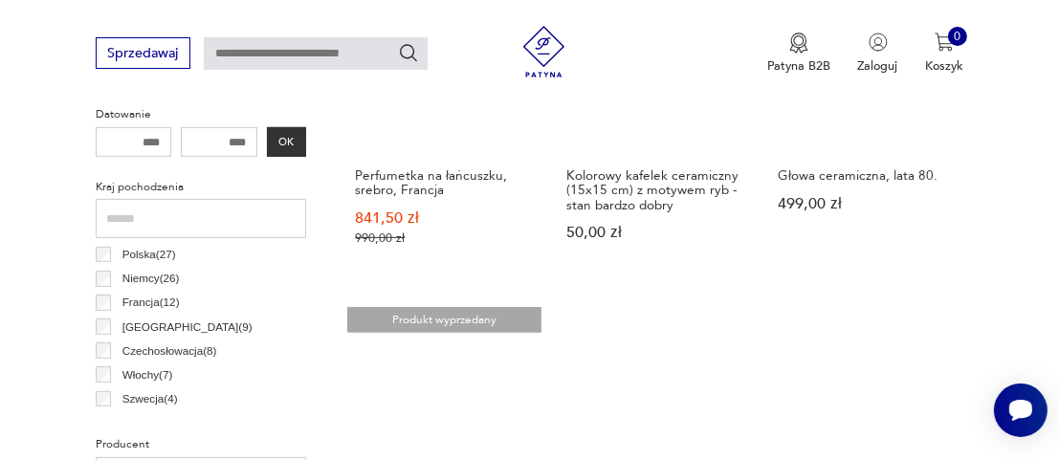
scroll to position [1016, 0]
